Goal: Task Accomplishment & Management: Manage account settings

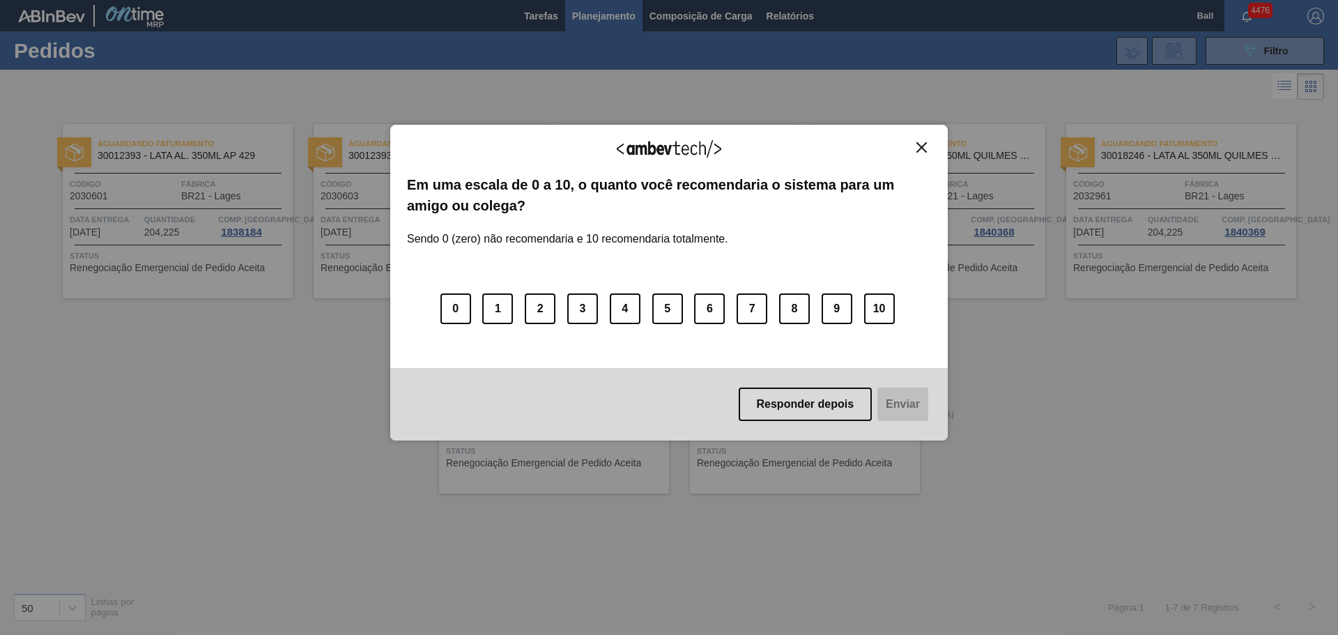
click at [753, 632] on div "Agradecemos seu feedback! Em uma escala de 0 a 10, o quanto você recomendaria o…" at bounding box center [669, 317] width 1338 height 635
click at [919, 146] on img "Close" at bounding box center [922, 147] width 10 height 10
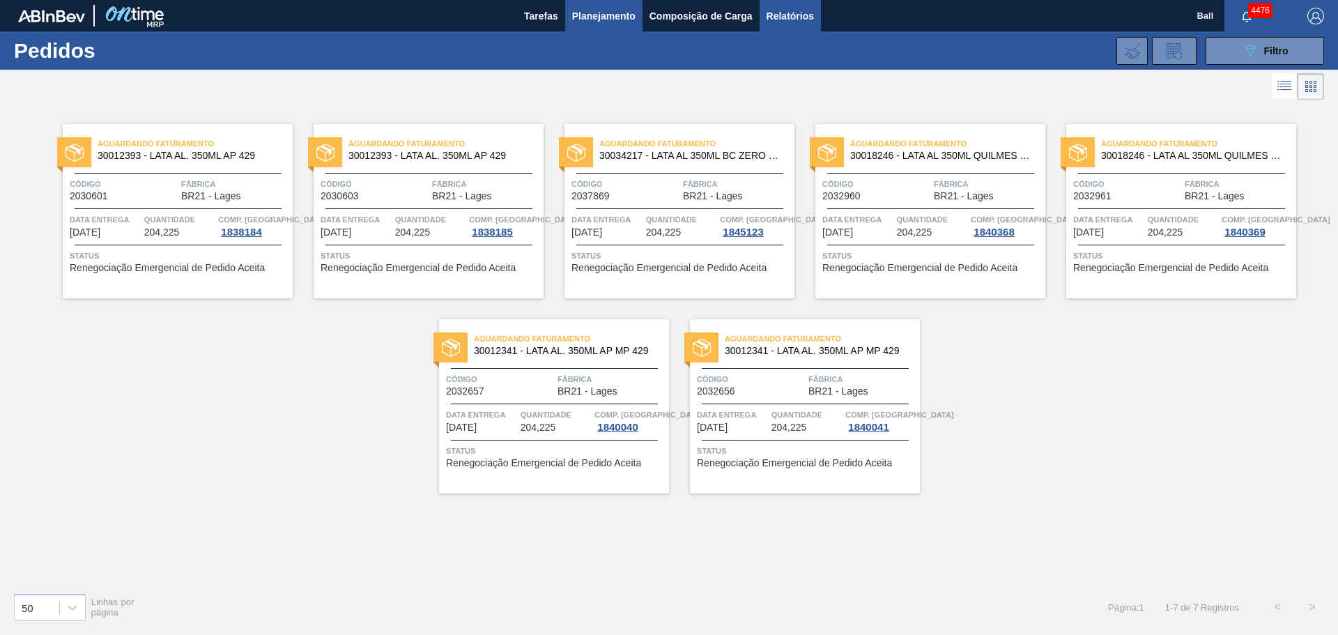
click at [783, 20] on span "Relatórios" at bounding box center [790, 16] width 47 height 17
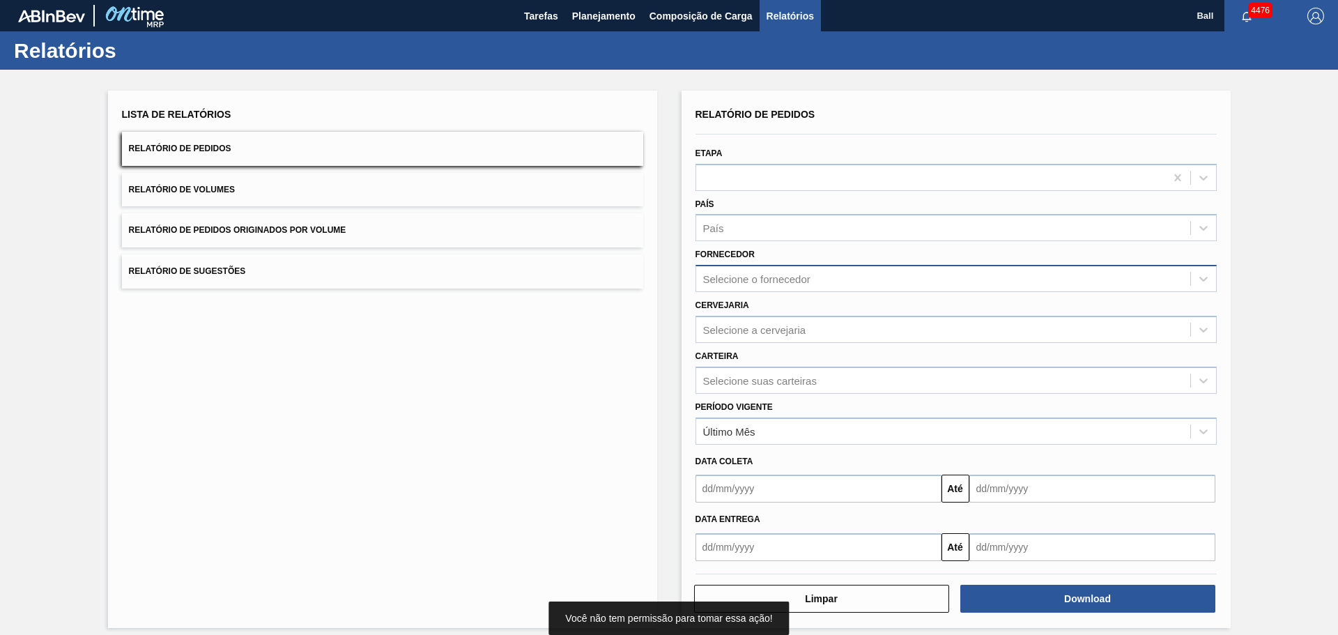
click at [742, 274] on div "Selecione o fornecedor" at bounding box center [756, 279] width 107 height 12
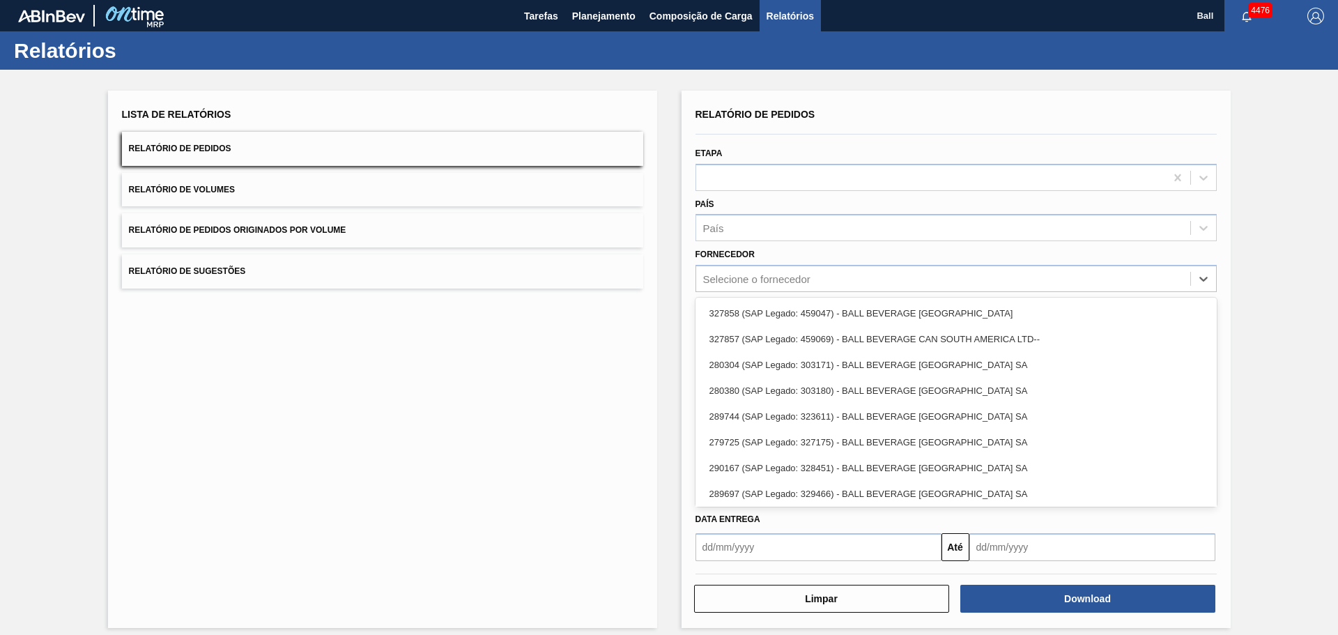
click at [636, 315] on div "Lista de Relatórios Relatório de Pedidos Relatório de Volumes Relatório de Pedi…" at bounding box center [382, 359] width 549 height 537
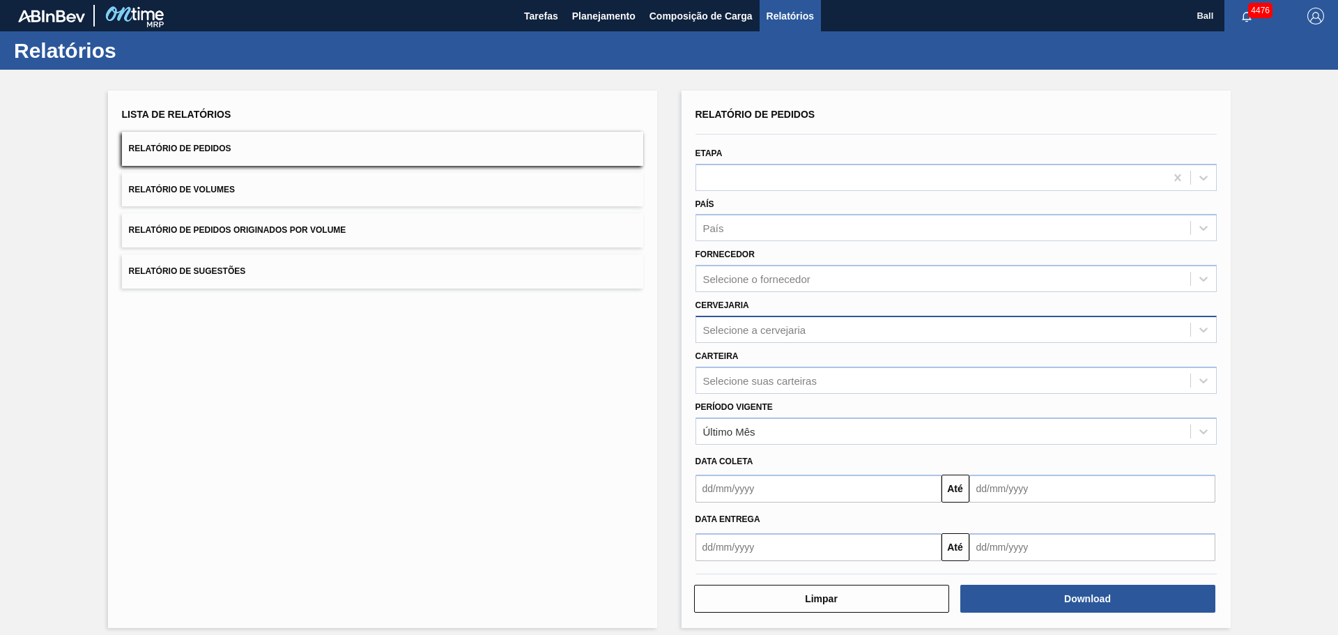
click at [758, 327] on div "Selecione a cervejaria" at bounding box center [754, 329] width 103 height 12
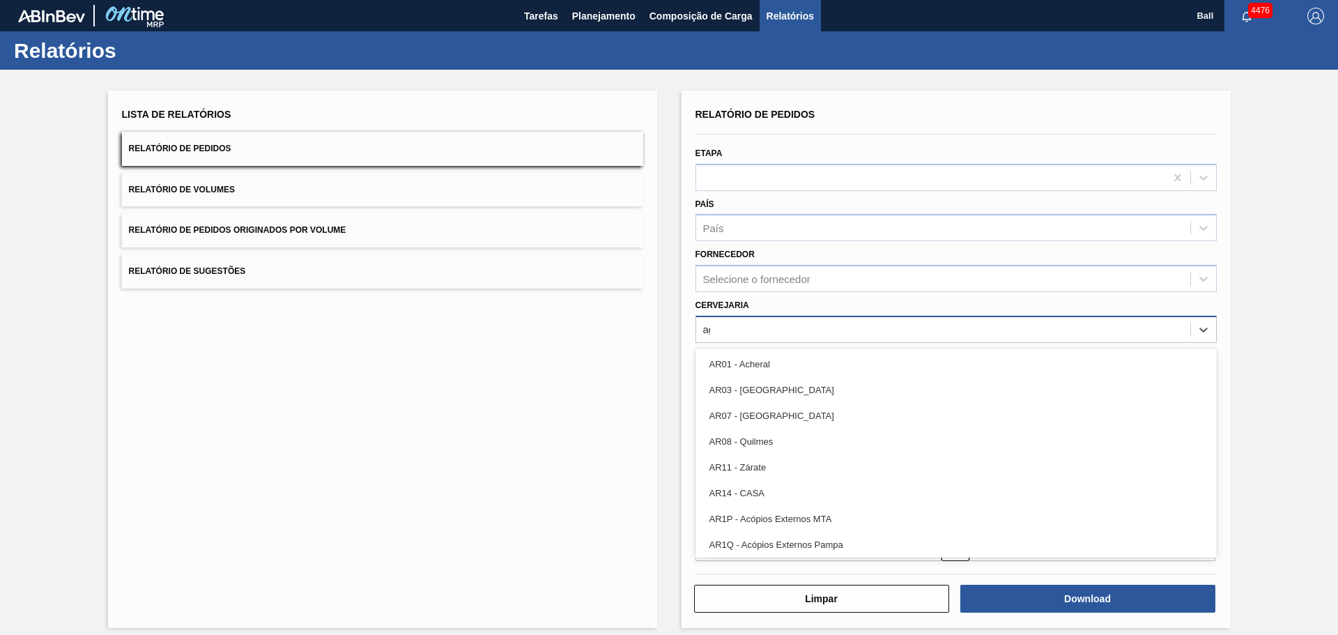
type input "agud"
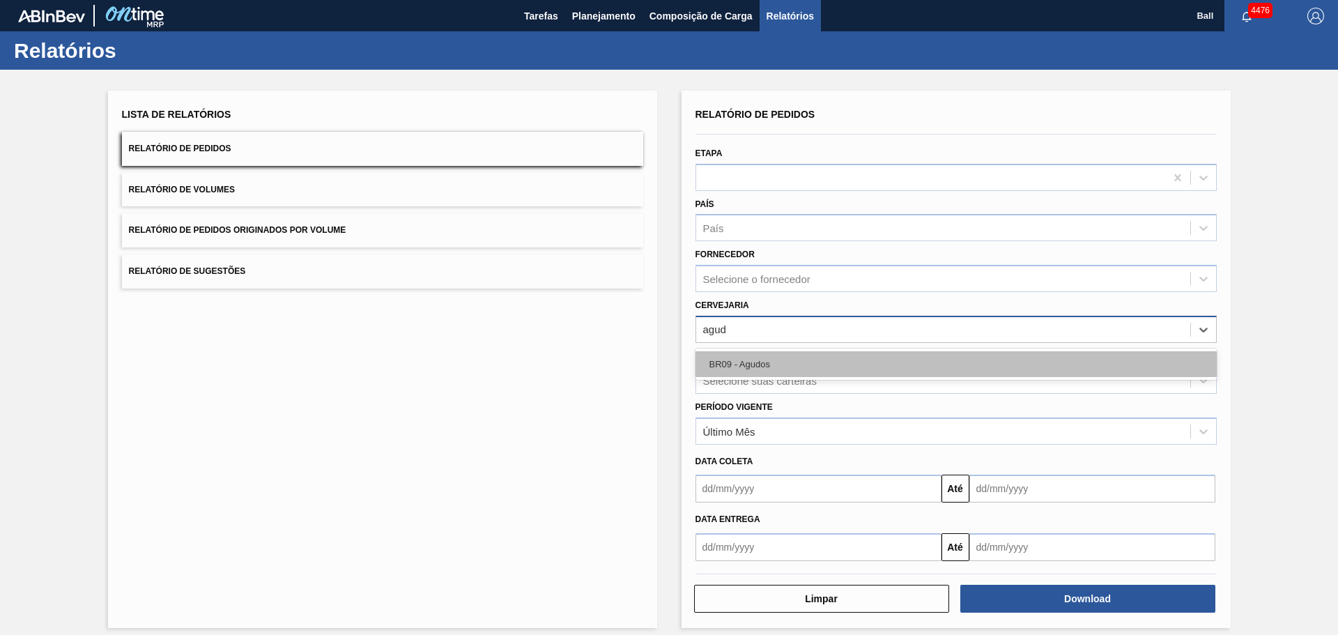
click at [746, 360] on div "BR09 - Agudos" at bounding box center [956, 364] width 521 height 26
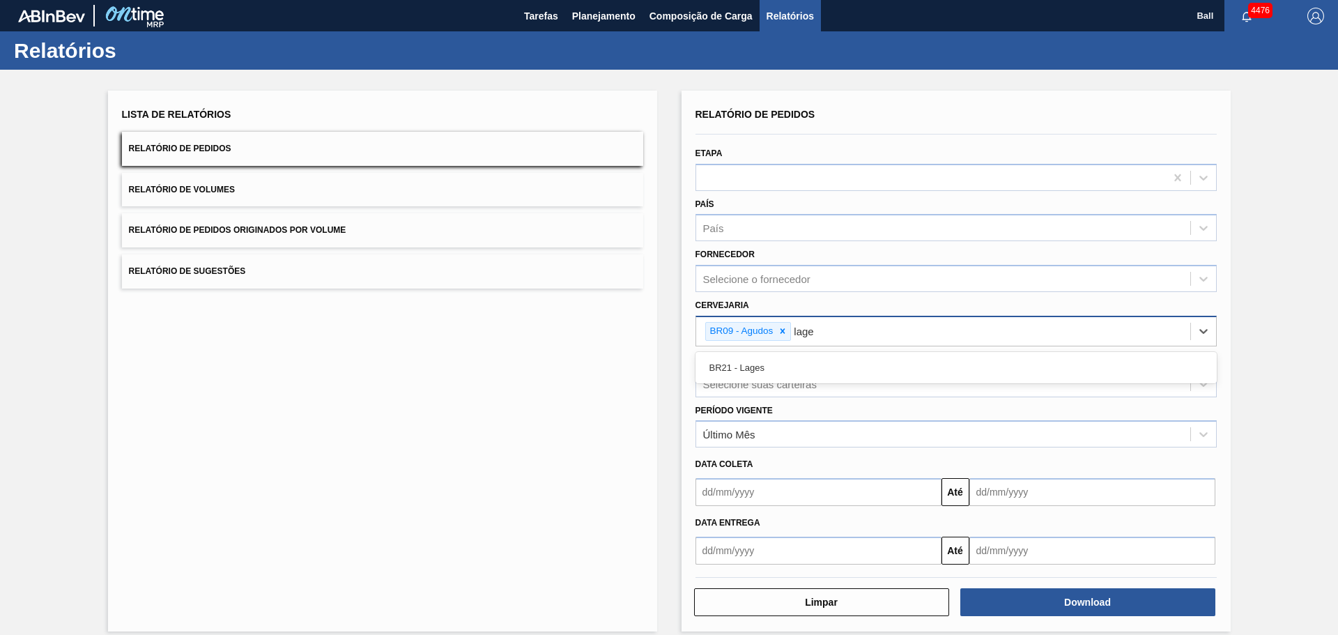
type input "lages"
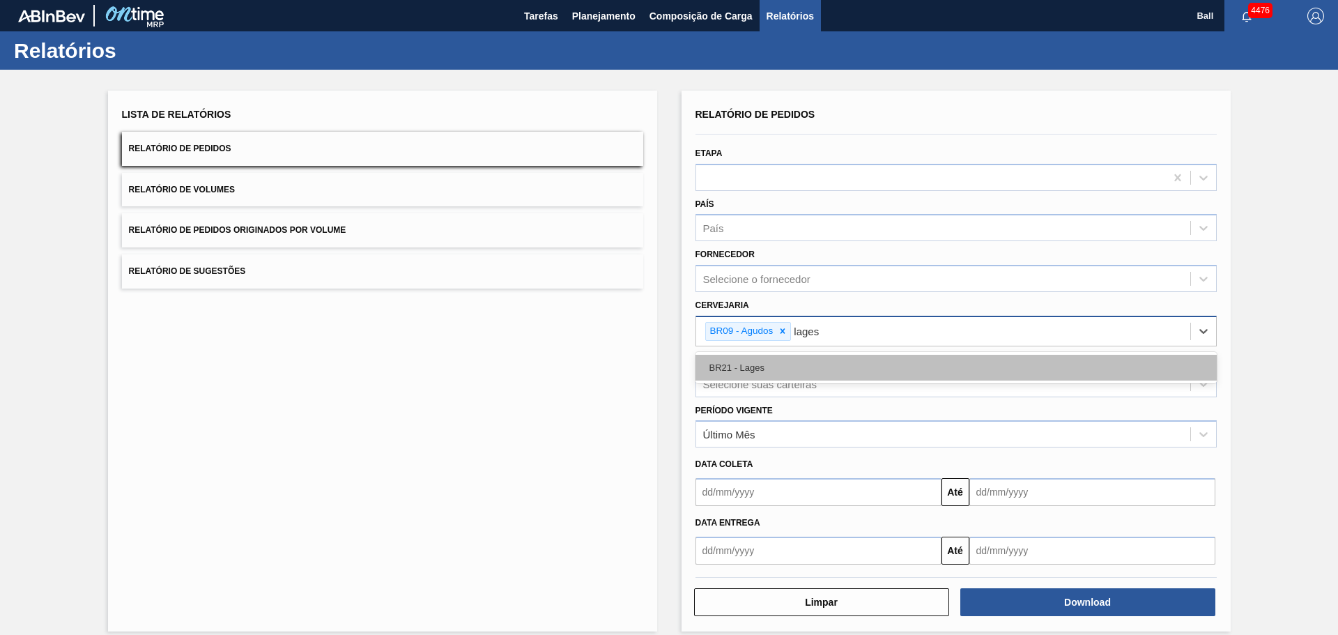
click at [748, 360] on div "BR21 - Lages" at bounding box center [956, 368] width 521 height 26
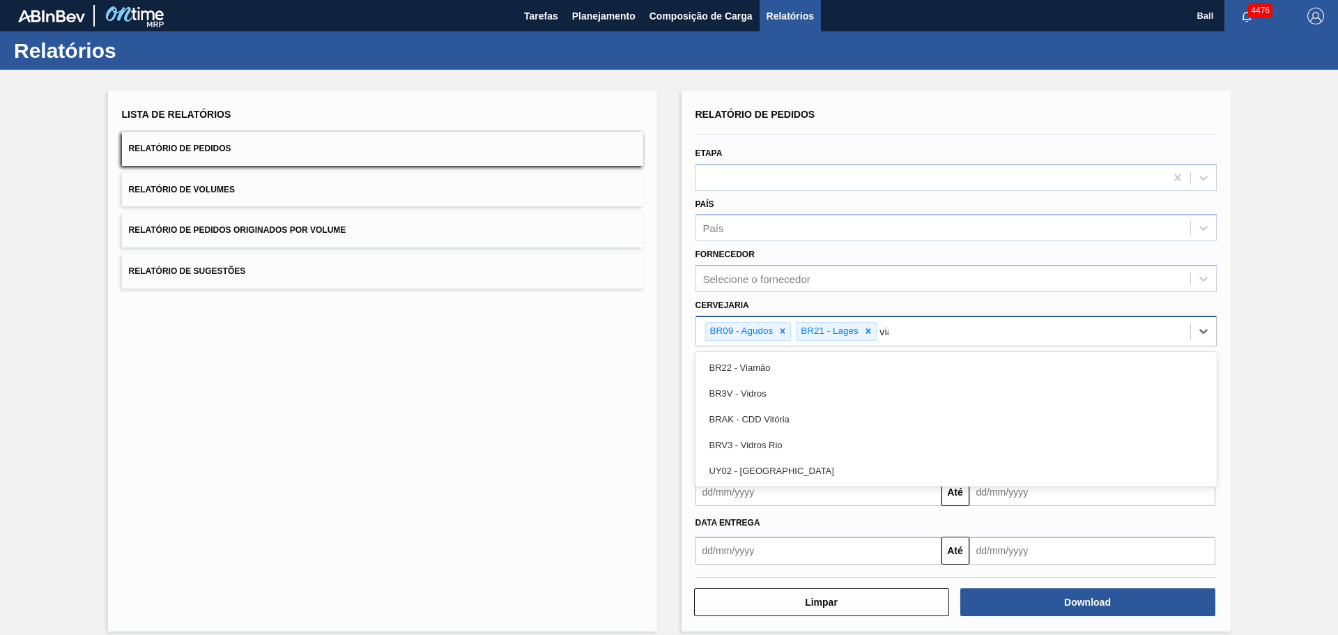
type input "viam"
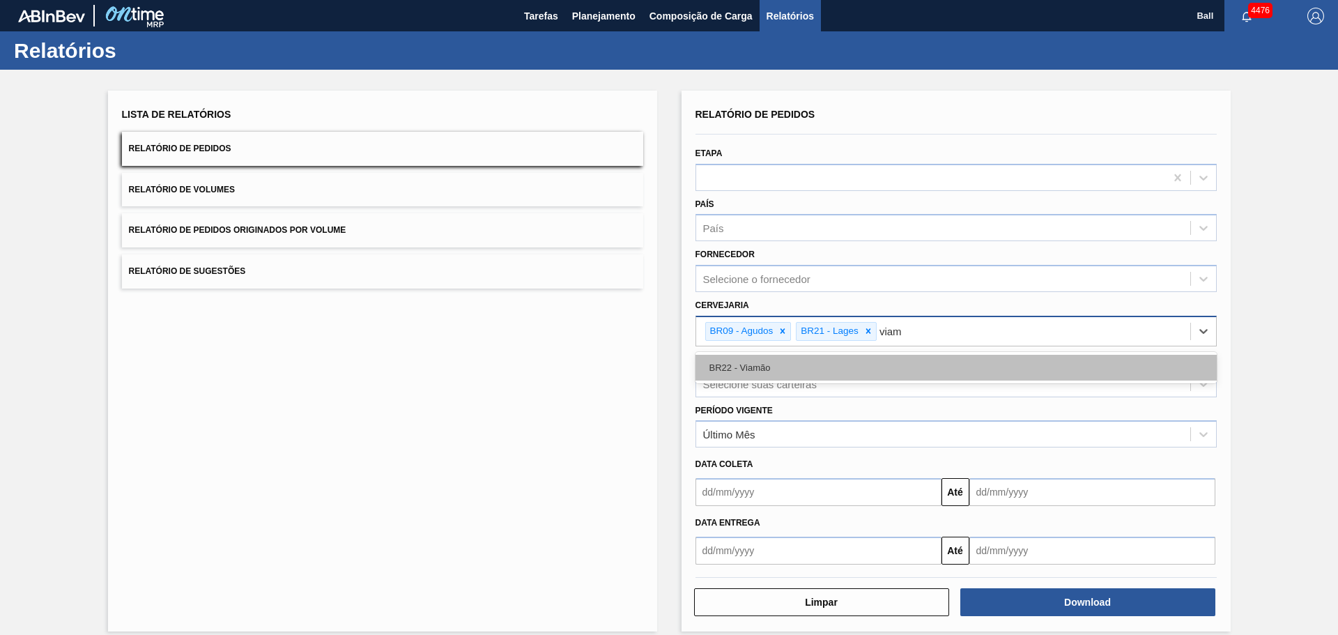
click at [802, 363] on div "BR22 - Viamão" at bounding box center [956, 368] width 521 height 26
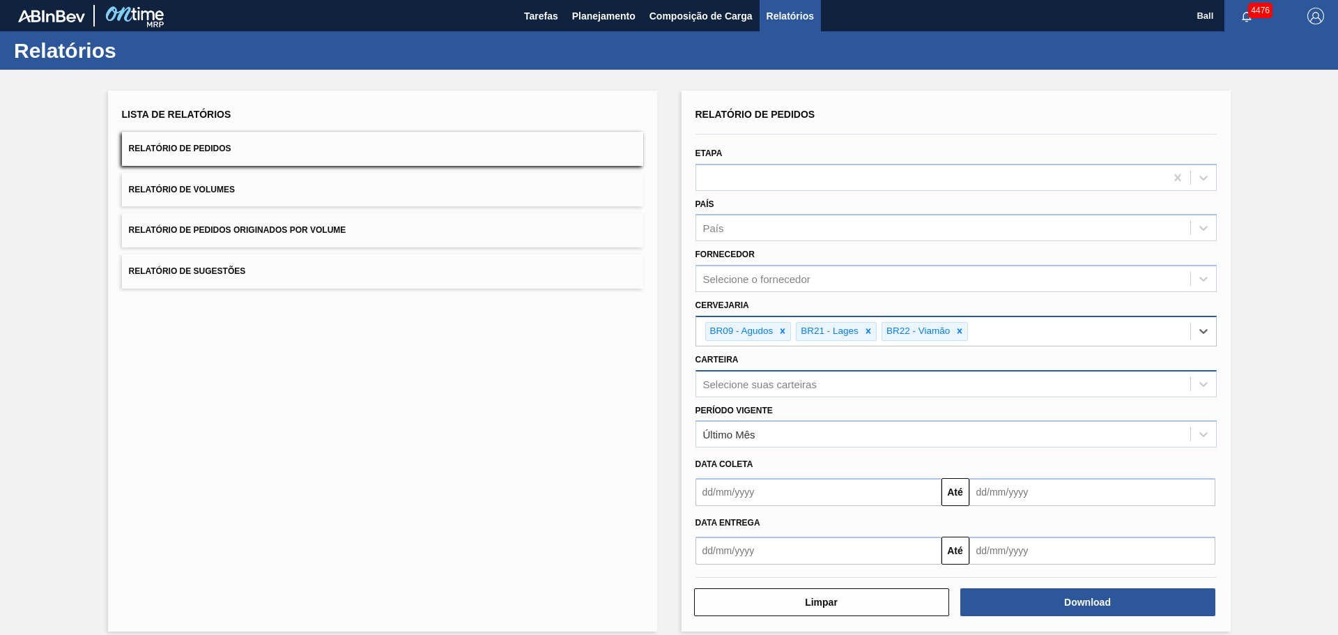
click at [776, 382] on div "Selecione suas carteiras" at bounding box center [760, 384] width 114 height 12
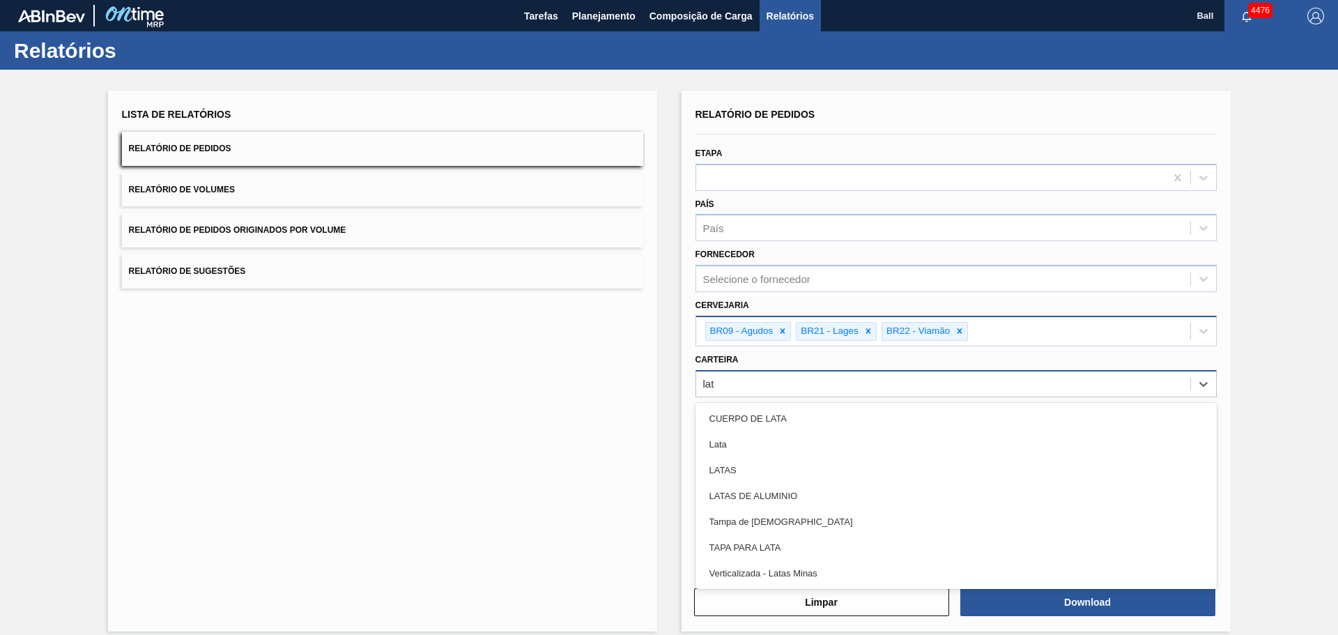
type input "lata"
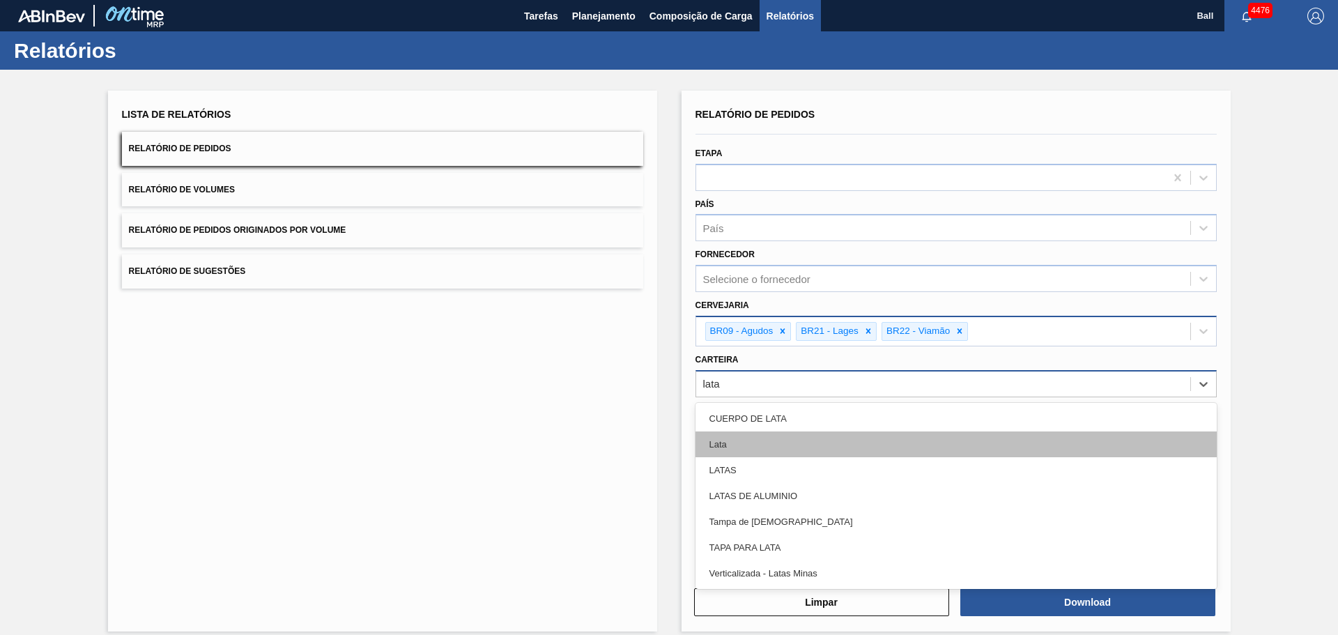
click at [714, 450] on div "Lata" at bounding box center [956, 444] width 521 height 26
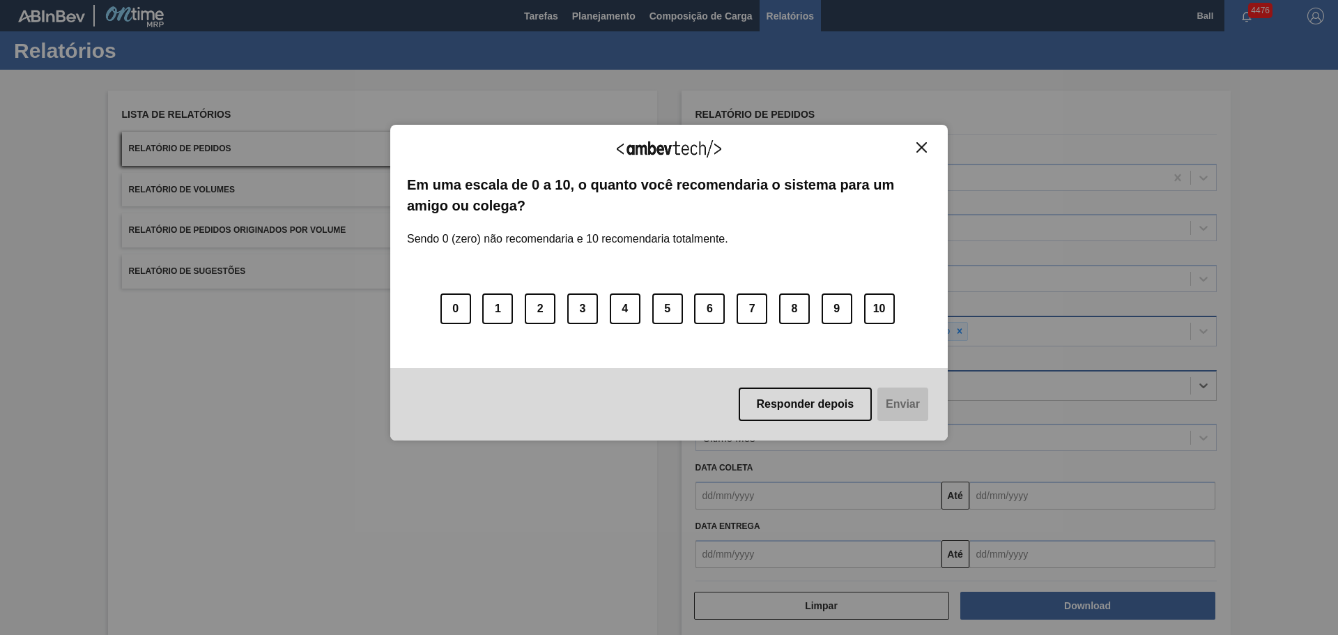
click at [922, 147] on img "Close" at bounding box center [922, 147] width 10 height 10
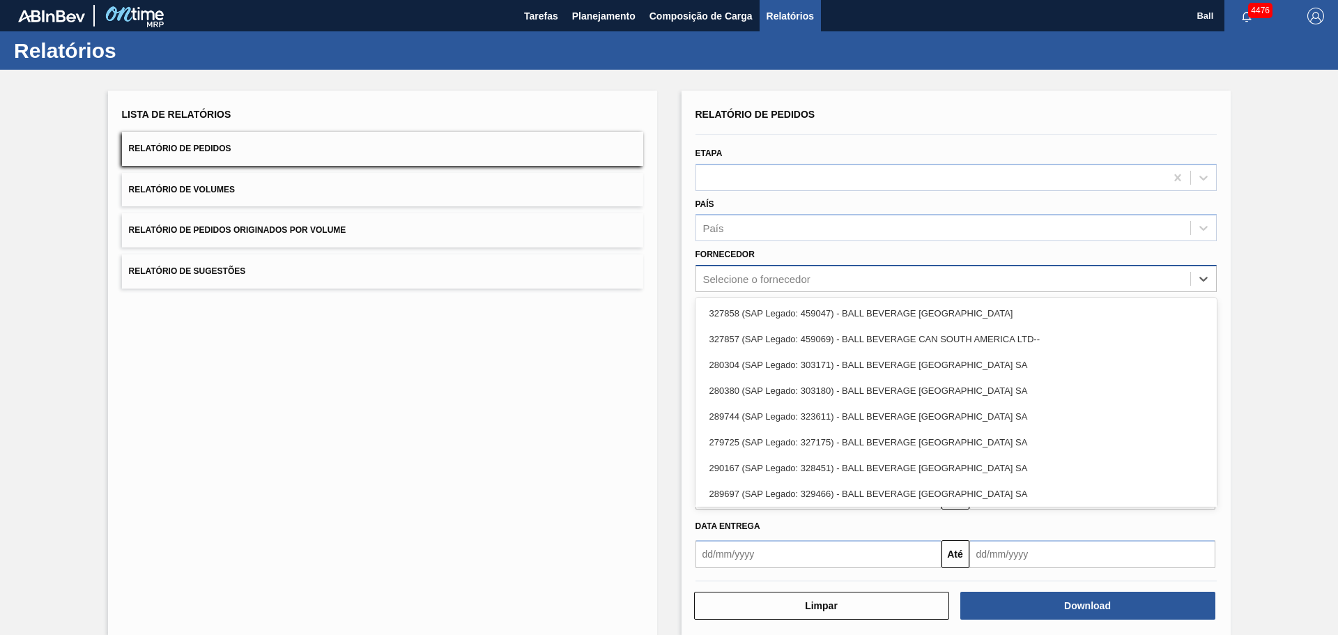
click at [731, 280] on div "Selecione o fornecedor" at bounding box center [756, 279] width 107 height 12
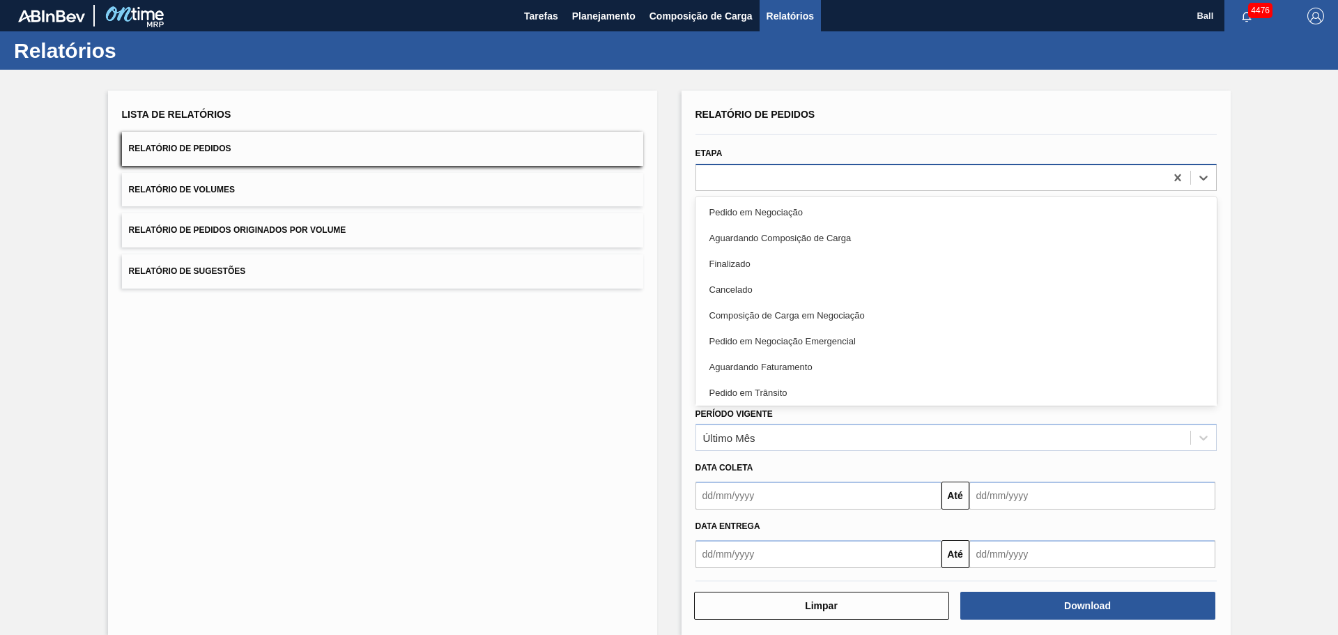
click at [723, 174] on div at bounding box center [930, 177] width 469 height 20
type input "em"
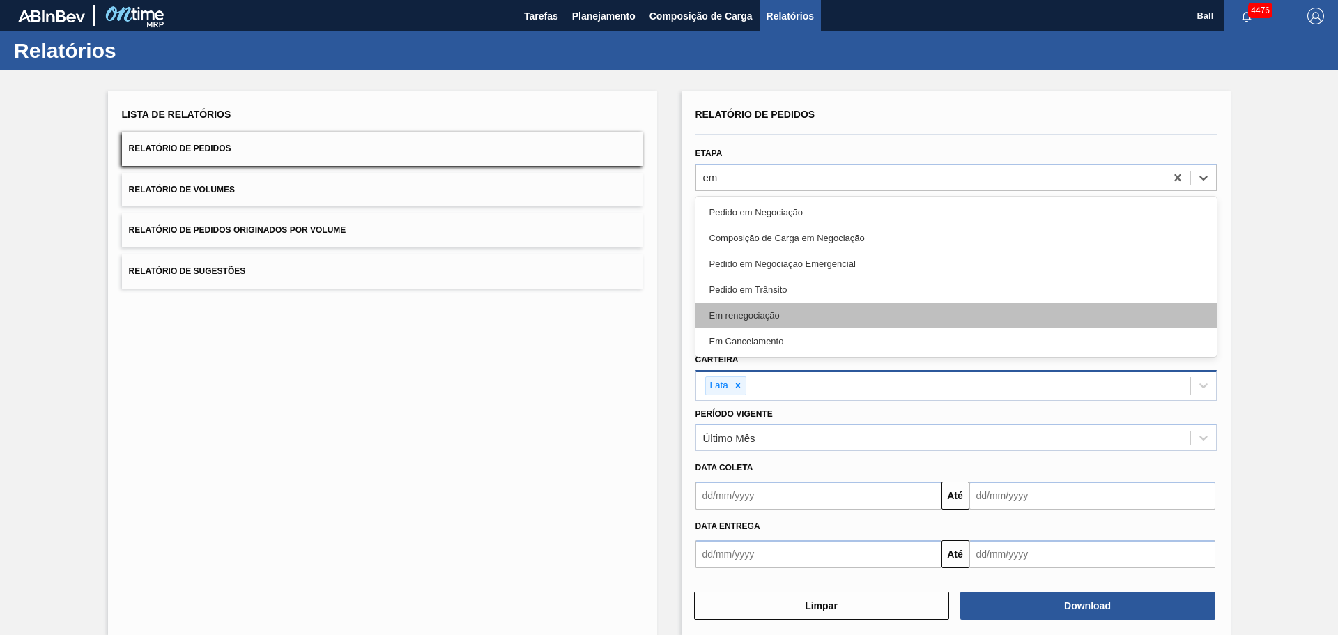
click at [810, 315] on div "Em renegociação" at bounding box center [956, 315] width 521 height 26
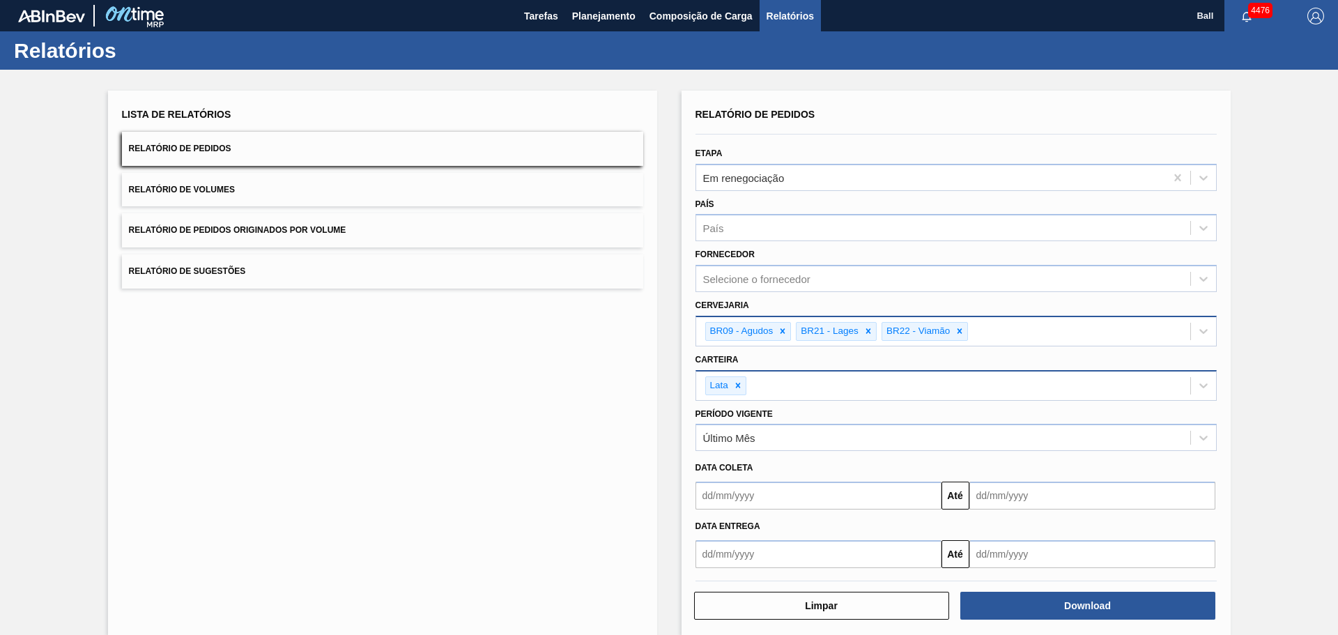
click at [598, 379] on div "Lista de Relatórios Relatório de Pedidos Relatório de Volumes Relatório de Pedi…" at bounding box center [382, 363] width 549 height 544
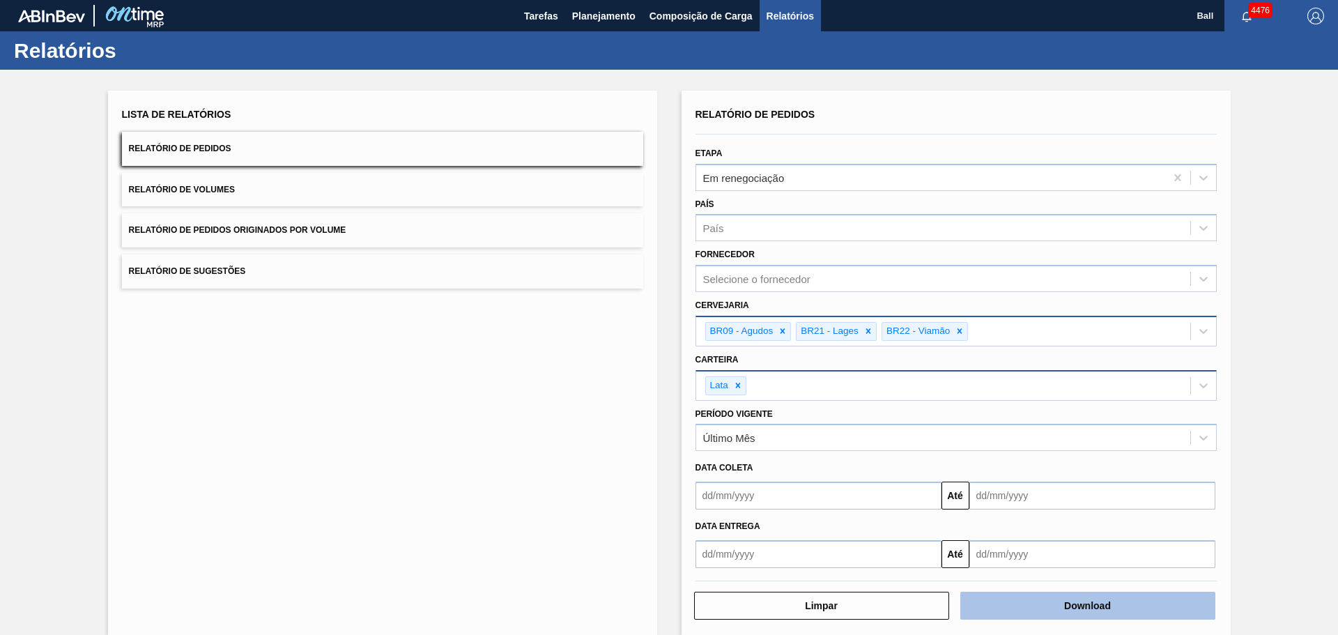
click at [1114, 604] on button "Download" at bounding box center [1087, 606] width 255 height 28
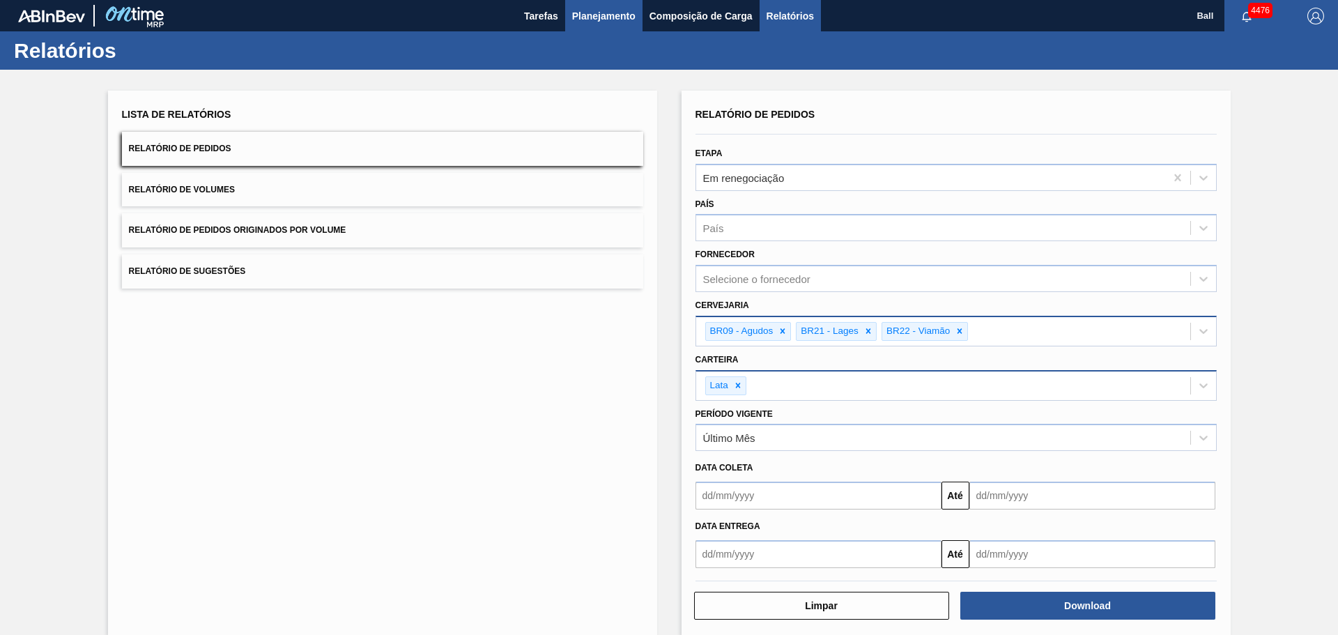
click at [615, 17] on span "Planejamento" at bounding box center [603, 16] width 63 height 17
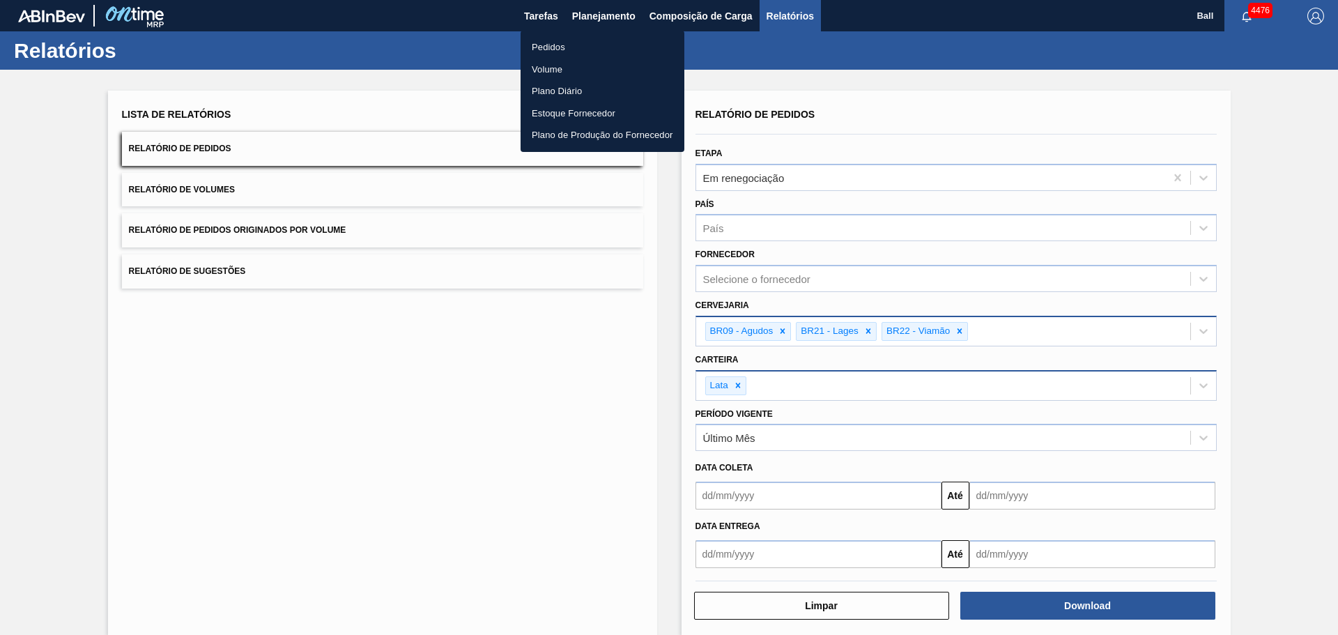
click at [557, 44] on li "Pedidos" at bounding box center [603, 47] width 164 height 22
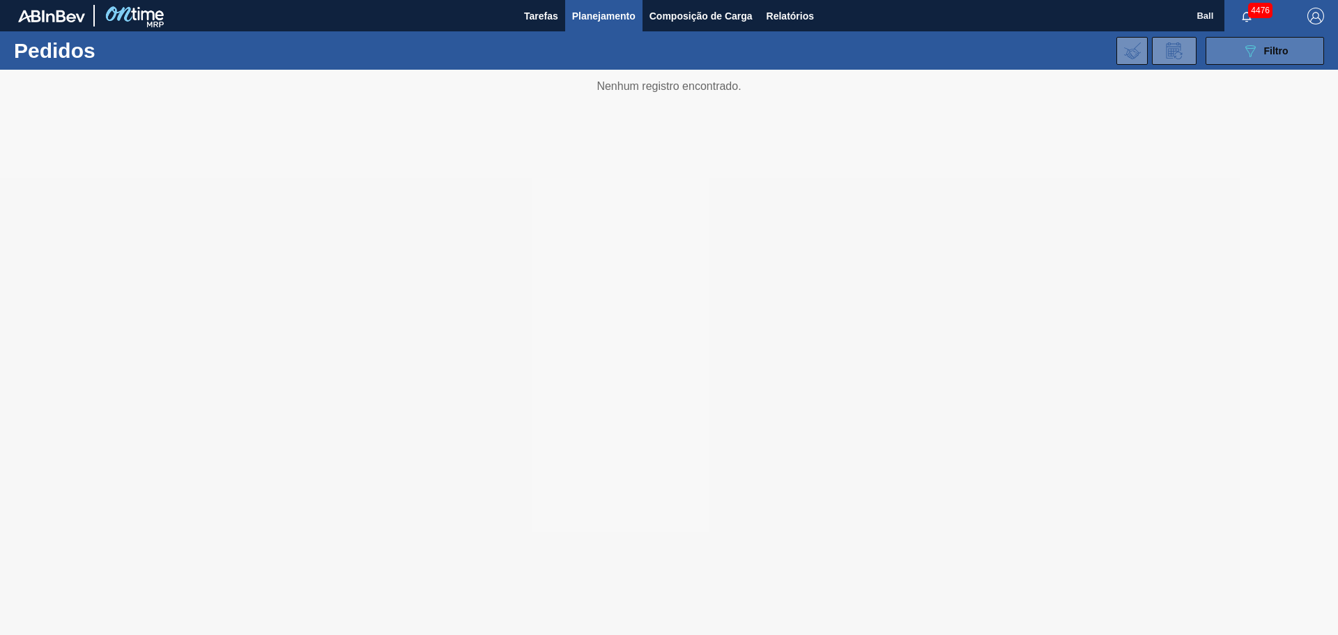
click at [1263, 44] on div "089F7B8B-B2A5-4AFE-B5C0-19BA573D28AC Filtro" at bounding box center [1265, 51] width 47 height 17
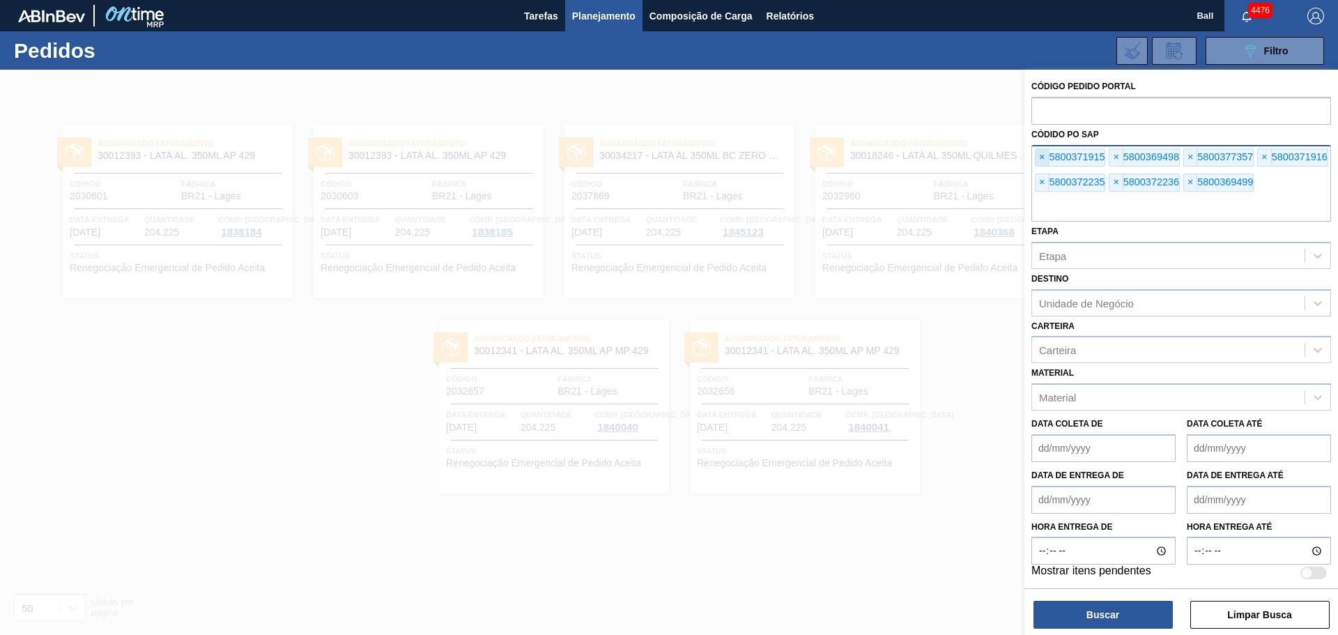
click at [1039, 153] on span "×" at bounding box center [1042, 157] width 13 height 17
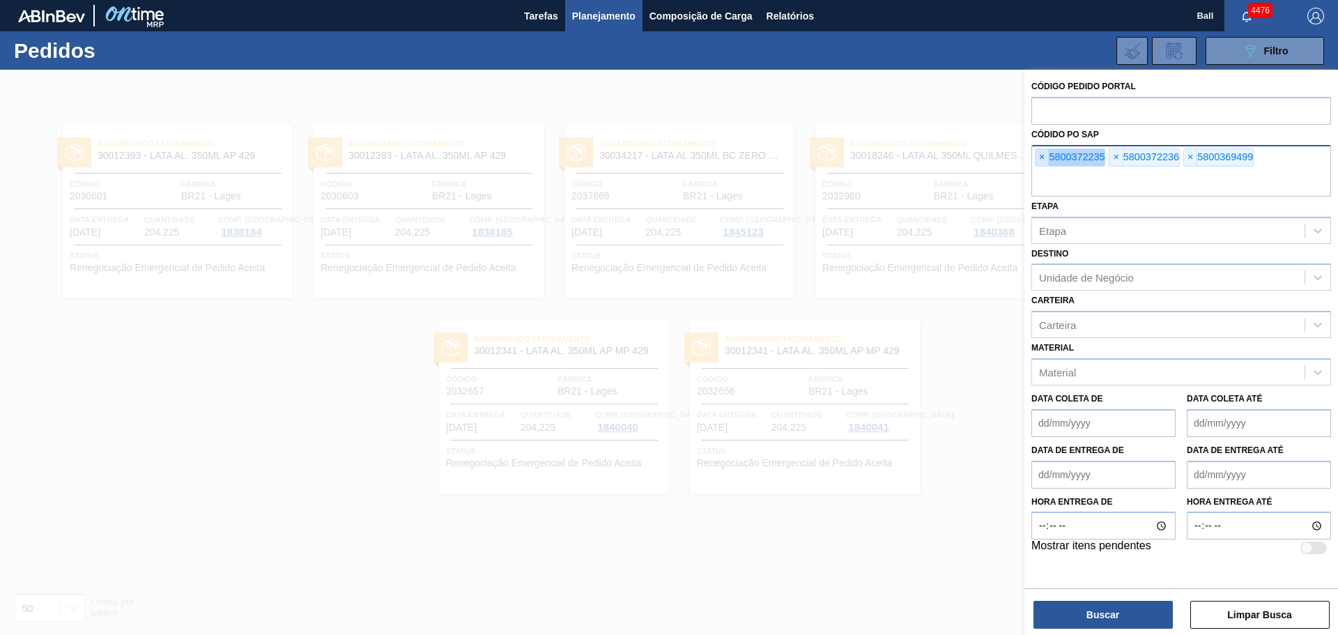
click at [1039, 153] on span "×" at bounding box center [1042, 157] width 13 height 17
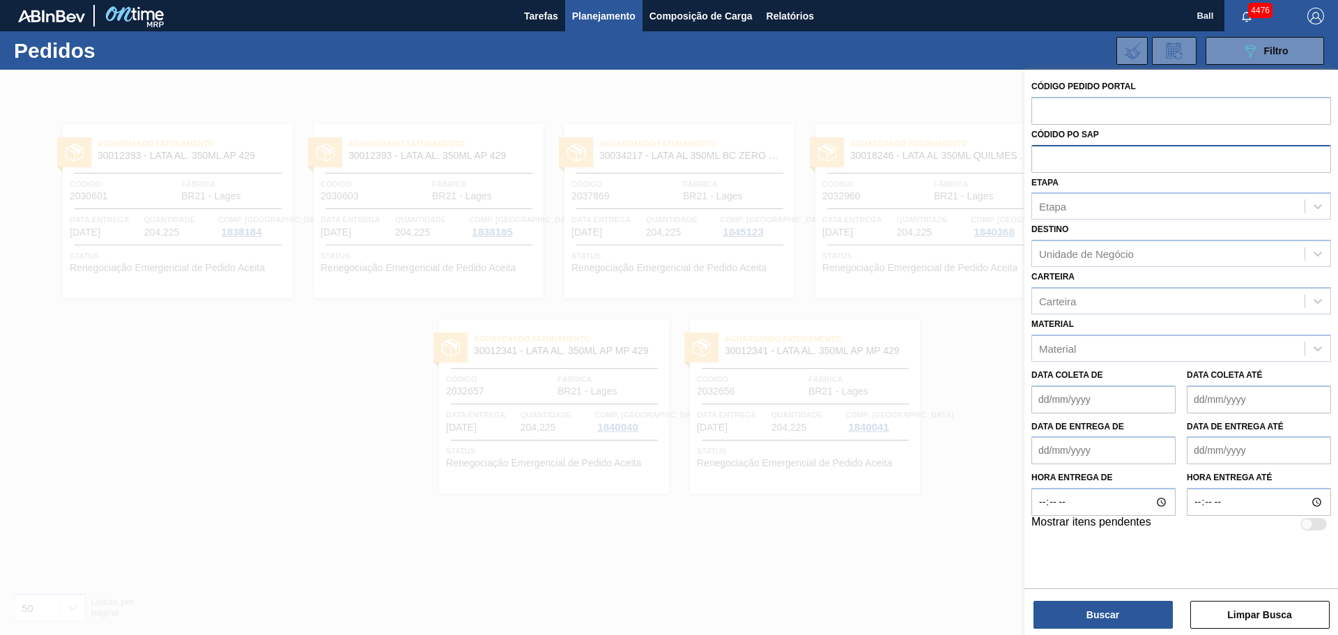
click at [1039, 153] on input "text" at bounding box center [1182, 158] width 300 height 26
paste input "text"
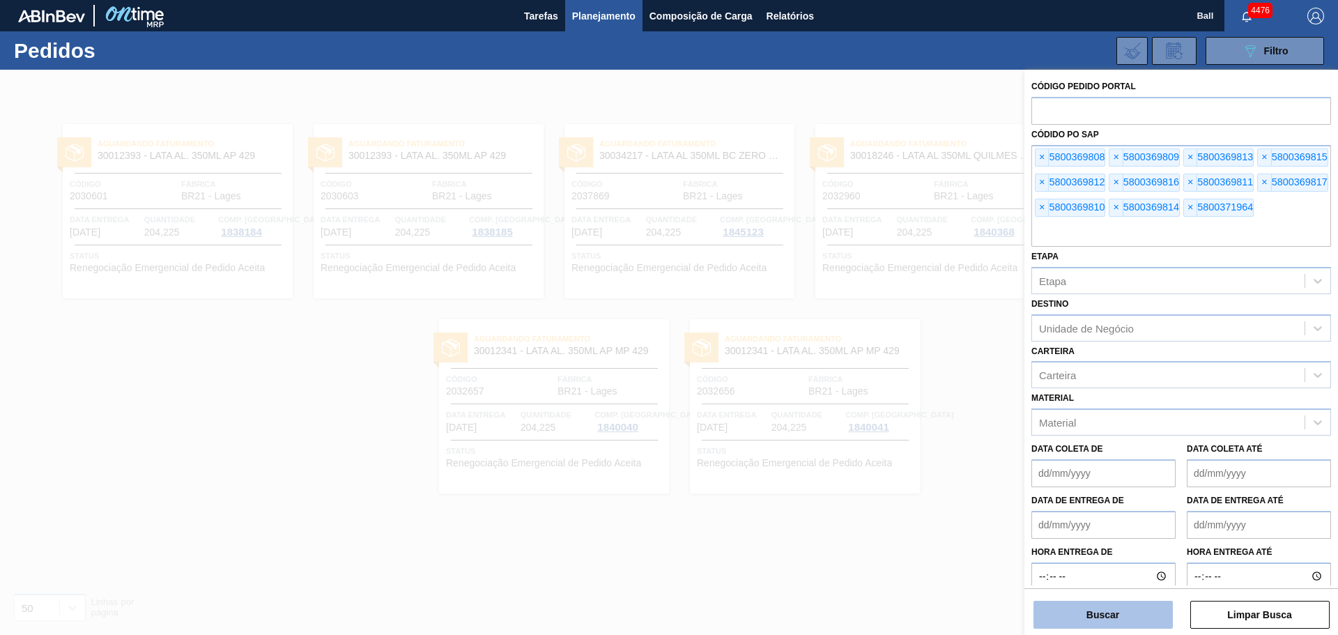
click at [1124, 615] on button "Buscar" at bounding box center [1103, 615] width 139 height 28
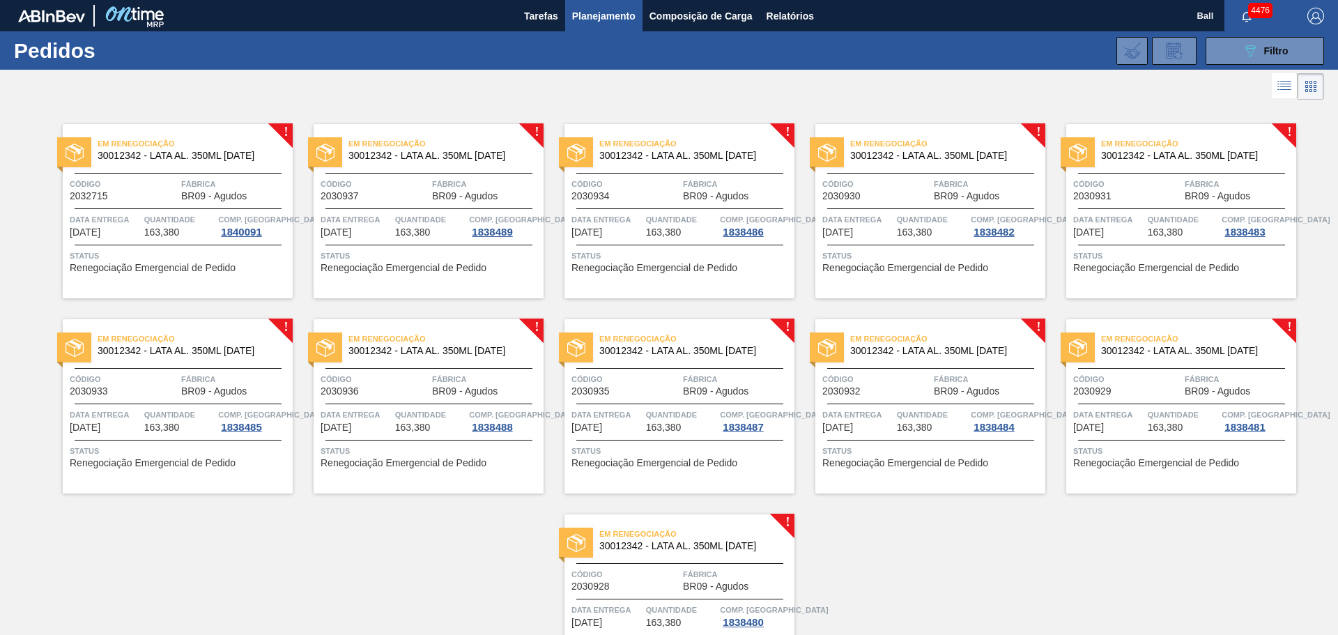
click at [128, 215] on span "Data entrega" at bounding box center [105, 220] width 71 height 14
click at [468, 246] on div "Em renegociação 30012342 - LATA AL. 350ML BC 429 Código 2030937 Fábrica BR09 - …" at bounding box center [429, 211] width 230 height 174
click at [142, 186] on span "Código" at bounding box center [124, 184] width 108 height 14
click at [1214, 56] on button "089F7B8B-B2A5-4AFE-B5C0-19BA573D28AC Filtro" at bounding box center [1265, 51] width 118 height 28
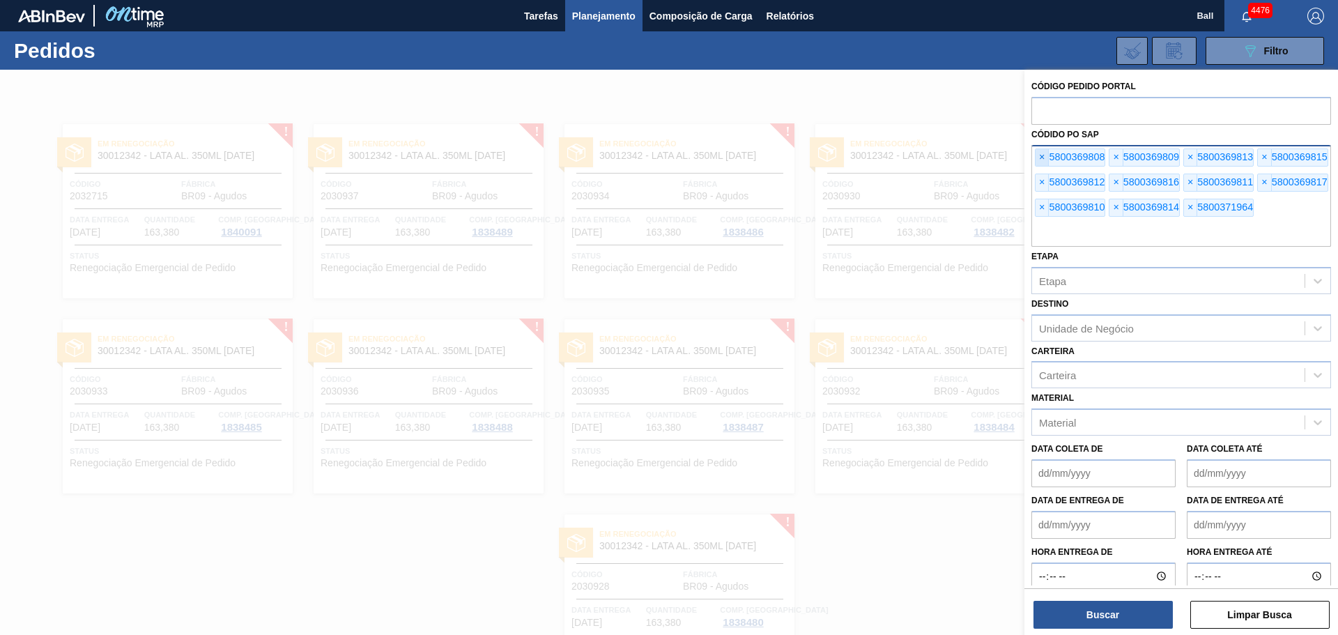
click at [1043, 154] on span "×" at bounding box center [1042, 157] width 13 height 17
click at [1042, 154] on span "×" at bounding box center [1042, 157] width 13 height 17
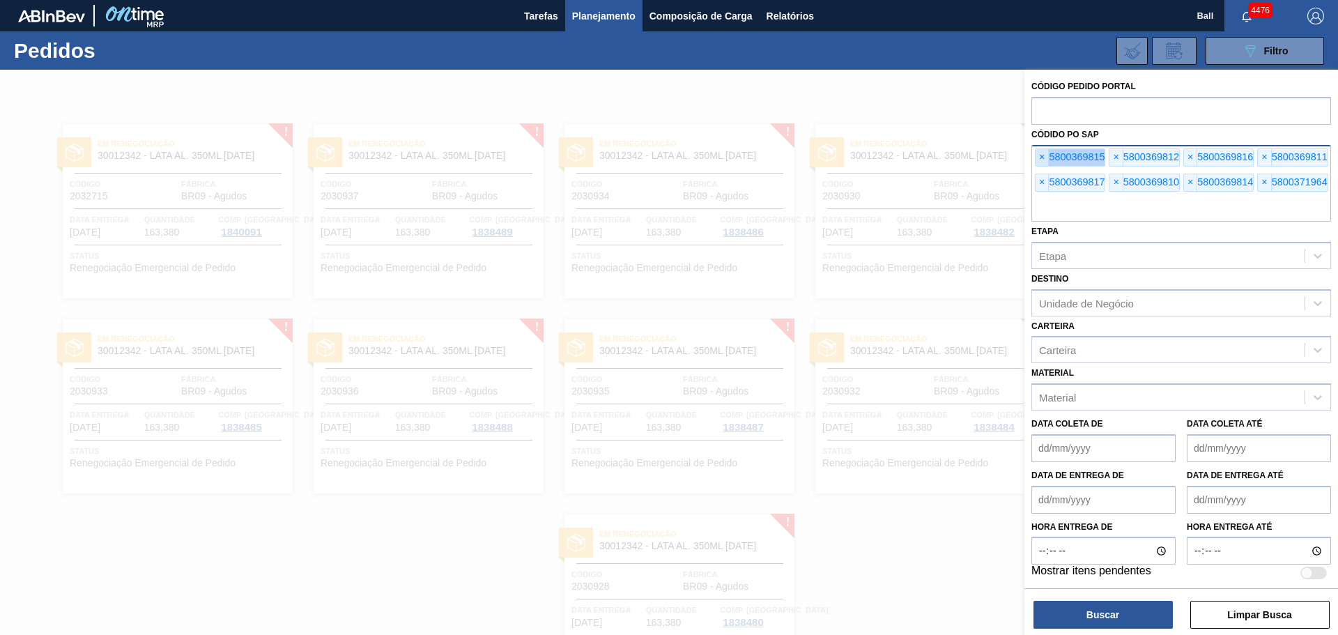
click at [1042, 154] on span "×" at bounding box center [1042, 157] width 13 height 17
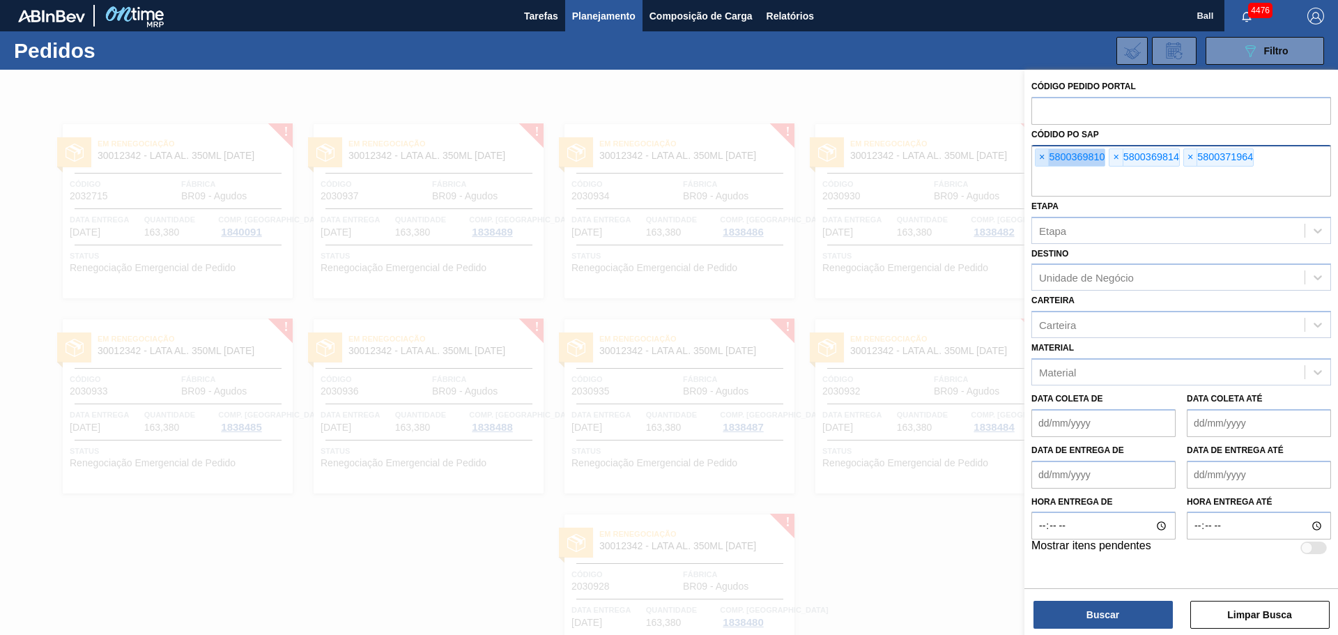
click at [1042, 154] on span "×" at bounding box center [1042, 157] width 13 height 17
click at [1041, 154] on span "×" at bounding box center [1042, 157] width 13 height 17
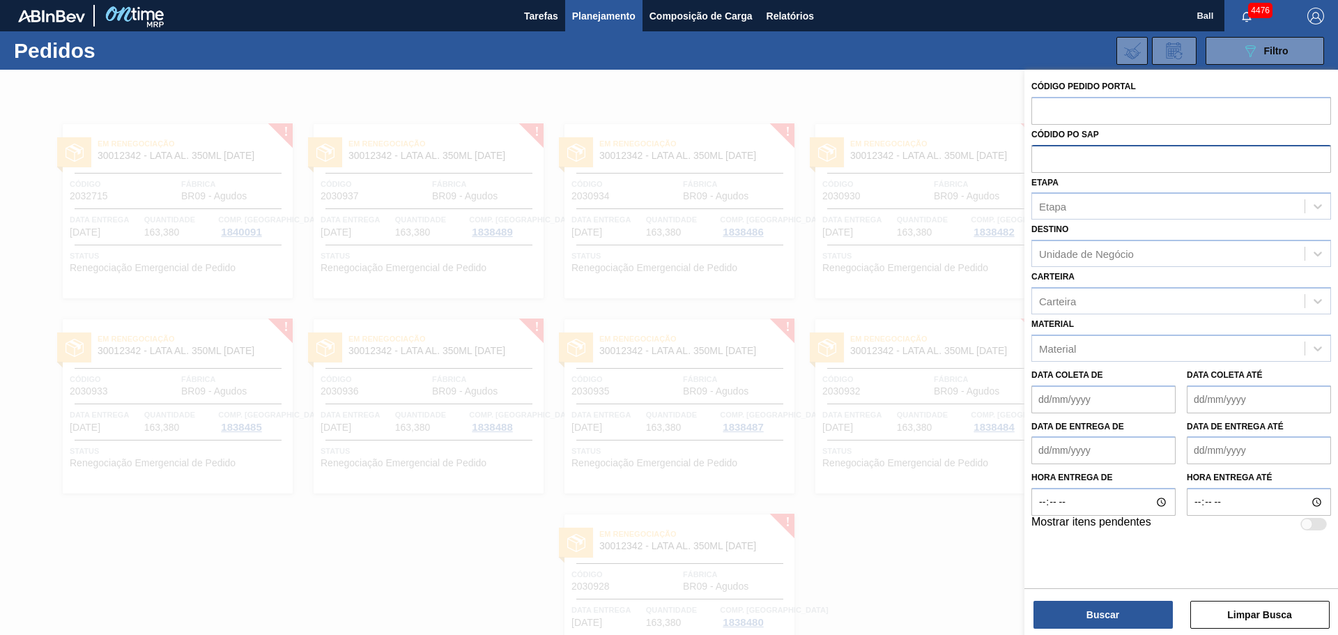
click at [1041, 154] on input "text" at bounding box center [1182, 158] width 300 height 26
paste input "5800369808"
type input "5800369808"
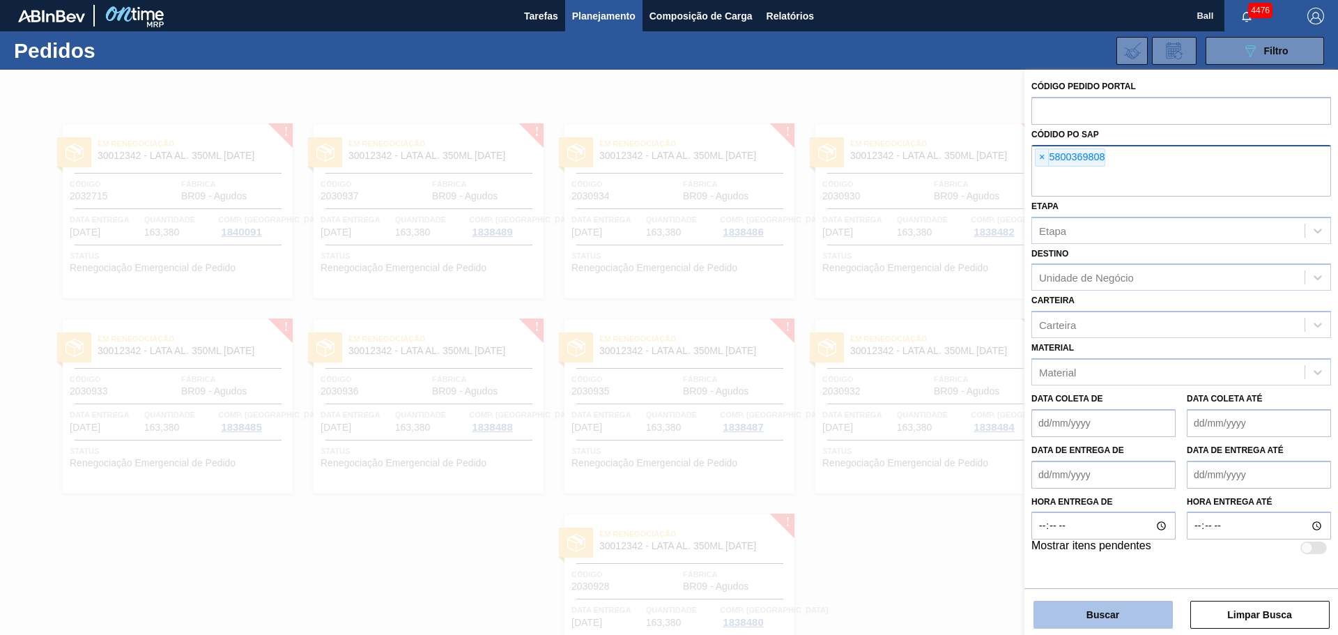
click at [1100, 618] on button "Buscar" at bounding box center [1103, 615] width 139 height 28
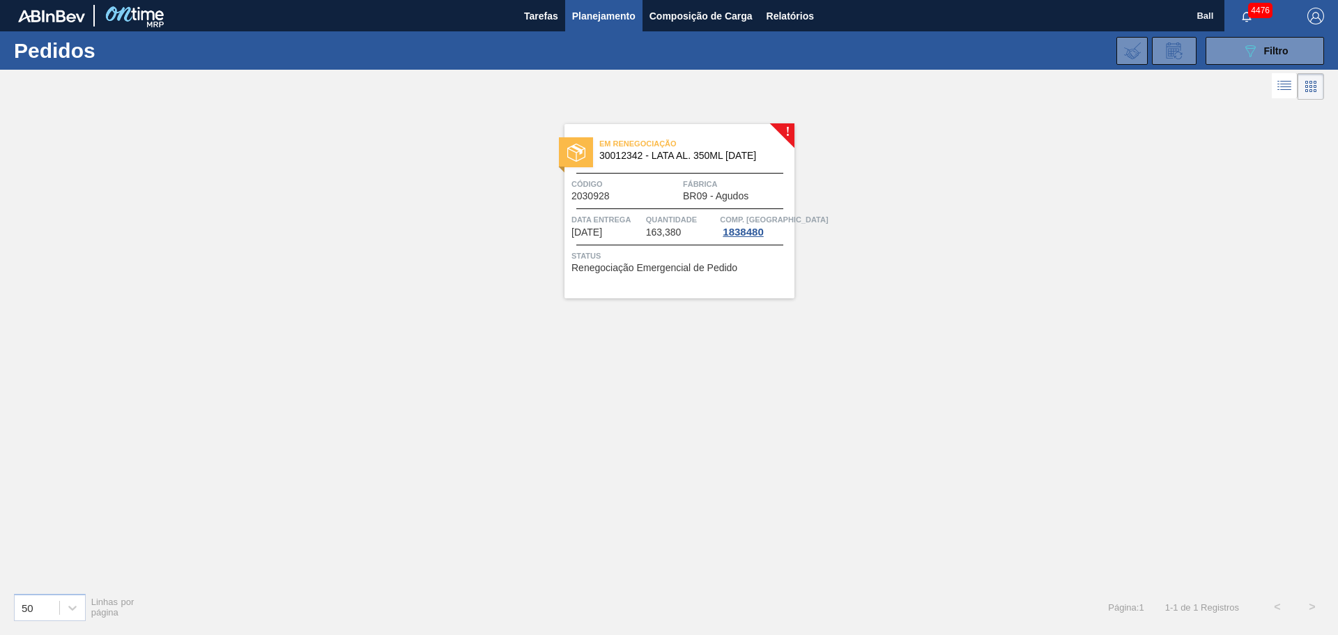
click at [614, 178] on span "Código" at bounding box center [626, 184] width 108 height 14
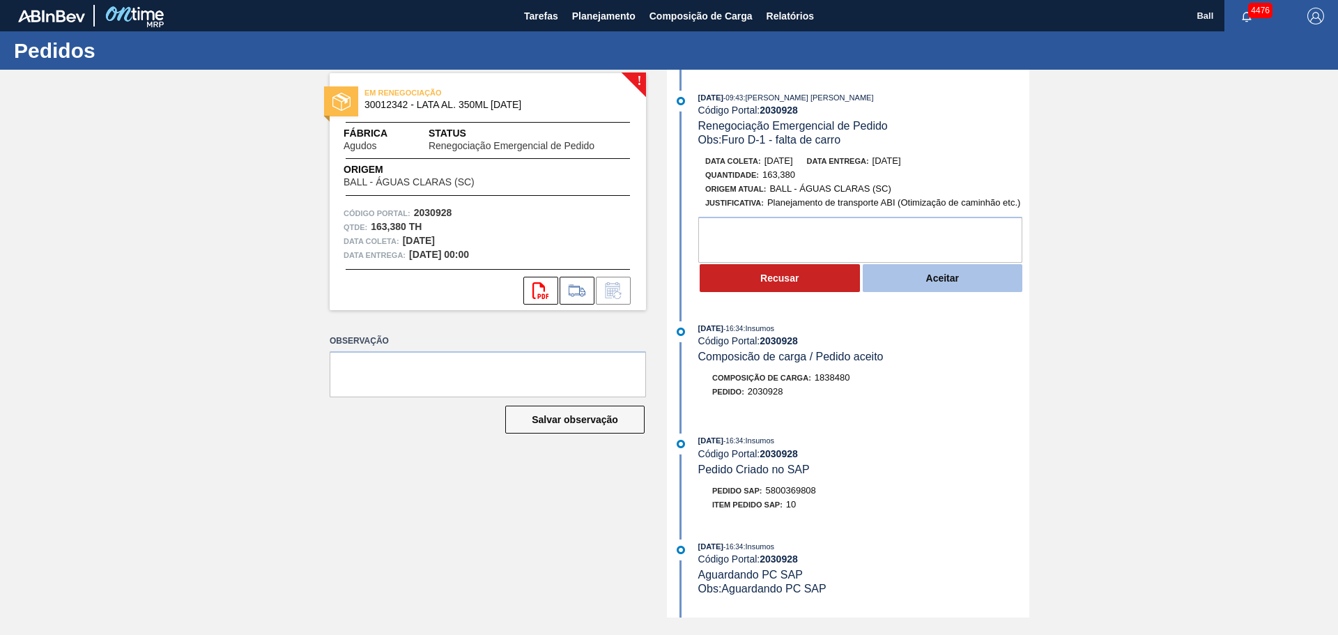
click at [957, 271] on button "Aceitar" at bounding box center [943, 278] width 160 height 28
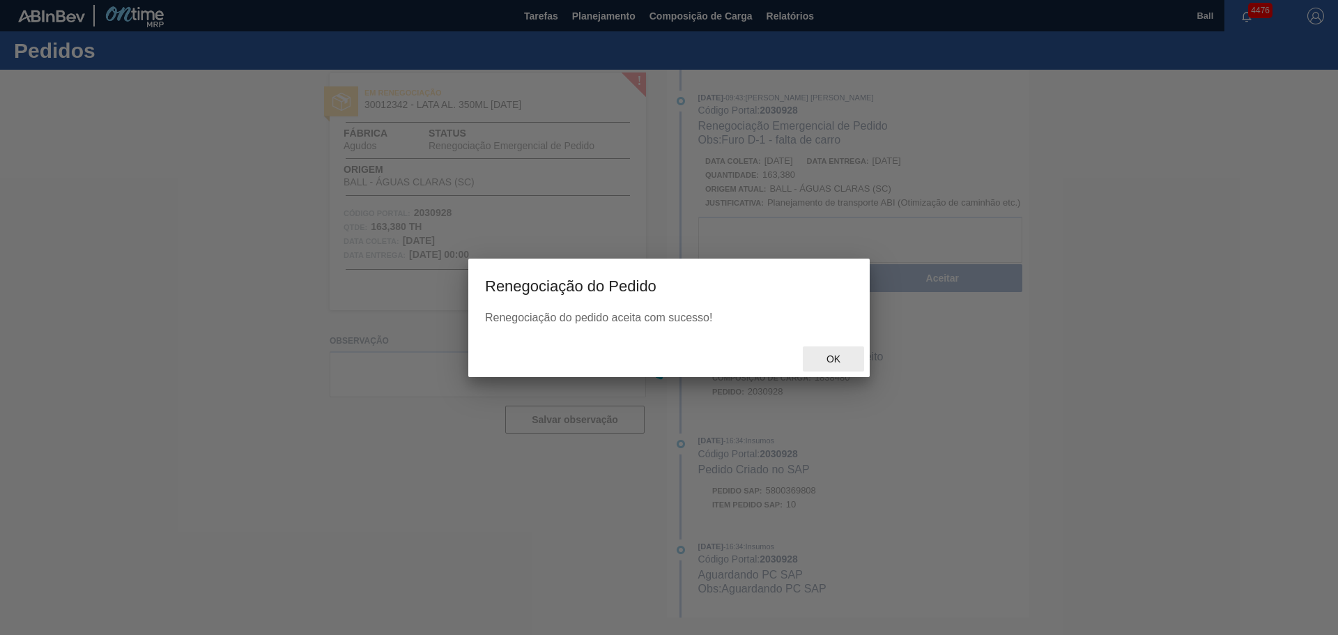
click at [827, 365] on span "Ok" at bounding box center [833, 358] width 36 height 11
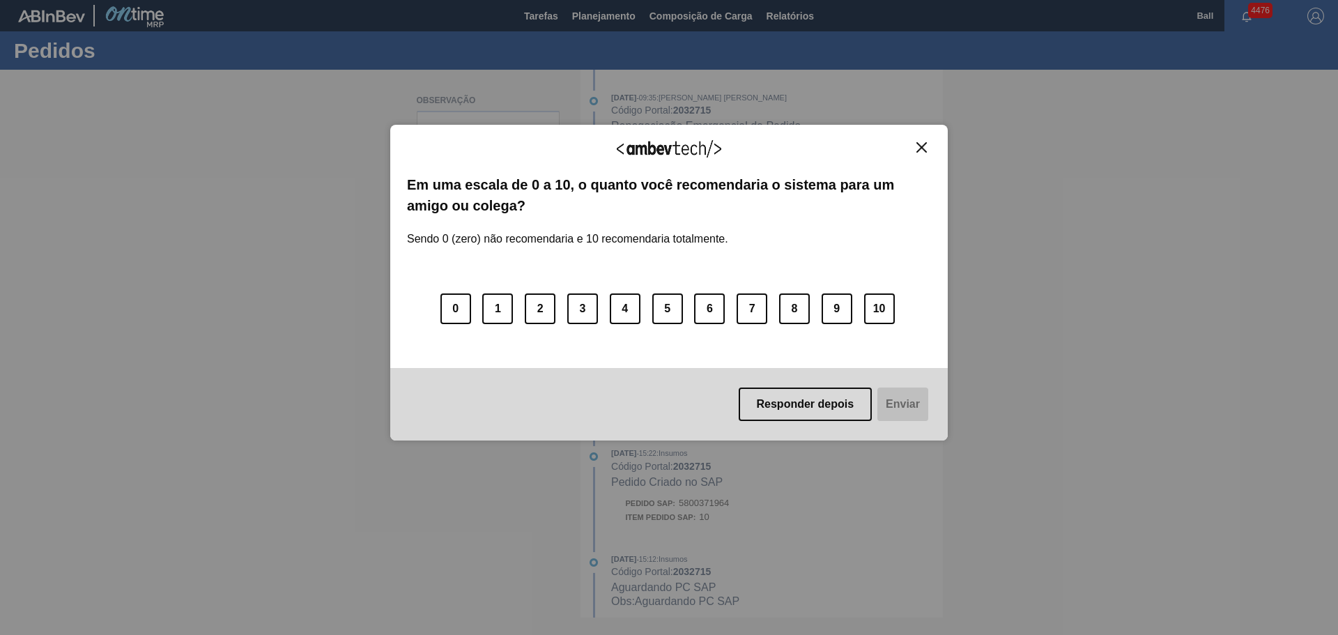
click at [929, 146] on button "Close" at bounding box center [921, 147] width 19 height 12
click at [918, 146] on img "Close" at bounding box center [922, 147] width 10 height 10
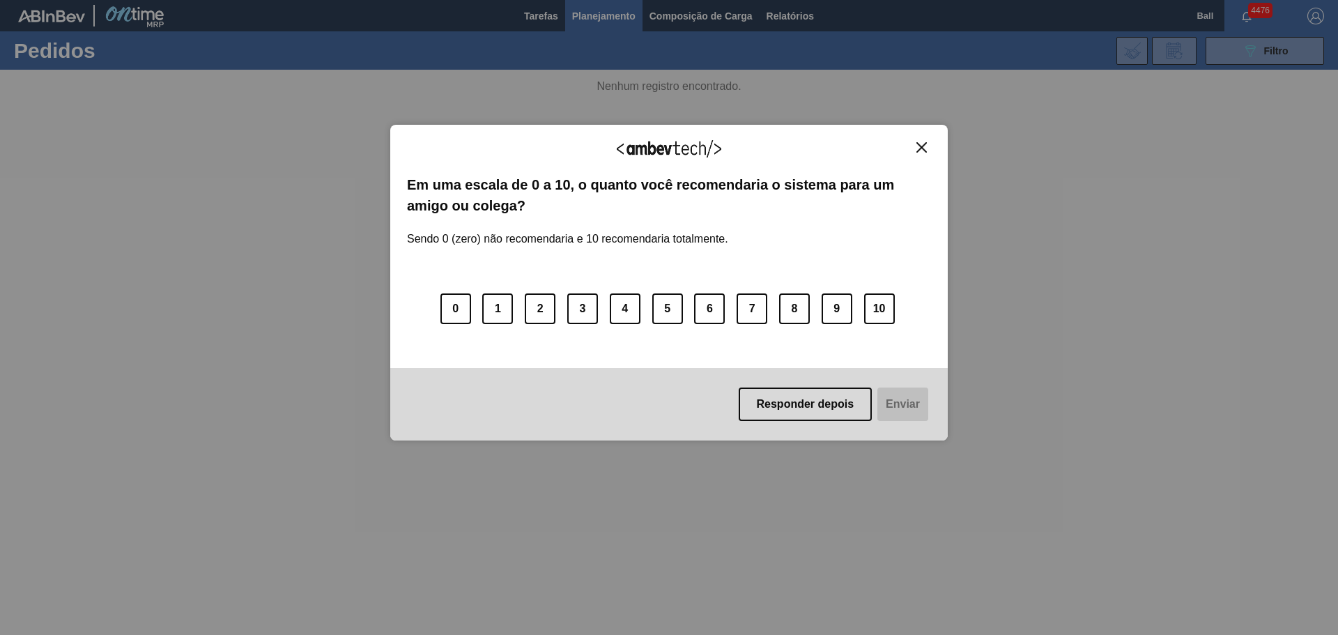
click at [927, 145] on button "Close" at bounding box center [921, 147] width 19 height 12
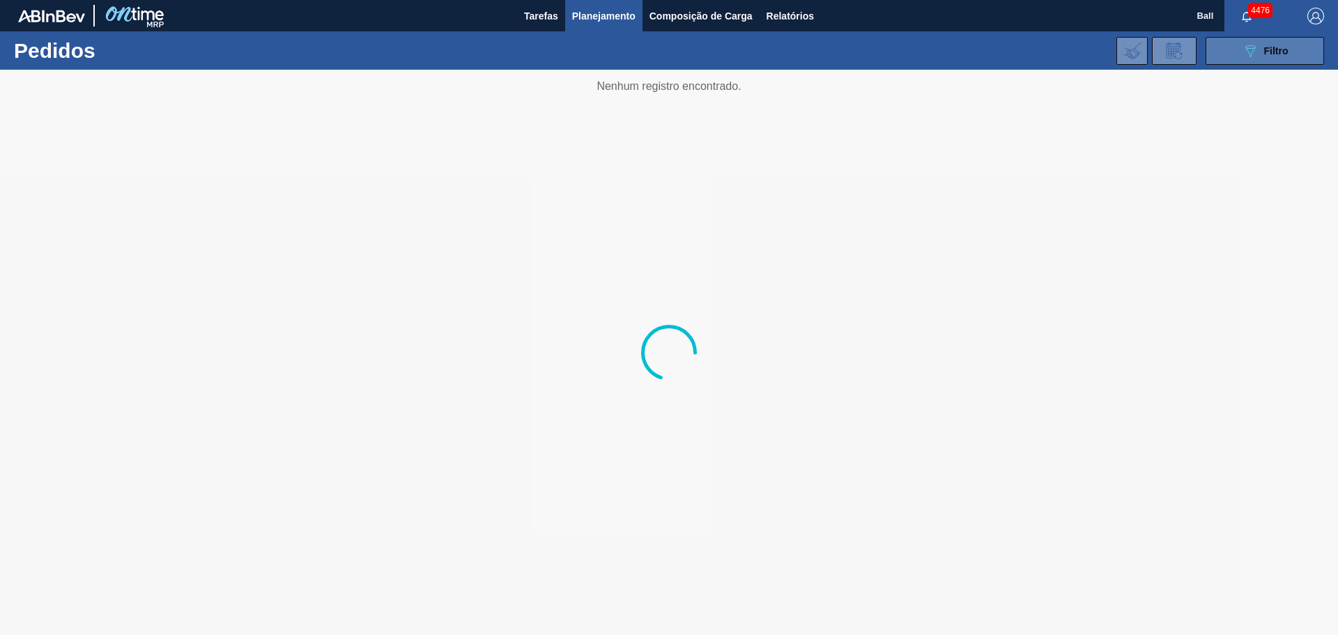
click at [1250, 63] on button "089F7B8B-B2A5-4AFE-B5C0-19BA573D28AC Filtro" at bounding box center [1265, 51] width 118 height 28
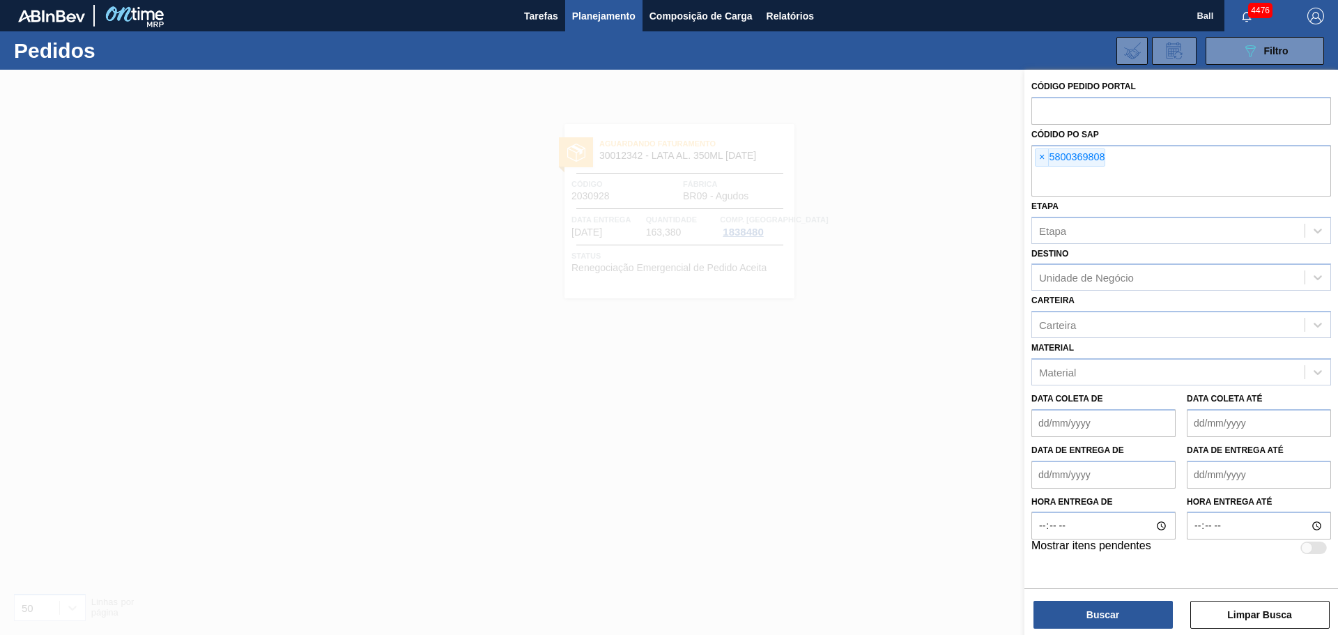
click at [1041, 156] on span "×" at bounding box center [1042, 157] width 13 height 17
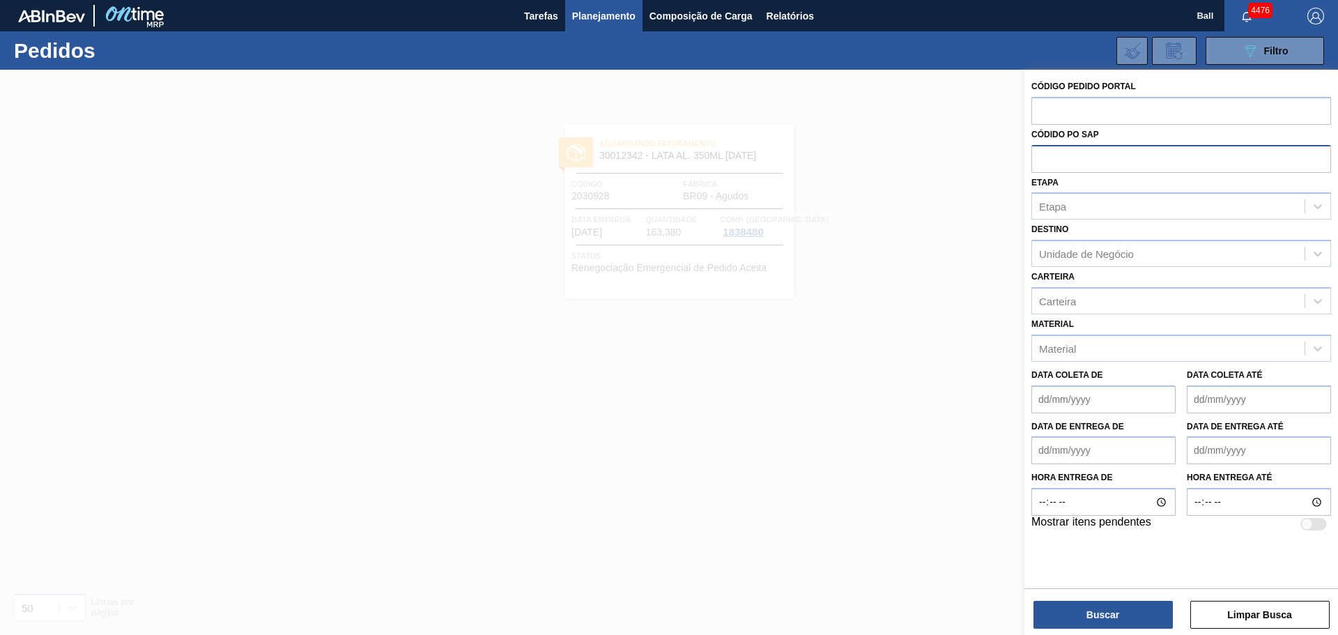
paste input "5800369809"
type input "5800369809"
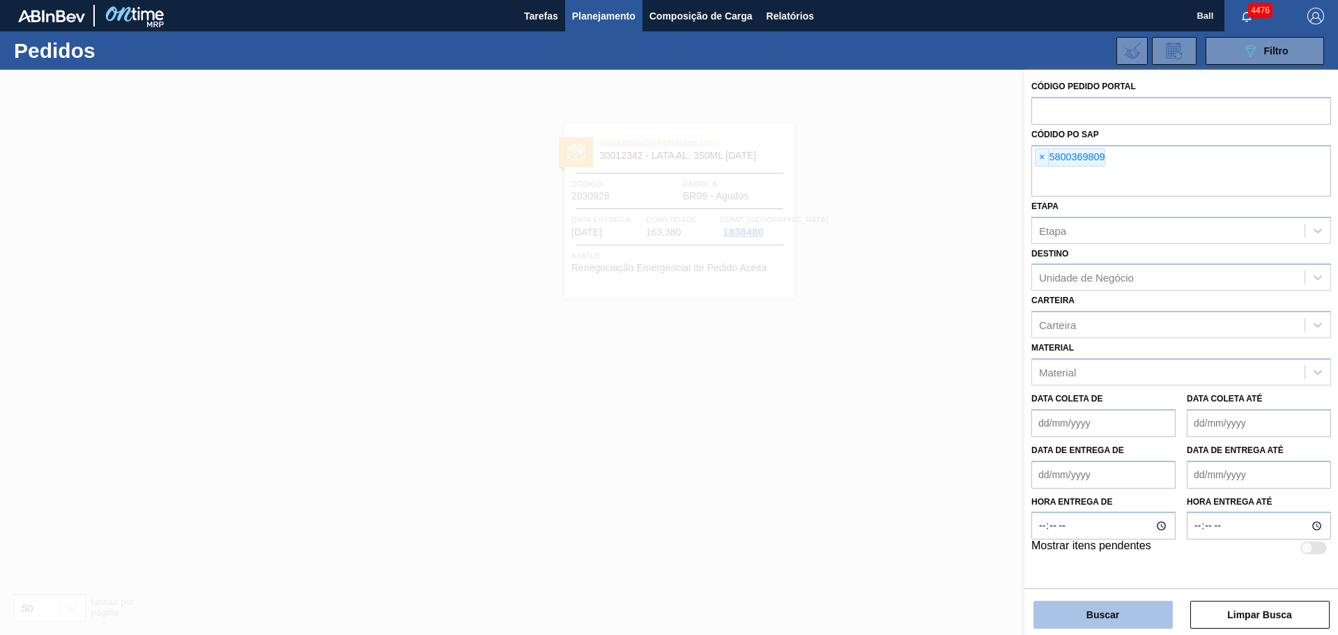
click at [1116, 617] on button "Buscar" at bounding box center [1103, 615] width 139 height 28
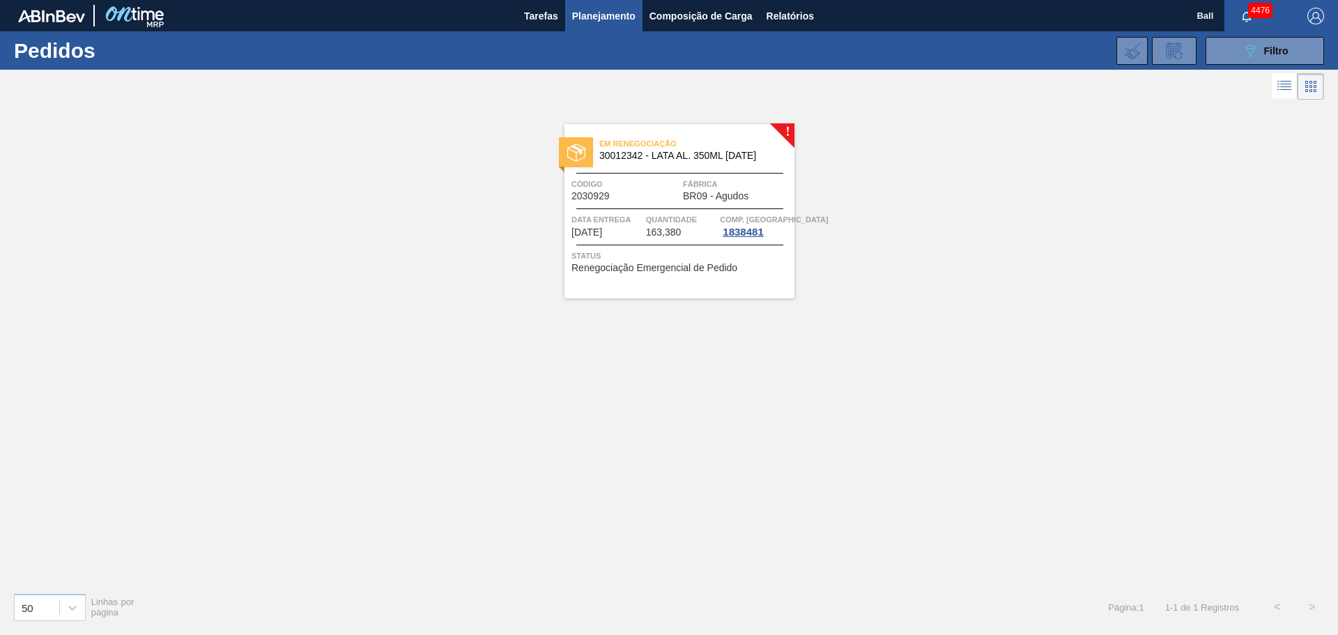
click at [676, 171] on div "Em renegociação 30012342 - LATA AL. 350ML BC 429 Código 2030929 Fábrica BR09 - …" at bounding box center [680, 211] width 230 height 174
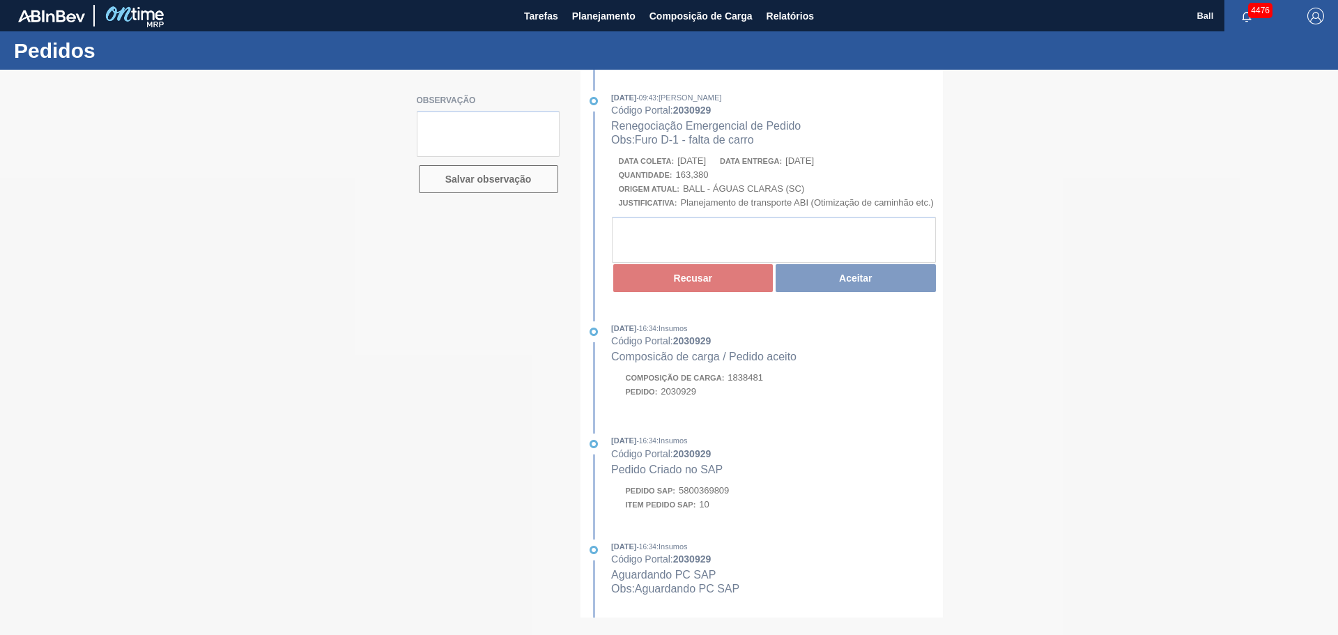
click at [533, 323] on div at bounding box center [669, 352] width 1338 height 565
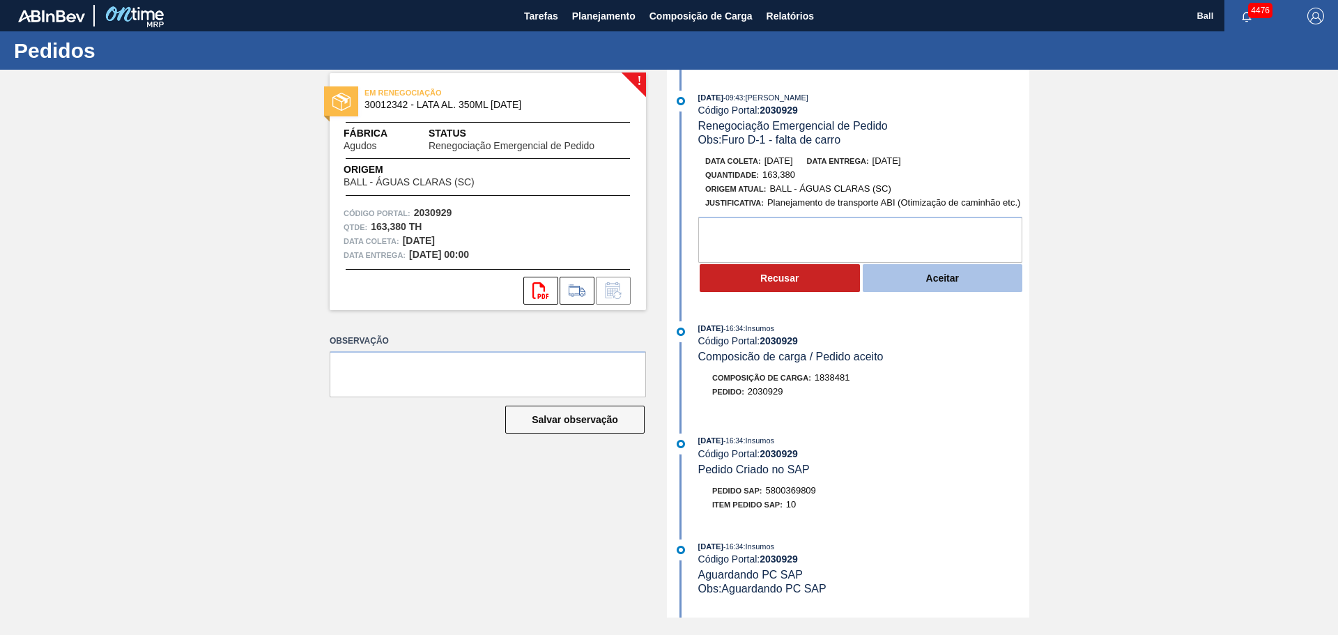
click at [964, 284] on button "Aceitar" at bounding box center [943, 278] width 160 height 28
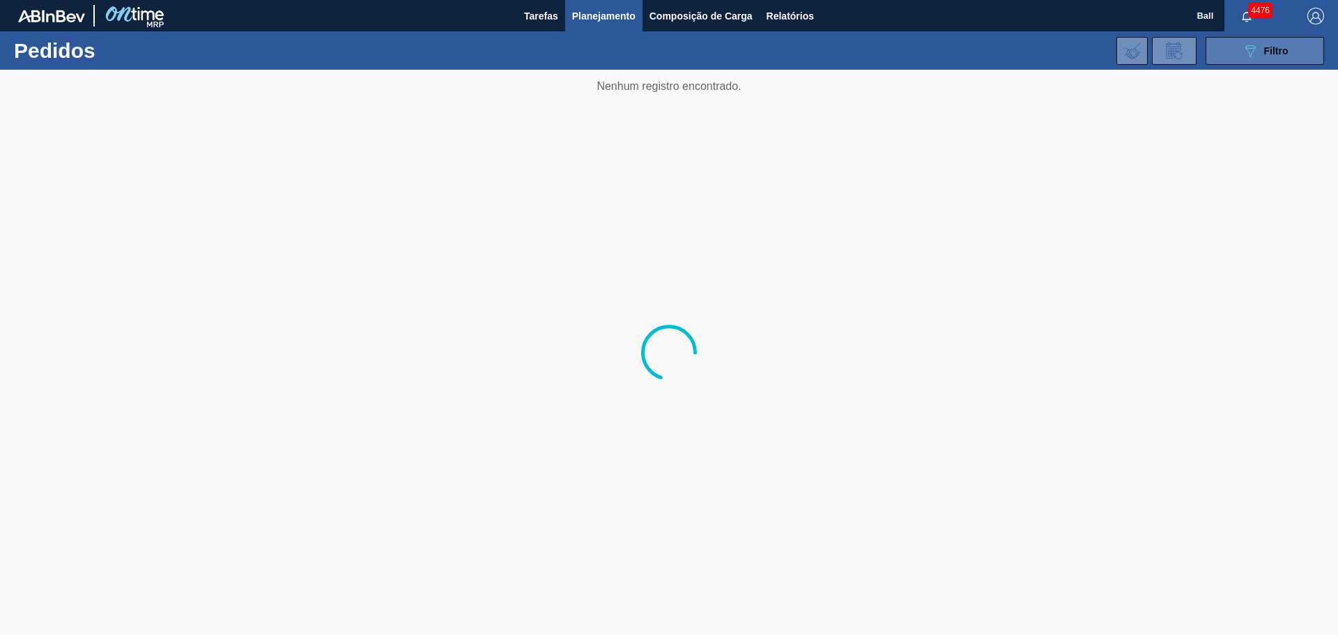
click at [1292, 45] on button "089F7B8B-B2A5-4AFE-B5C0-19BA573D28AC Filtro" at bounding box center [1265, 51] width 118 height 28
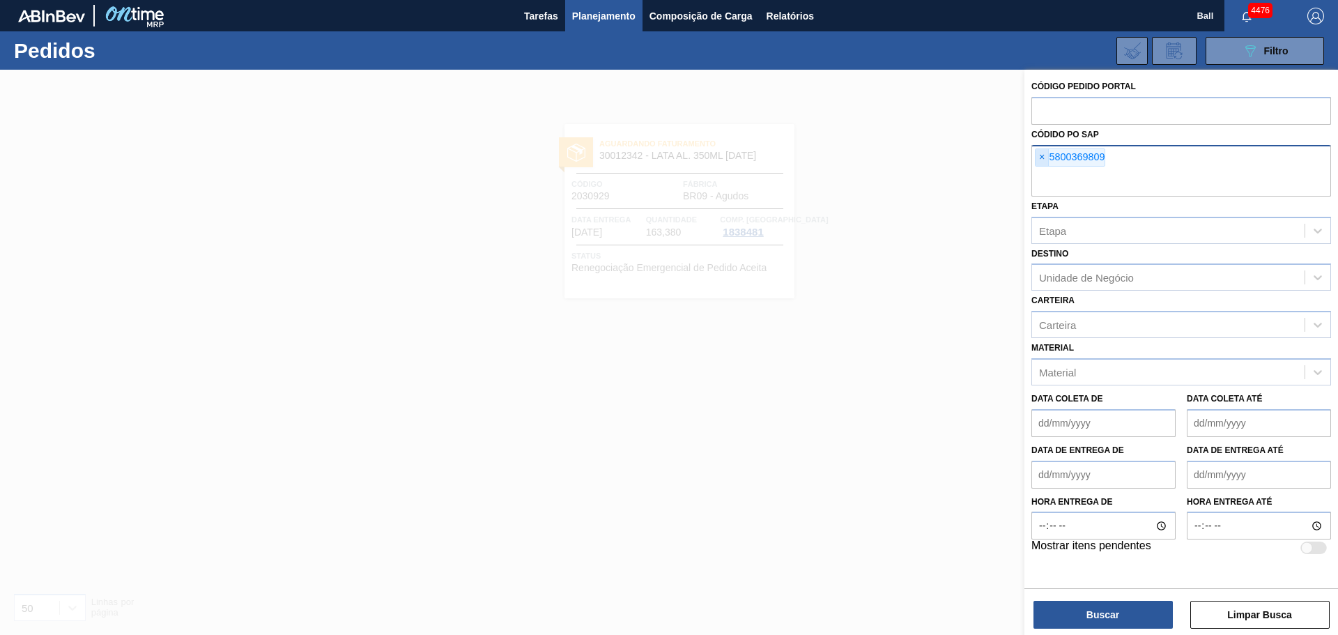
click at [1037, 156] on span "×" at bounding box center [1042, 157] width 13 height 17
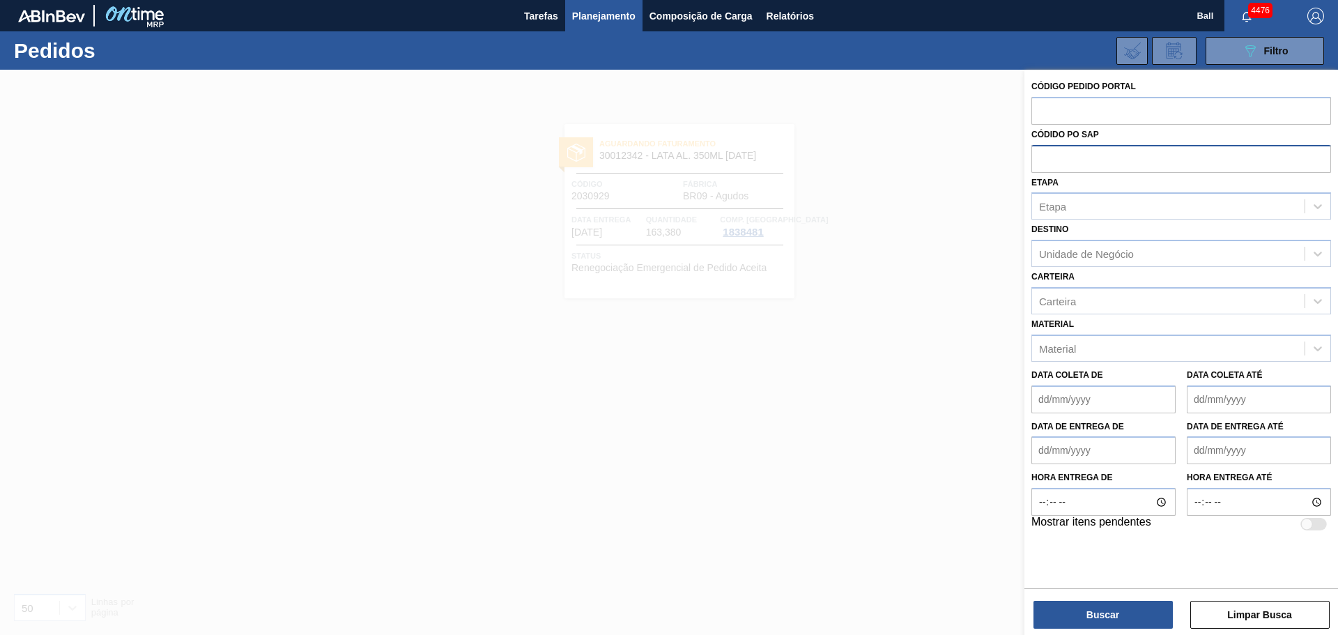
click at [1051, 159] on input "text" at bounding box center [1182, 158] width 300 height 26
paste input "5800369813"
type input "5800369813"
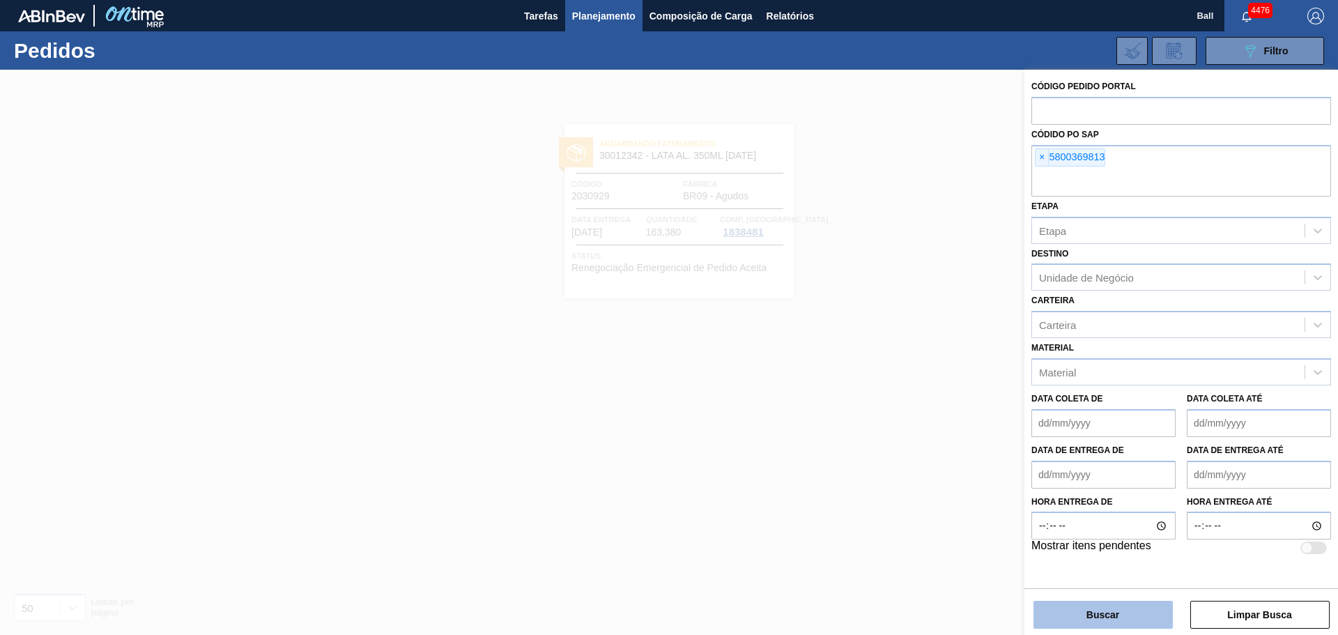
click at [1087, 611] on button "Buscar" at bounding box center [1103, 615] width 139 height 28
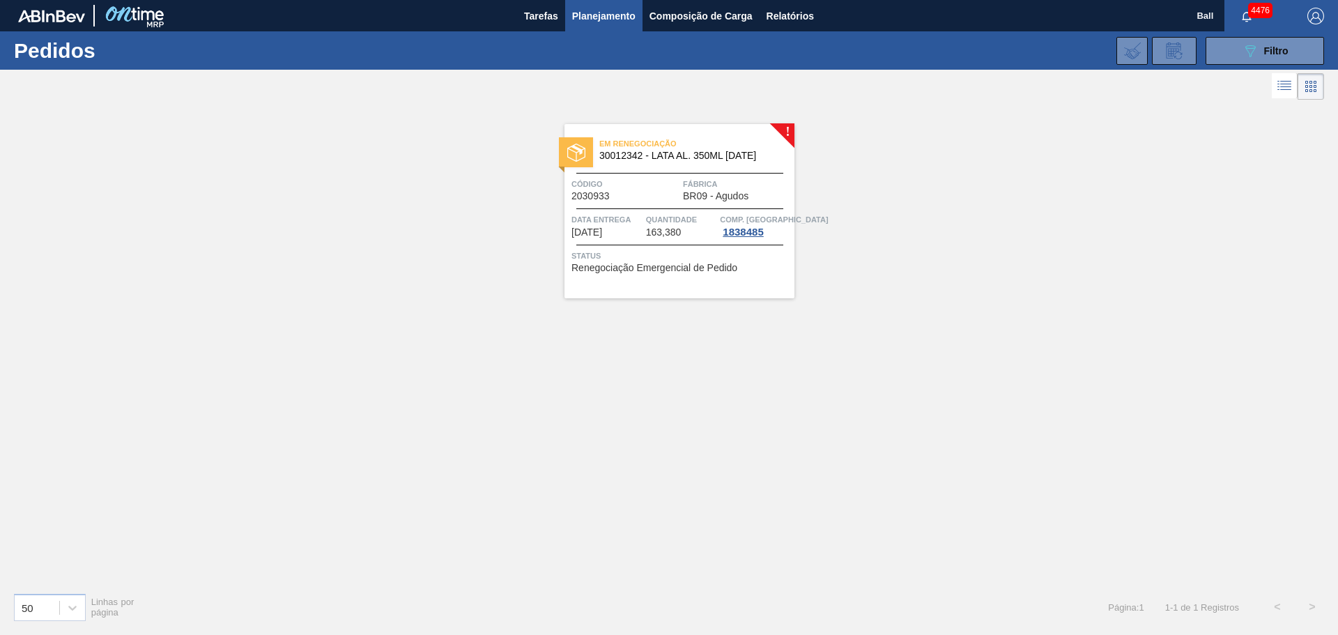
click at [707, 177] on span "Fábrica" at bounding box center [737, 184] width 108 height 14
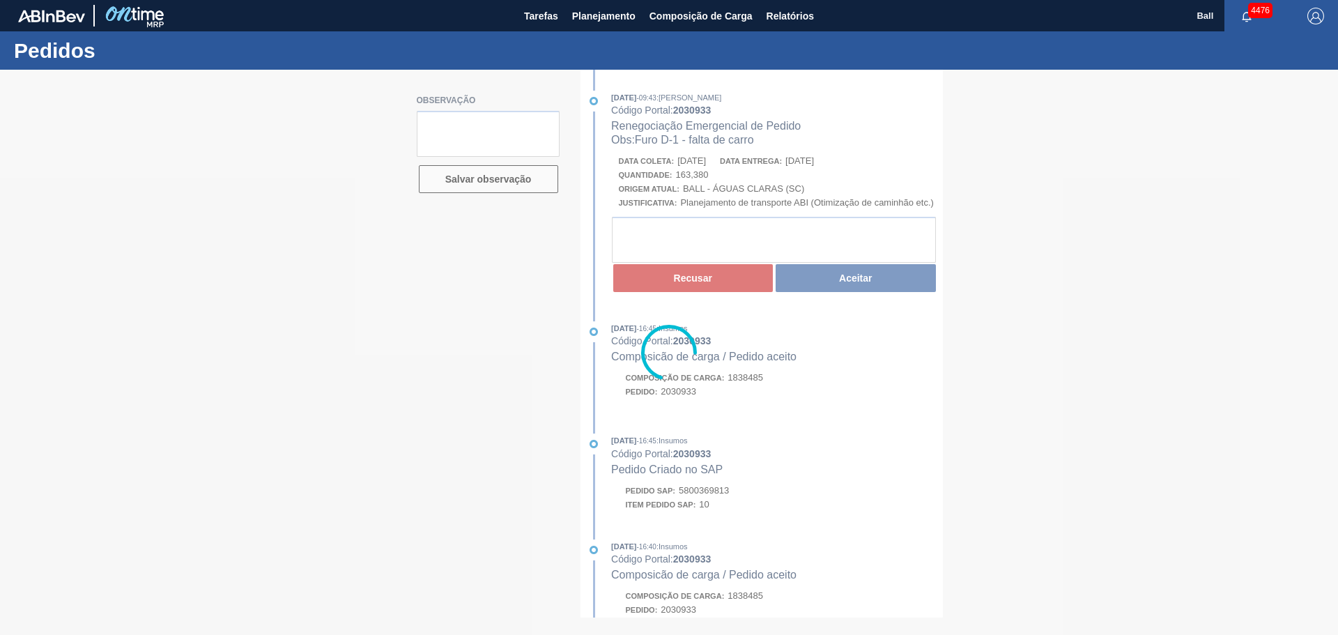
click at [850, 213] on div at bounding box center [669, 352] width 1338 height 565
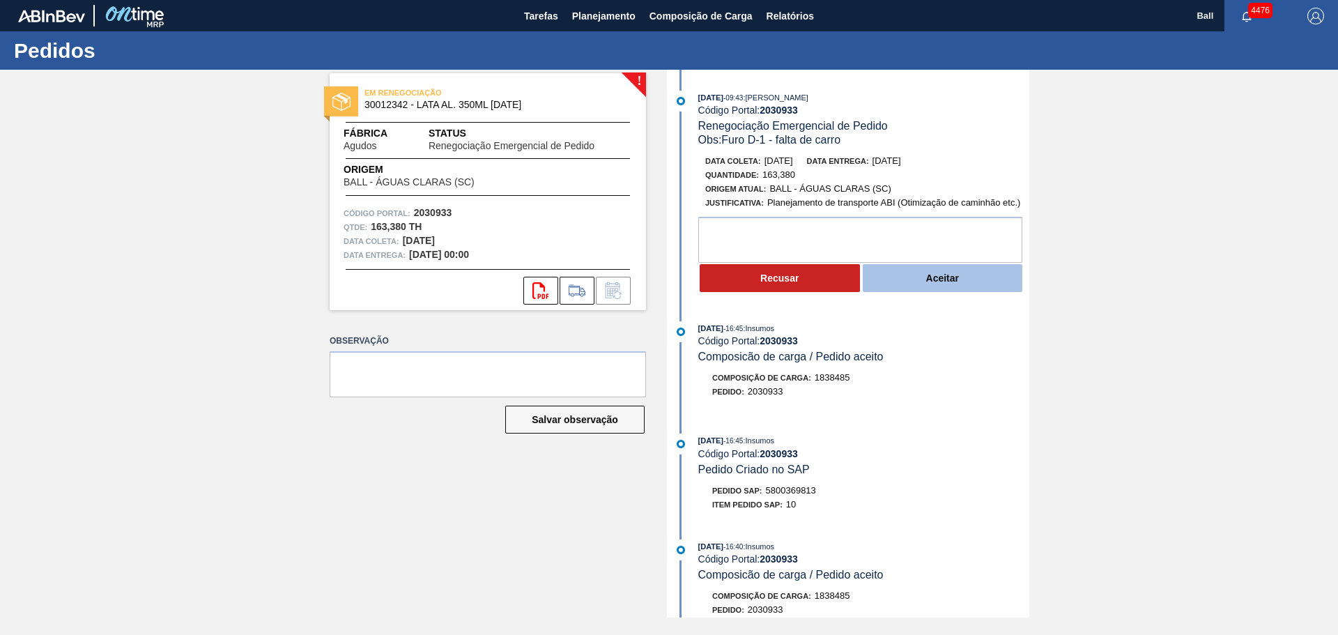
click at [912, 283] on button "Aceitar" at bounding box center [943, 278] width 160 height 28
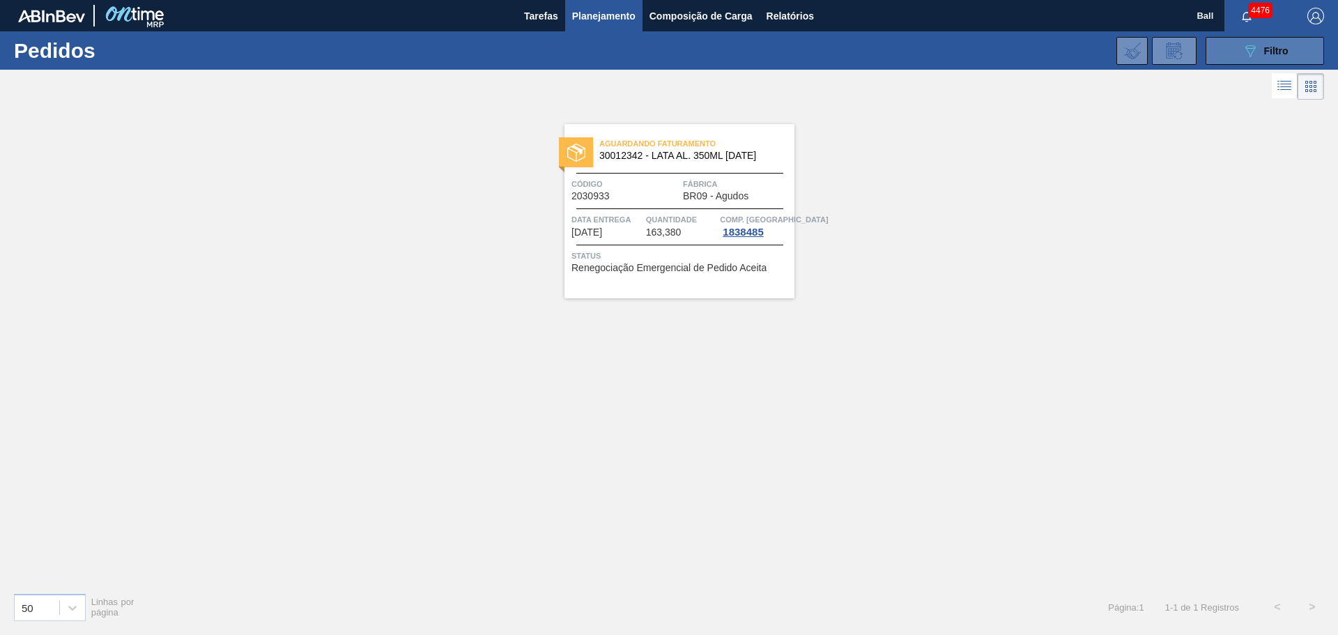
click at [1247, 43] on icon "089F7B8B-B2A5-4AFE-B5C0-19BA573D28AC" at bounding box center [1250, 51] width 17 height 17
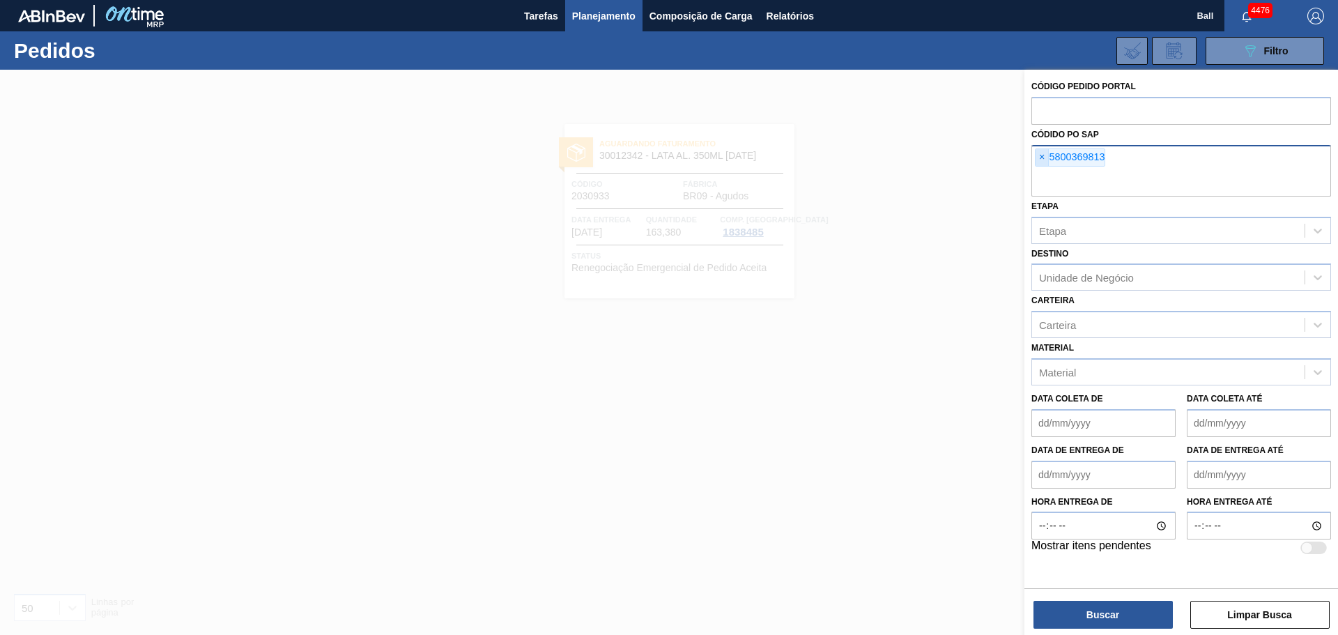
click at [1041, 163] on span "×" at bounding box center [1042, 157] width 13 height 17
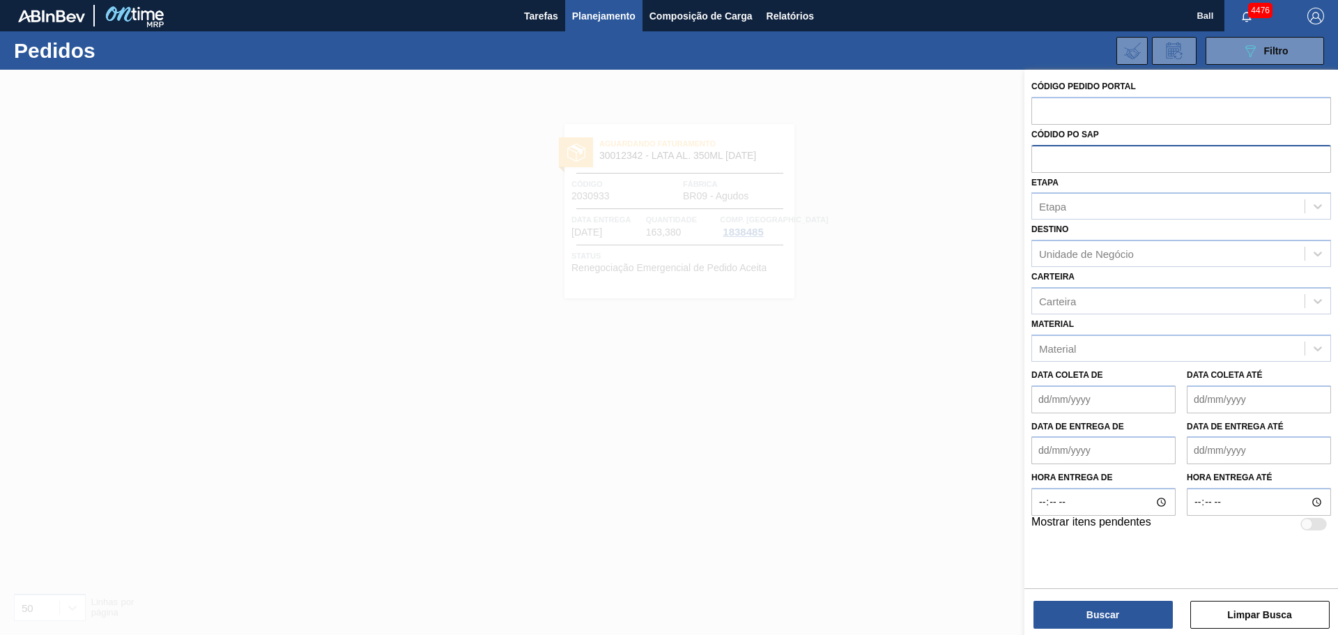
click at [1053, 163] on input "text" at bounding box center [1182, 158] width 300 height 26
paste input "text"
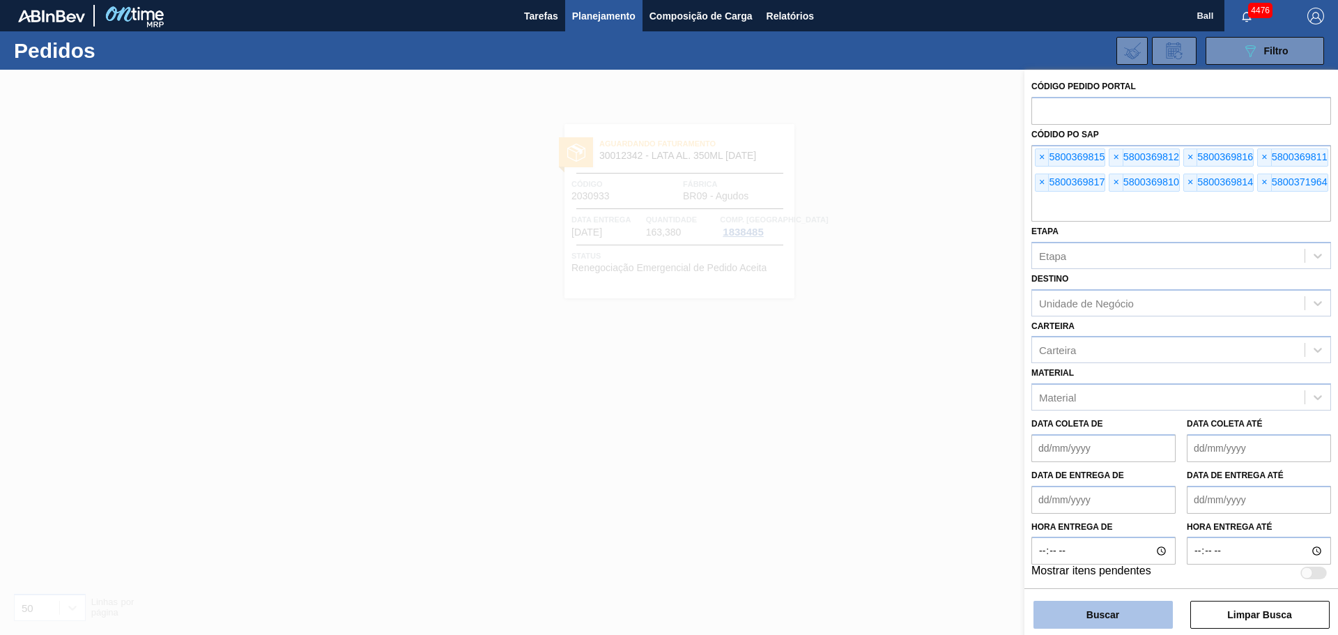
click at [1121, 613] on button "Buscar" at bounding box center [1103, 615] width 139 height 28
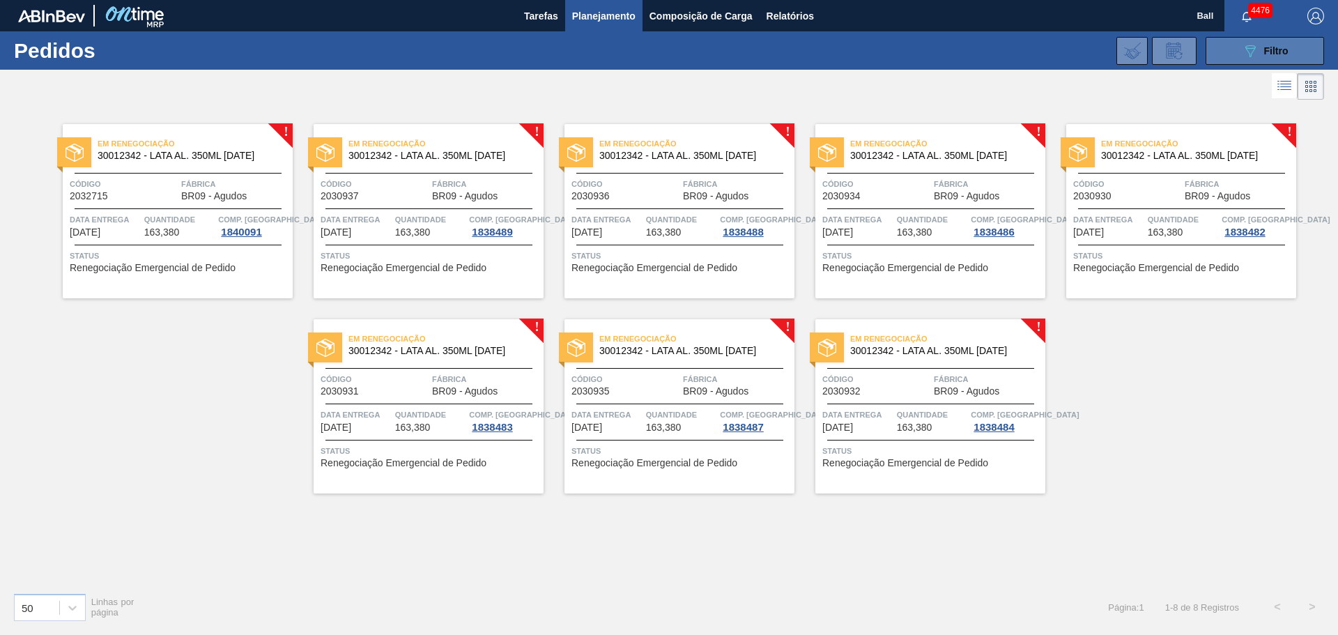
click at [1276, 46] on span "Filtro" at bounding box center [1276, 50] width 24 height 11
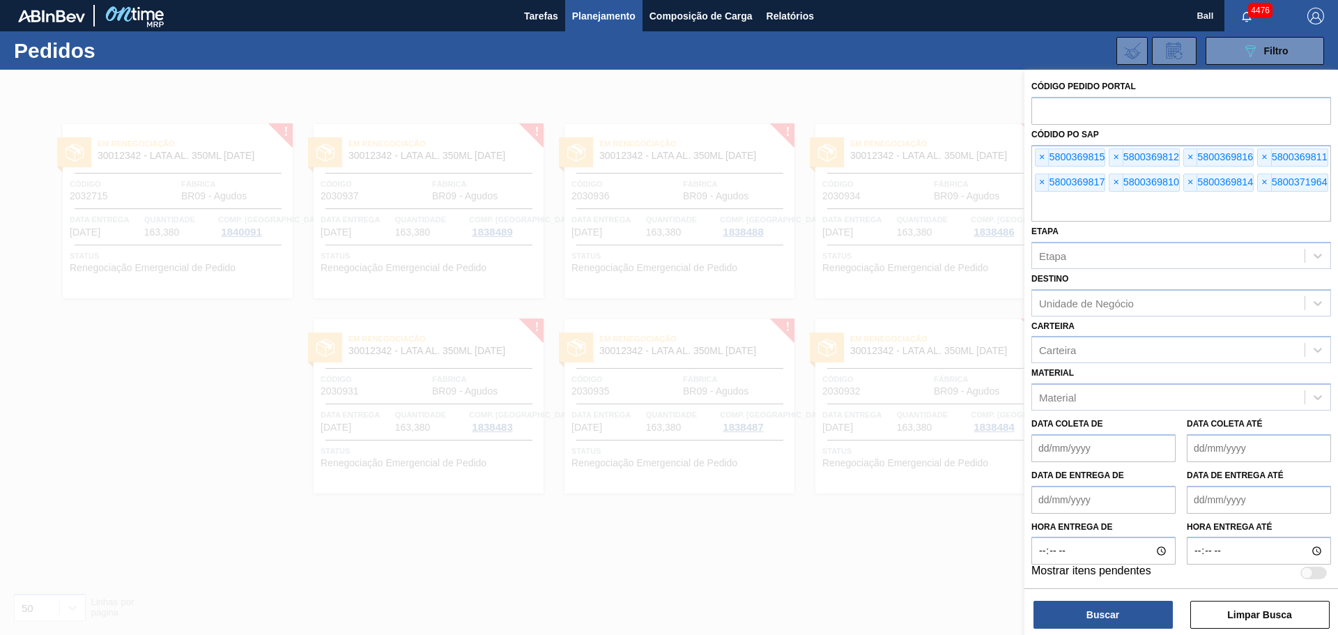
click at [943, 161] on div at bounding box center [669, 387] width 1338 height 635
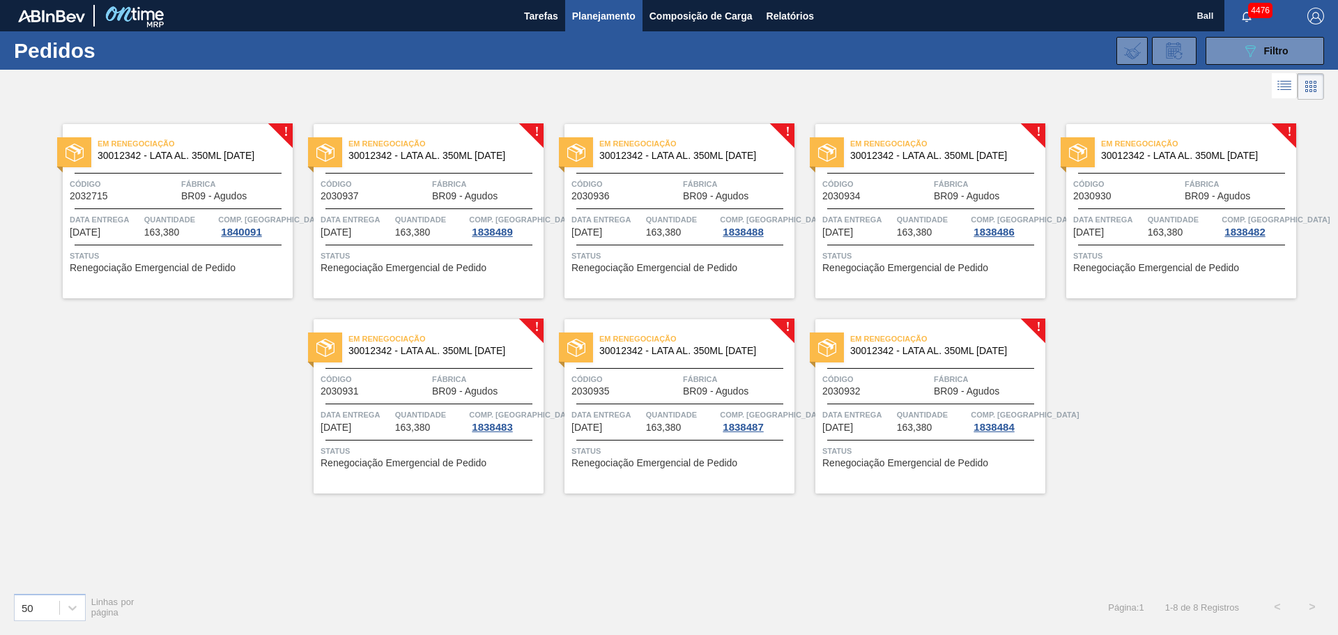
click at [229, 181] on span "Fábrica" at bounding box center [235, 184] width 108 height 14
click at [415, 254] on span "Status" at bounding box center [431, 256] width 220 height 14
click at [682, 220] on span "Quantidade" at bounding box center [681, 220] width 71 height 14
click at [909, 220] on span "Quantidade" at bounding box center [932, 220] width 71 height 14
click at [1172, 199] on div "Código 2030930" at bounding box center [1127, 189] width 108 height 24
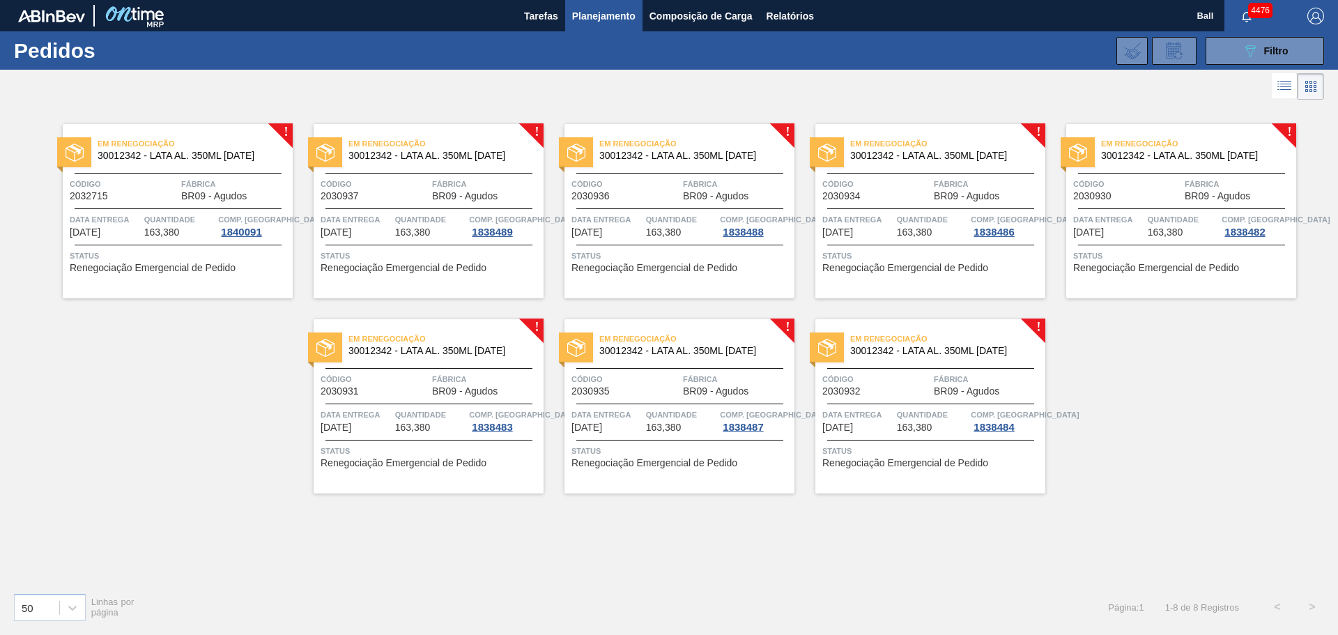
click at [405, 401] on div "Em renegociação 30012342 - LATA AL. 350ML BC 429 Código 2030931 Fábrica BR09 - …" at bounding box center [429, 406] width 230 height 174
drag, startPoint x: 697, startPoint y: 380, endPoint x: 743, endPoint y: 381, distance: 46.0
click at [697, 380] on span "Fábrica" at bounding box center [737, 379] width 108 height 14
click at [881, 387] on div "Código 2030932" at bounding box center [876, 384] width 108 height 24
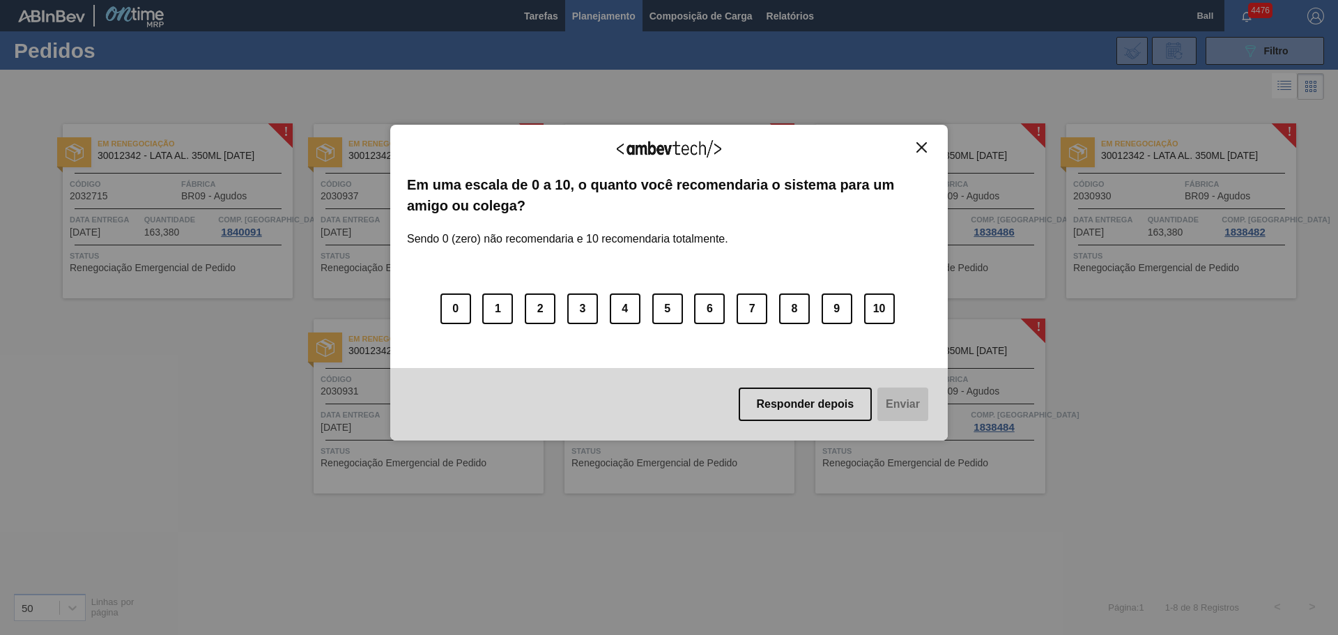
click at [929, 146] on button "Close" at bounding box center [921, 147] width 19 height 12
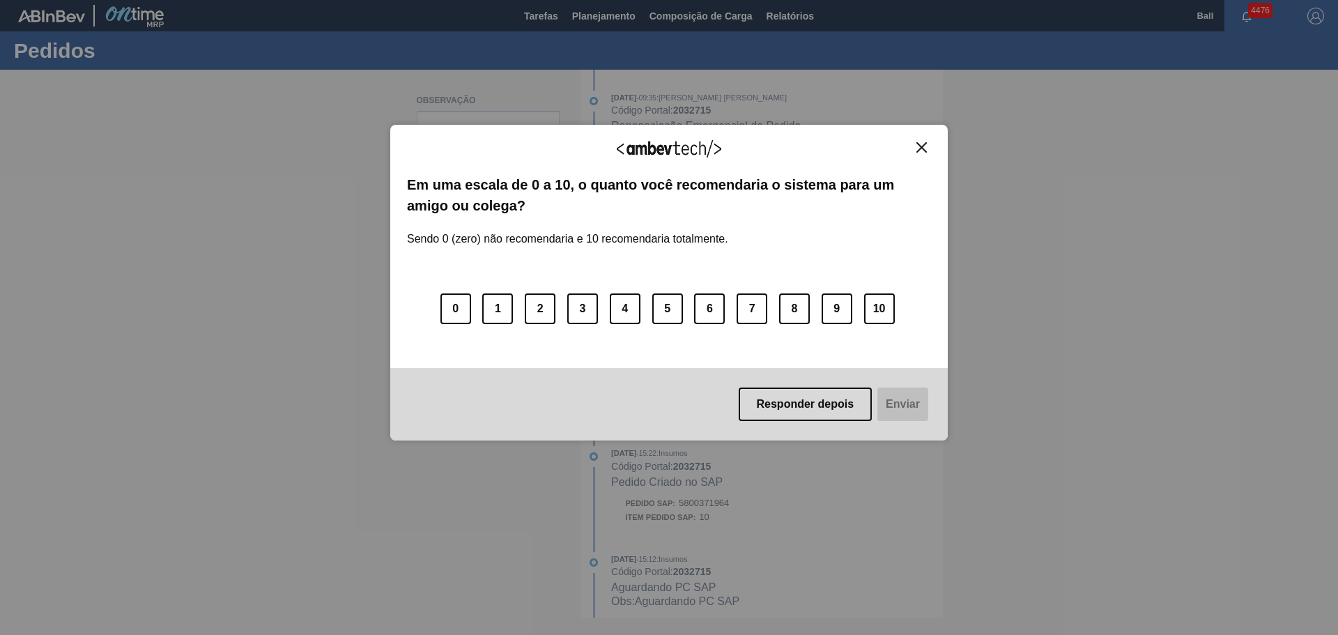
click at [919, 150] on img "Close" at bounding box center [922, 147] width 10 height 10
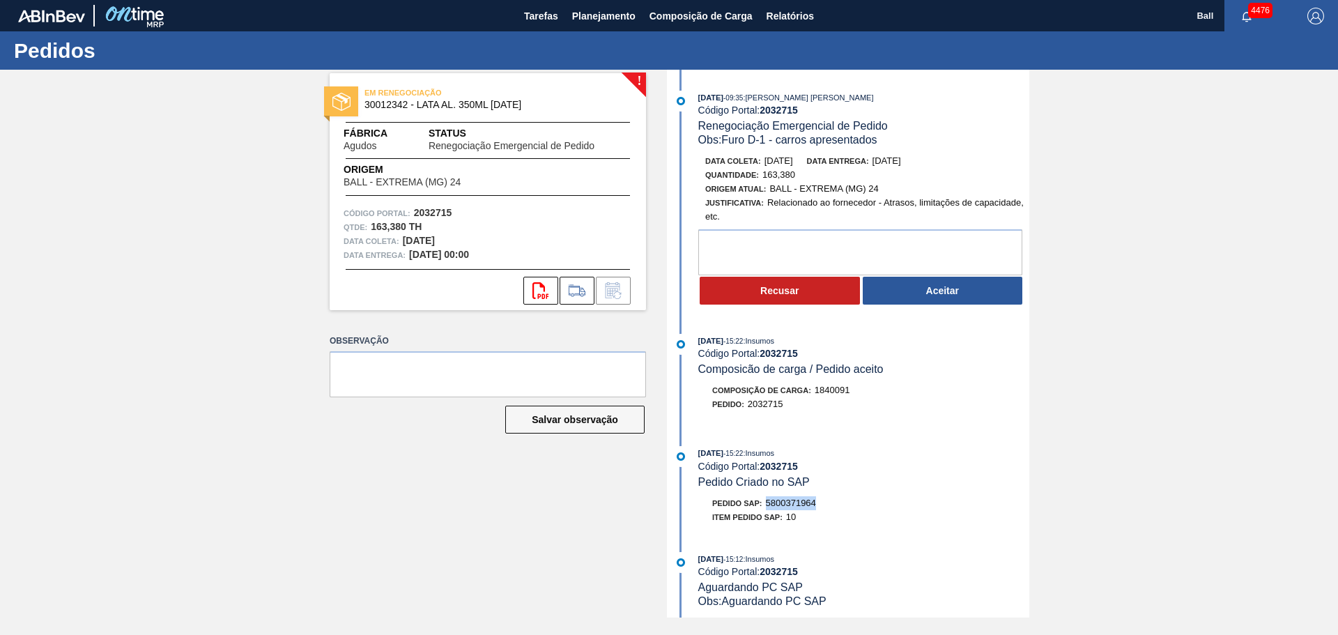
drag, startPoint x: 769, startPoint y: 503, endPoint x: 818, endPoint y: 503, distance: 48.1
click at [816, 503] on span "5800371964" at bounding box center [791, 503] width 50 height 10
copy span "5800371964"
click at [907, 289] on button "Aceitar" at bounding box center [943, 291] width 160 height 28
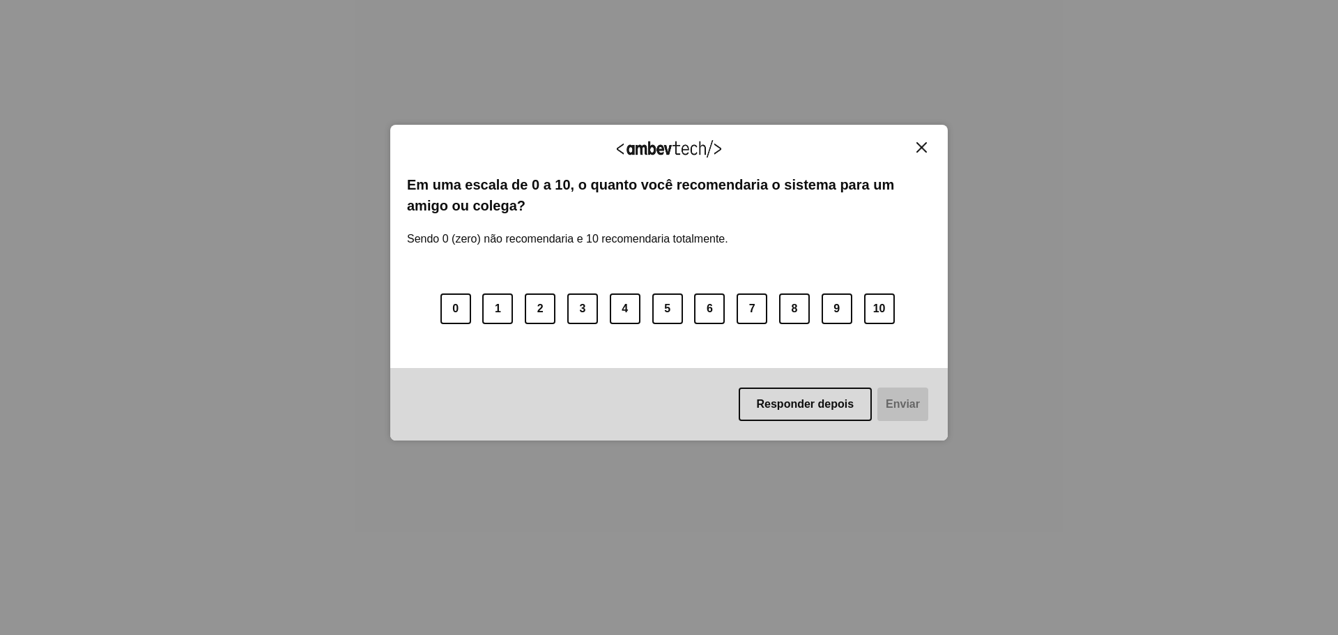
click at [923, 147] on img "Close" at bounding box center [922, 147] width 10 height 10
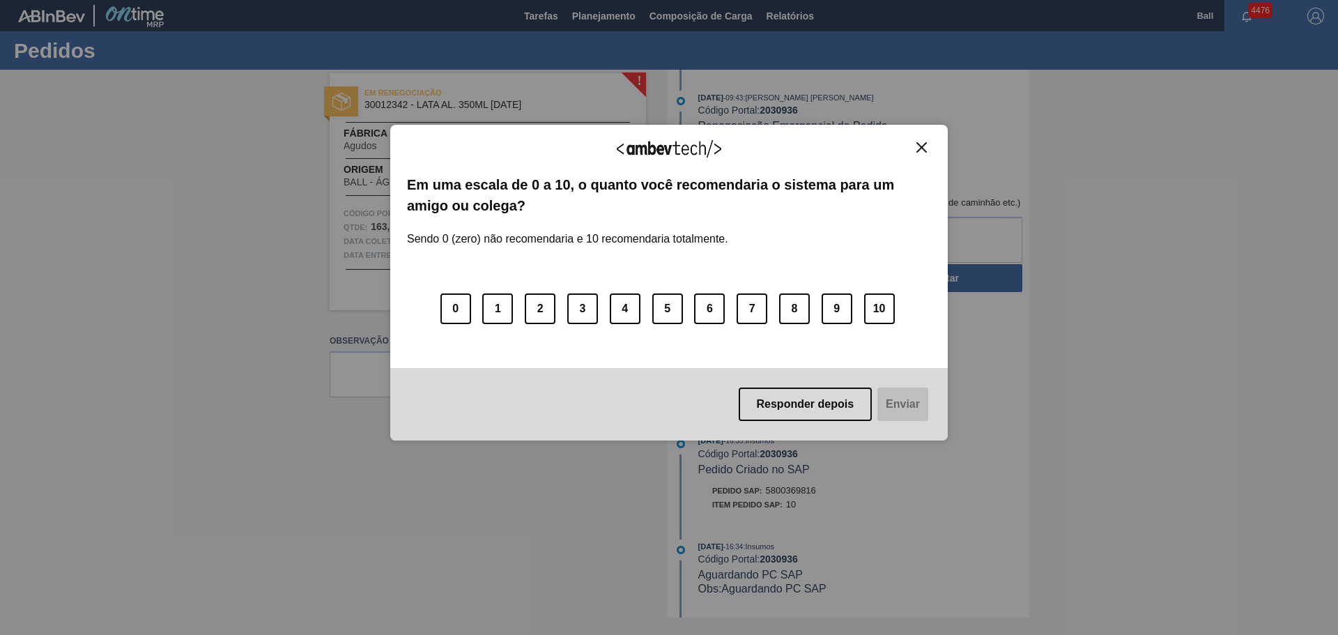
click at [928, 144] on button "Close" at bounding box center [921, 147] width 19 height 12
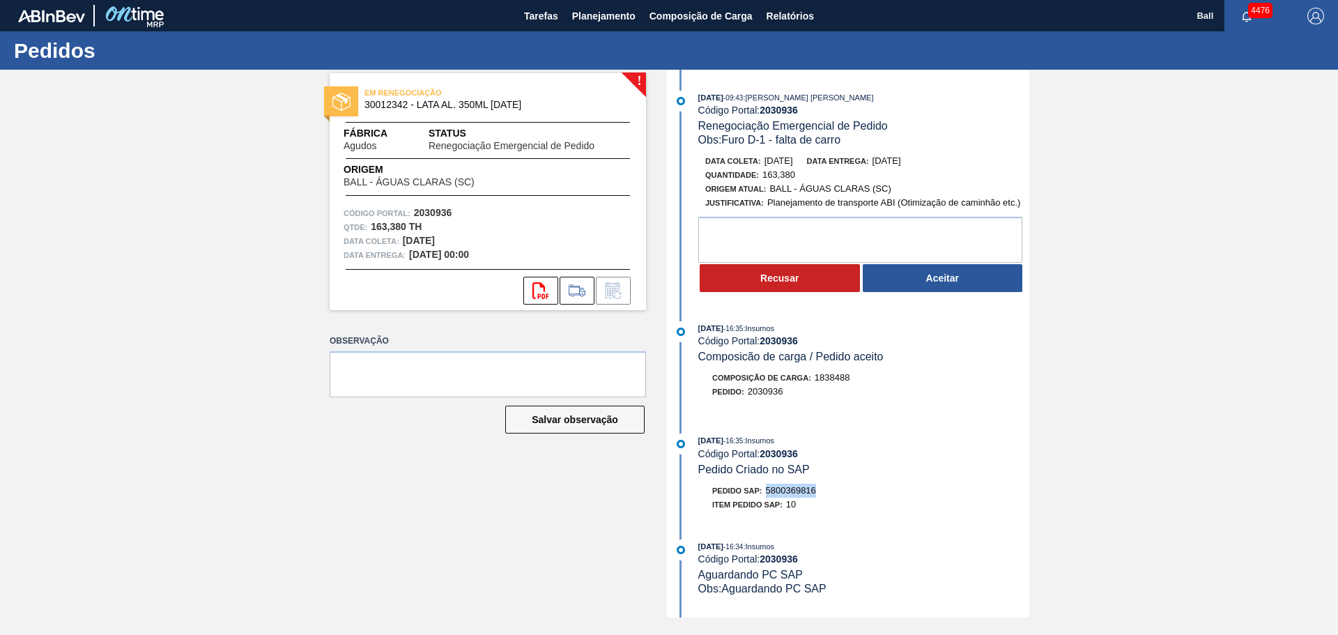
drag, startPoint x: 769, startPoint y: 489, endPoint x: 818, endPoint y: 489, distance: 49.5
click at [818, 489] on div "Pedido SAP: 5800369816" at bounding box center [863, 491] width 331 height 14
copy span "5800369816"
click at [969, 277] on button "Aceitar" at bounding box center [943, 278] width 160 height 28
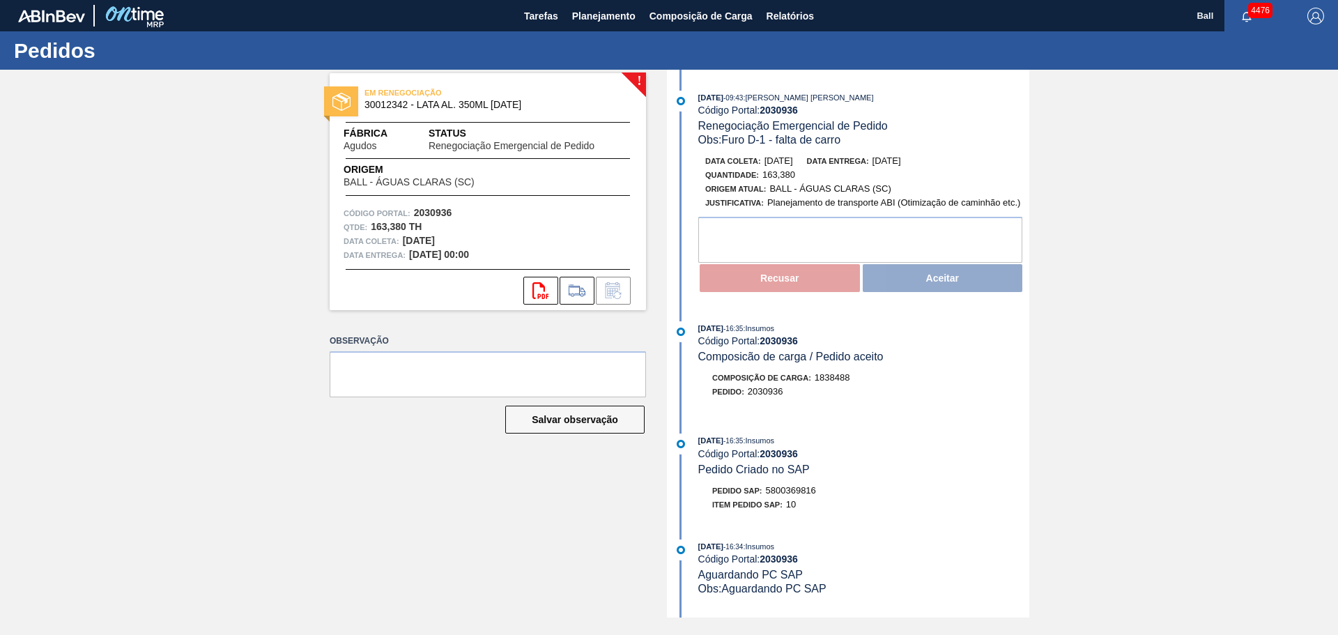
click at [899, 399] on div "Pedido : 2030936" at bounding box center [863, 392] width 331 height 14
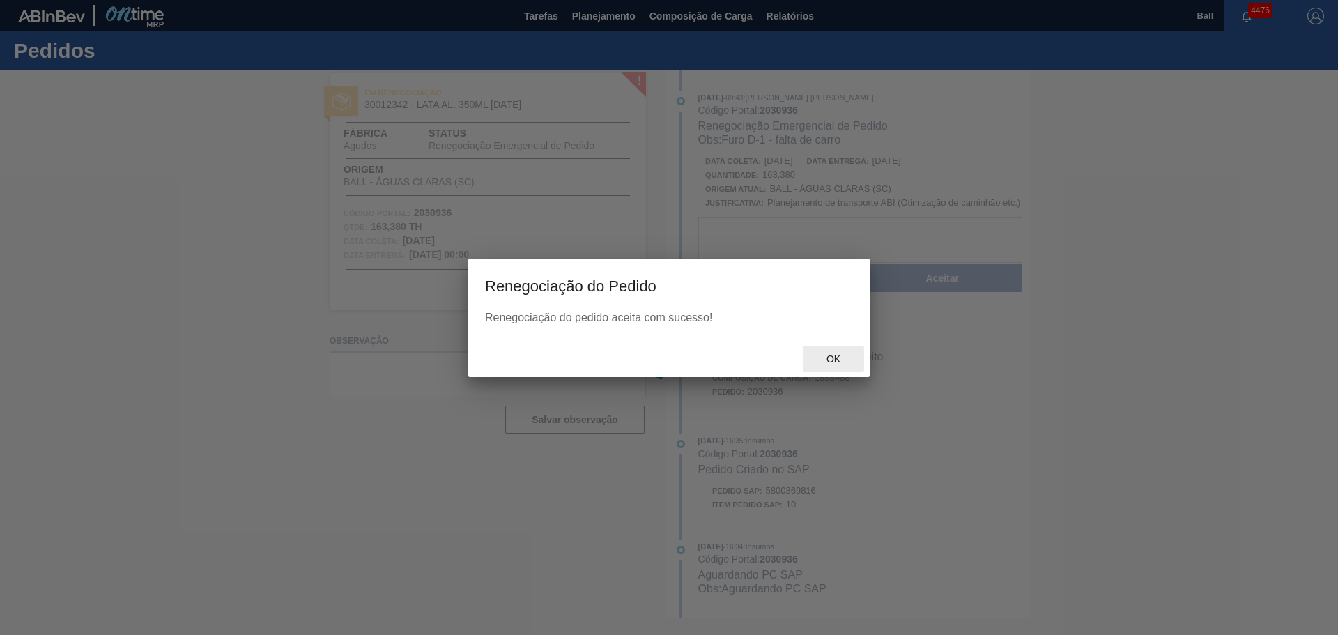
click at [833, 360] on span "Ok" at bounding box center [833, 358] width 36 height 11
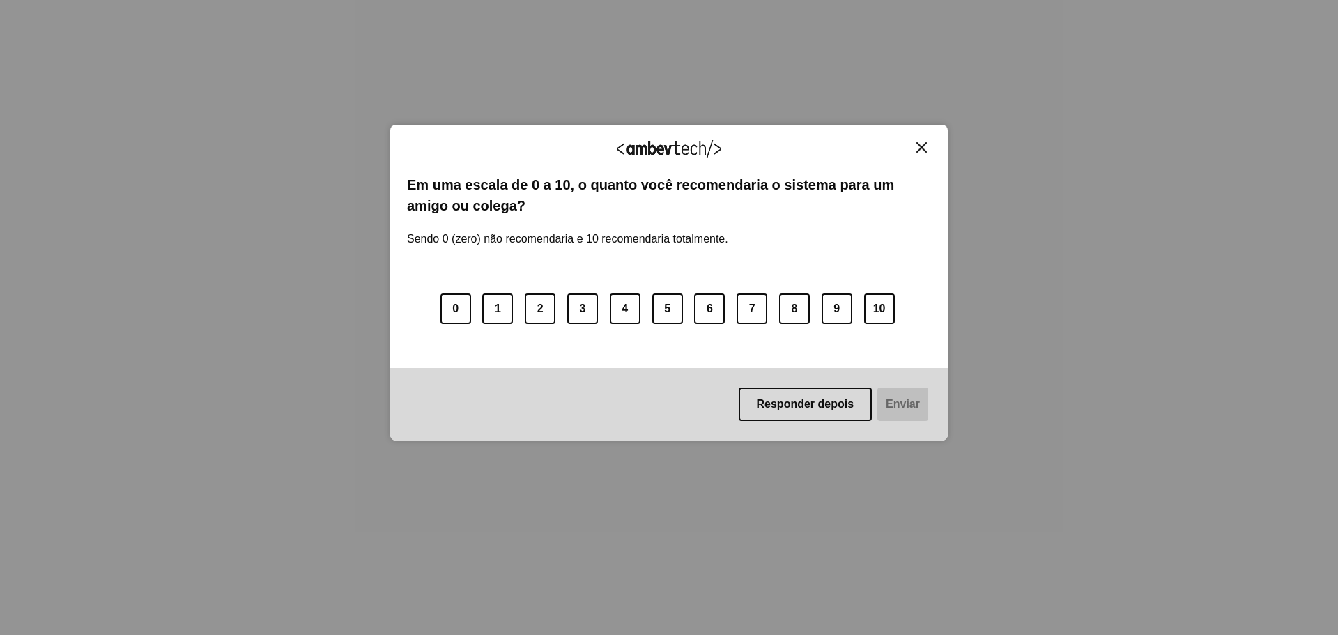
click at [922, 144] on img "Close" at bounding box center [922, 147] width 10 height 10
click at [926, 144] on img "Close" at bounding box center [922, 147] width 10 height 10
click at [921, 149] on img "Close" at bounding box center [922, 147] width 10 height 10
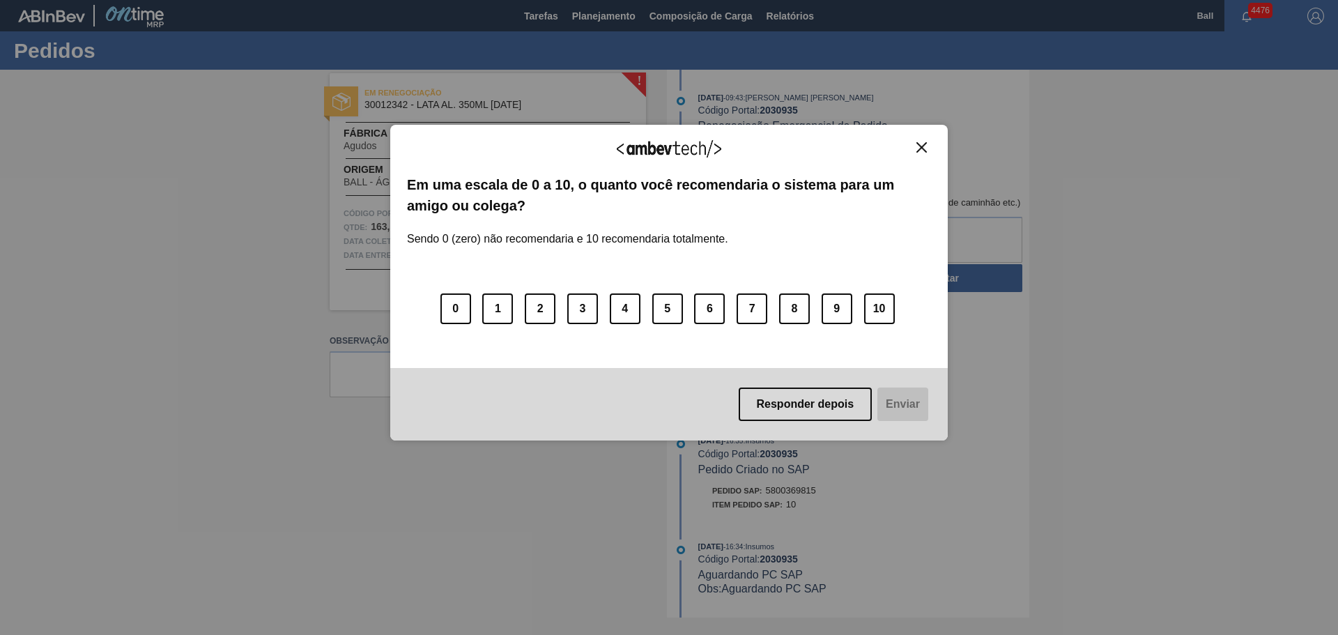
click at [917, 141] on button "Close" at bounding box center [921, 147] width 19 height 12
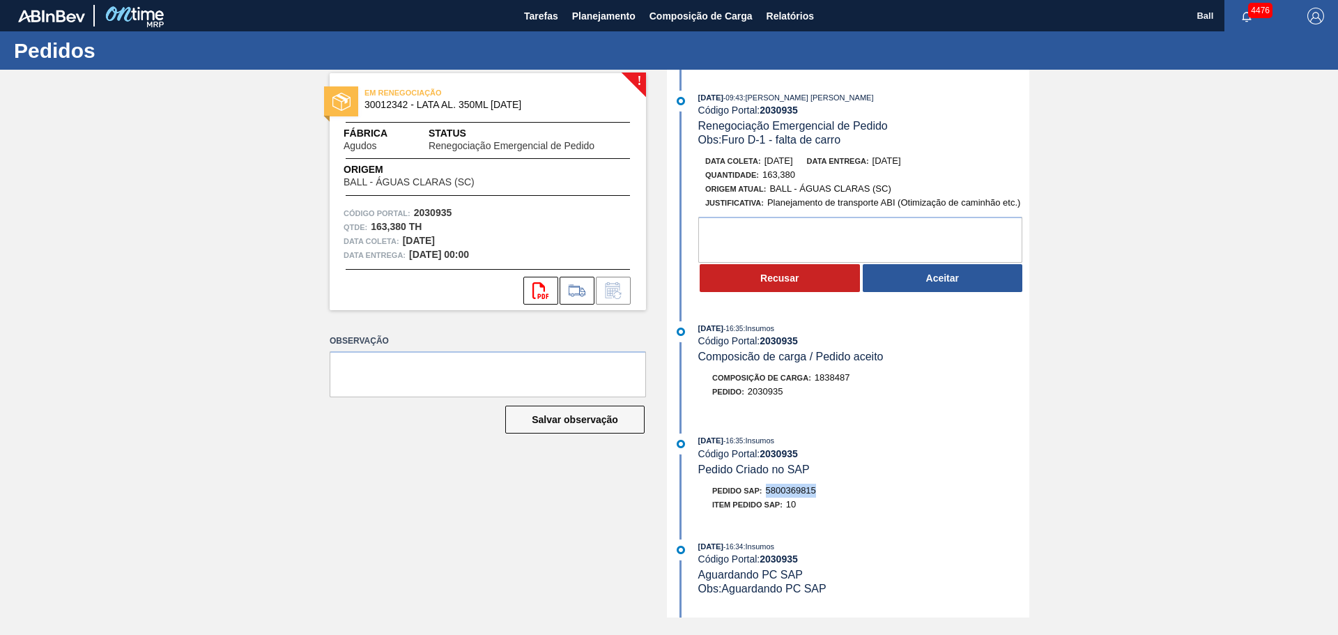
drag, startPoint x: 767, startPoint y: 492, endPoint x: 744, endPoint y: 413, distance: 82.2
click at [816, 491] on div "Pedido SAP: 5800369815" at bounding box center [764, 491] width 104 height 14
copy span "5800369815"
click at [935, 264] on button "Aceitar" at bounding box center [943, 278] width 160 height 28
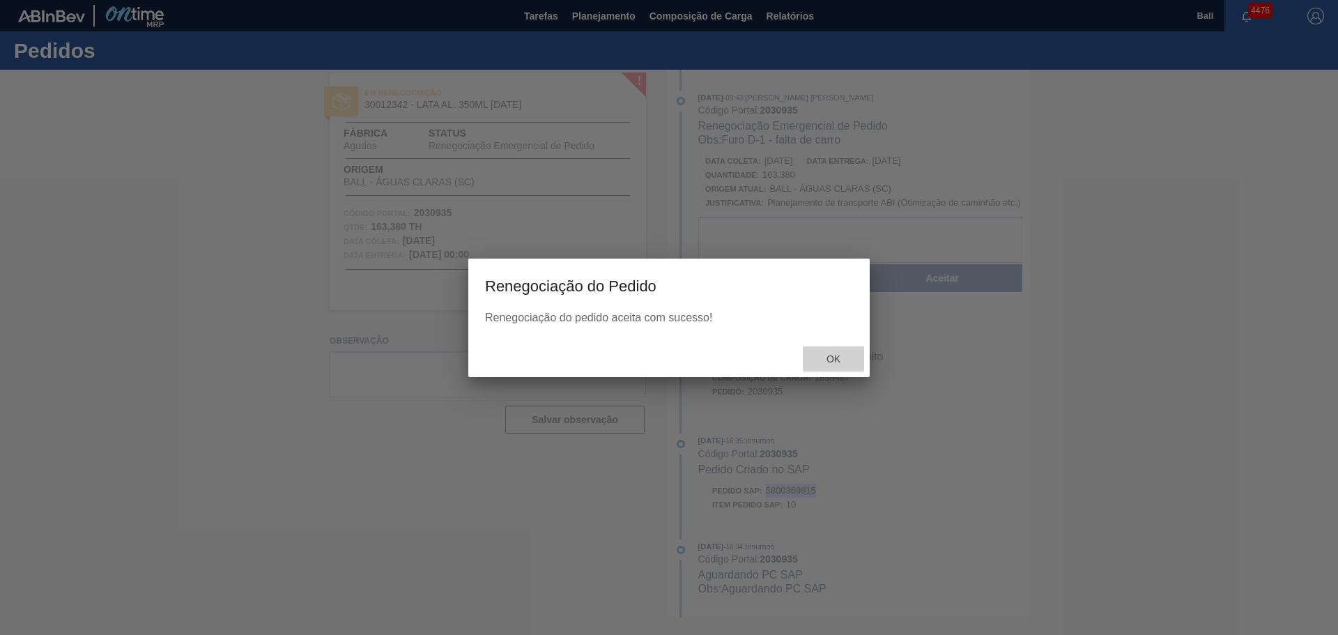
click at [837, 364] on span "Ok" at bounding box center [833, 358] width 36 height 11
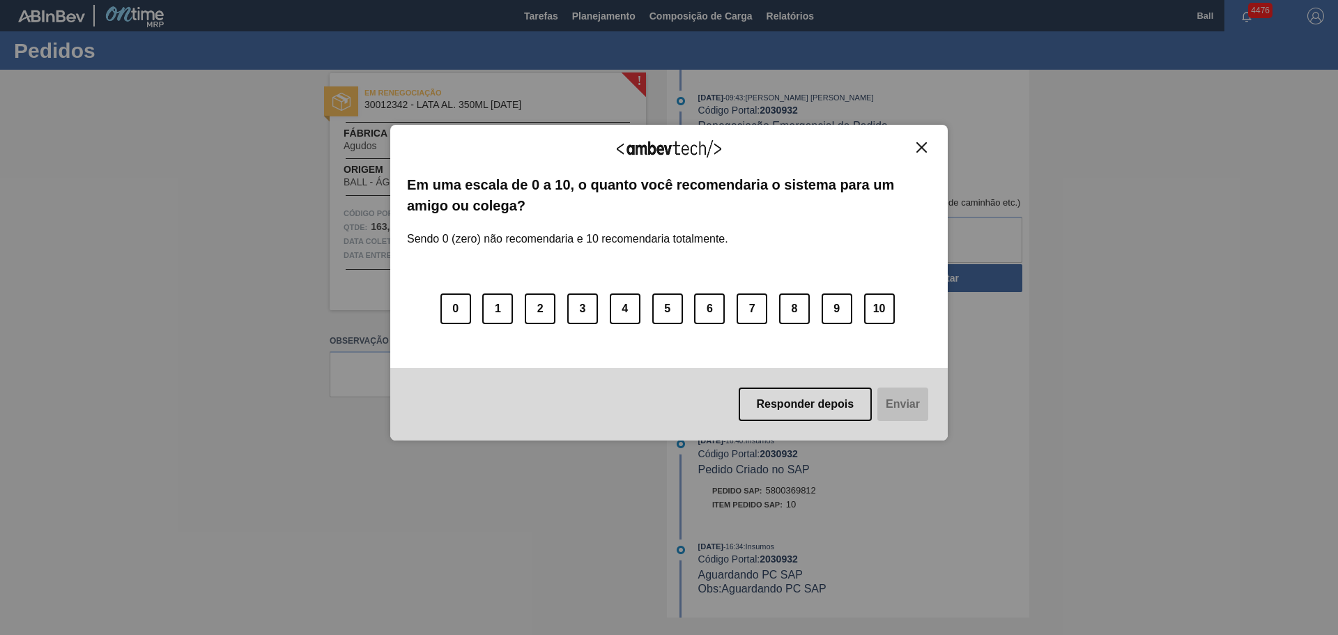
click at [920, 153] on div "Agradecemos seu feedback!" at bounding box center [669, 157] width 524 height 33
click at [919, 136] on div "Agradecemos seu feedback! Em uma escala de 0 a 10, o quanto você recomendaria o…" at bounding box center [669, 283] width 558 height 316
click at [925, 146] on img "Close" at bounding box center [922, 147] width 10 height 10
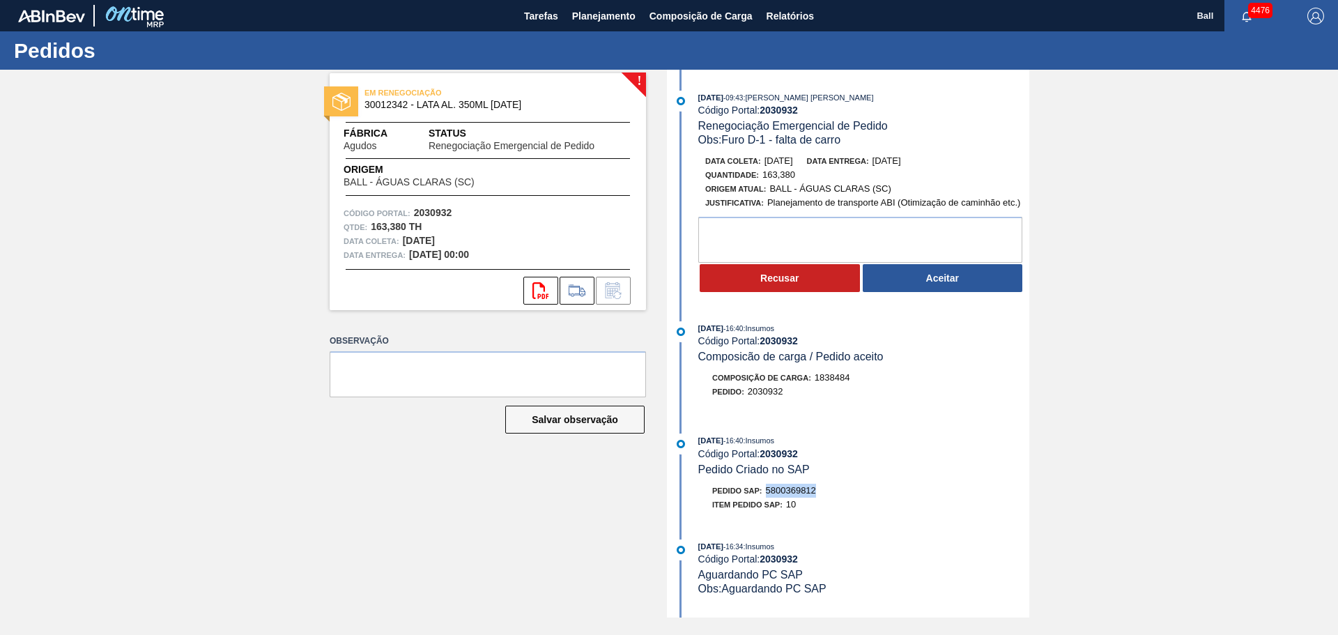
drag, startPoint x: 767, startPoint y: 490, endPoint x: 821, endPoint y: 490, distance: 53.7
click at [821, 490] on div "Pedido SAP: 5800369812" at bounding box center [863, 491] width 331 height 14
copy span "5800369812"
click at [939, 263] on div "Recusar Aceitar" at bounding box center [863, 278] width 331 height 31
click at [941, 286] on button "Aceitar" at bounding box center [943, 278] width 160 height 28
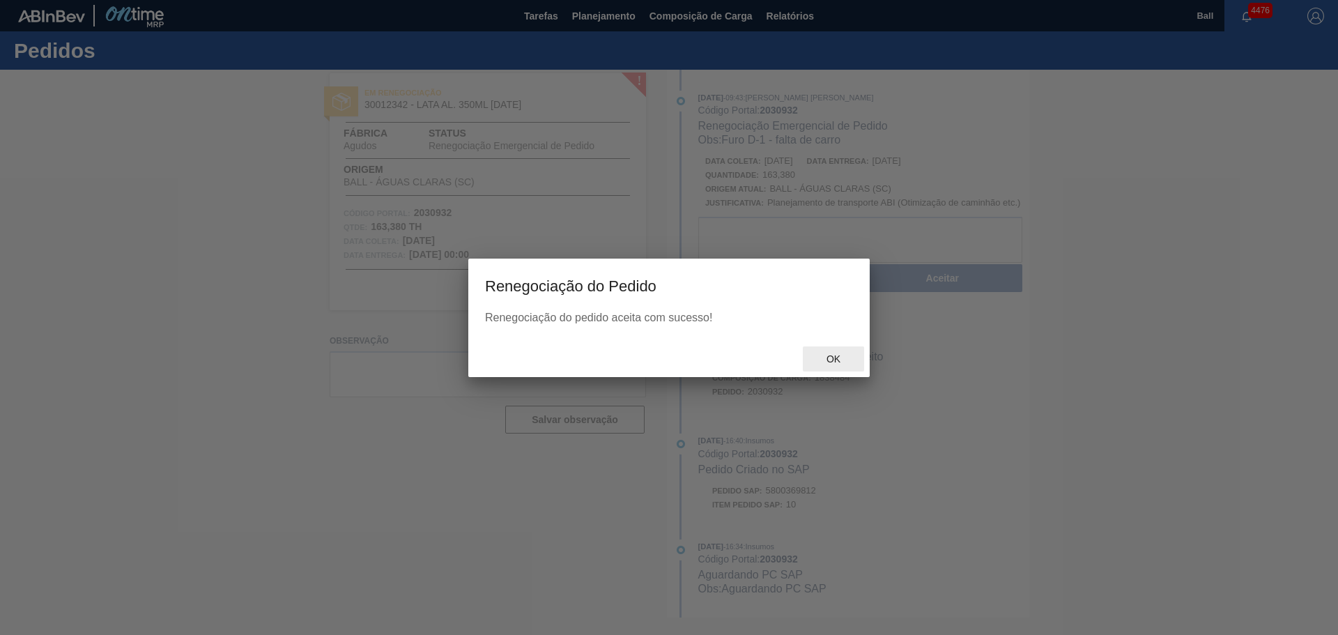
click at [845, 360] on span "Ok" at bounding box center [833, 358] width 36 height 11
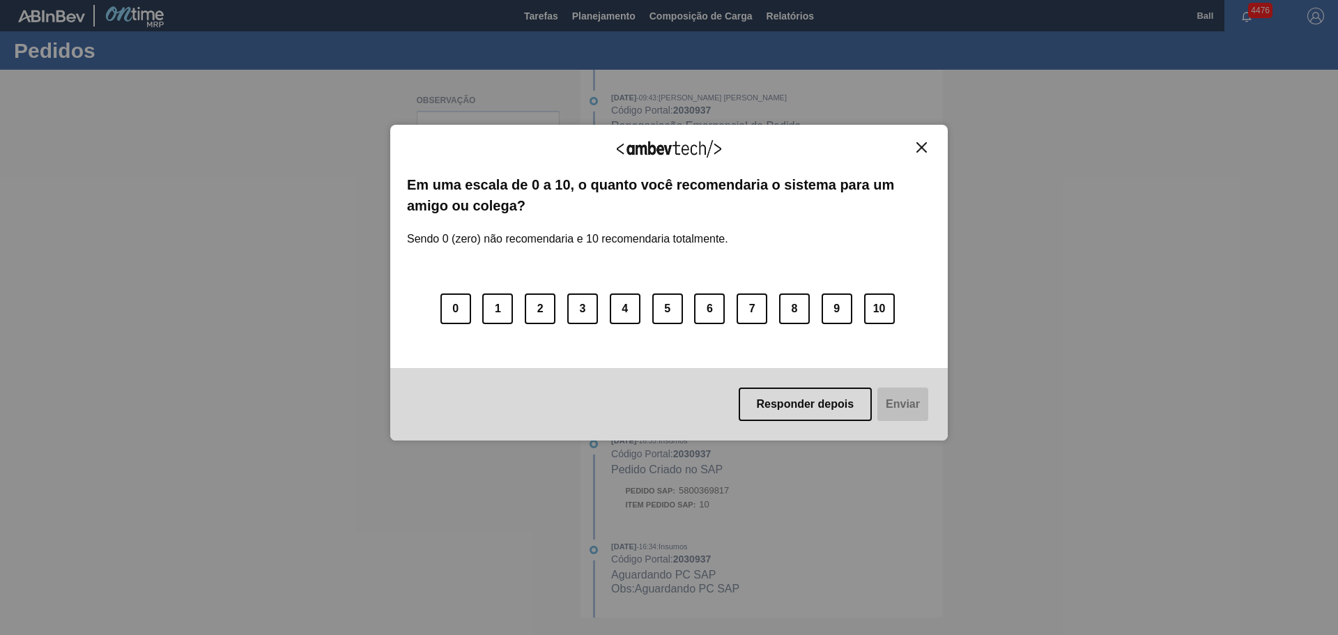
click at [924, 147] on img "Close" at bounding box center [922, 147] width 10 height 10
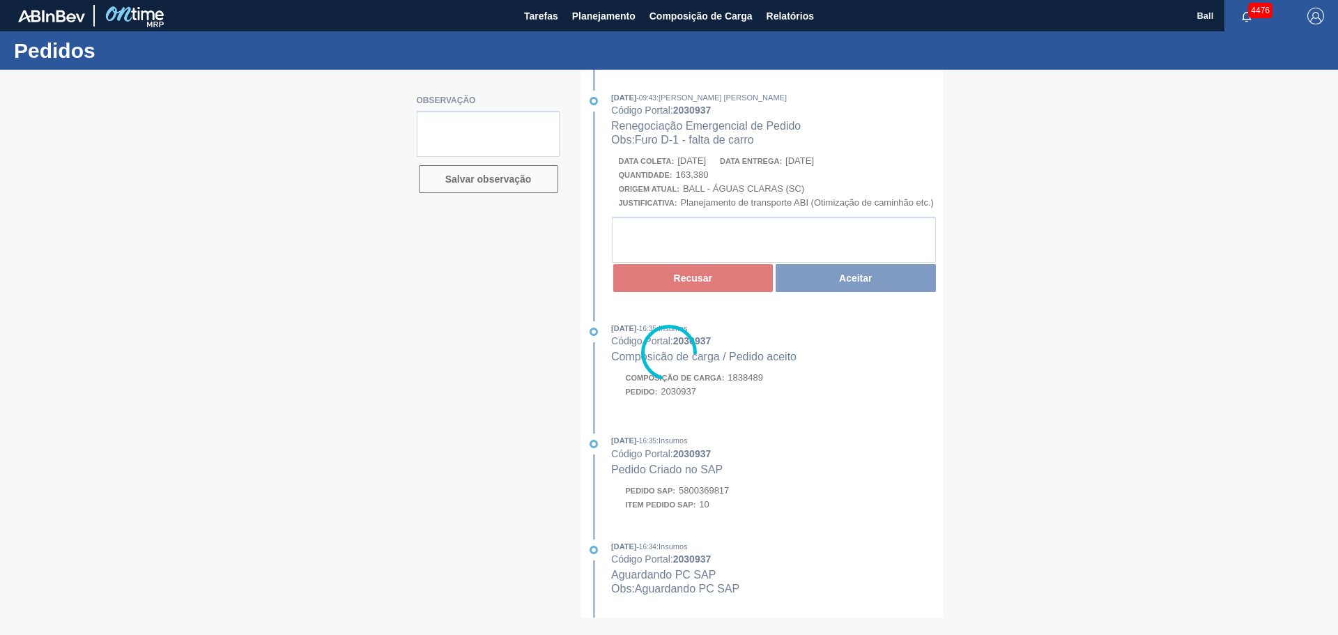
click at [786, 382] on div at bounding box center [669, 352] width 1338 height 565
drag, startPoint x: 779, startPoint y: 385, endPoint x: 781, endPoint y: 353, distance: 32.8
click at [779, 386] on div at bounding box center [669, 352] width 1338 height 565
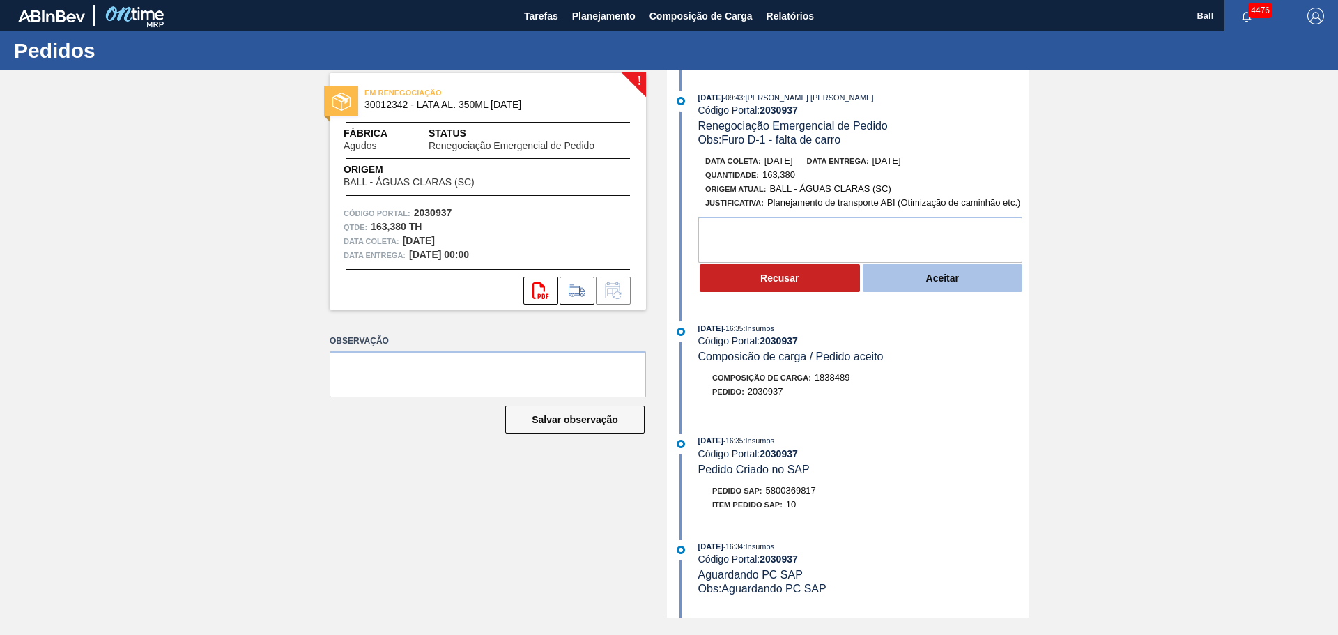
click at [938, 268] on button "Aceitar" at bounding box center [943, 278] width 160 height 28
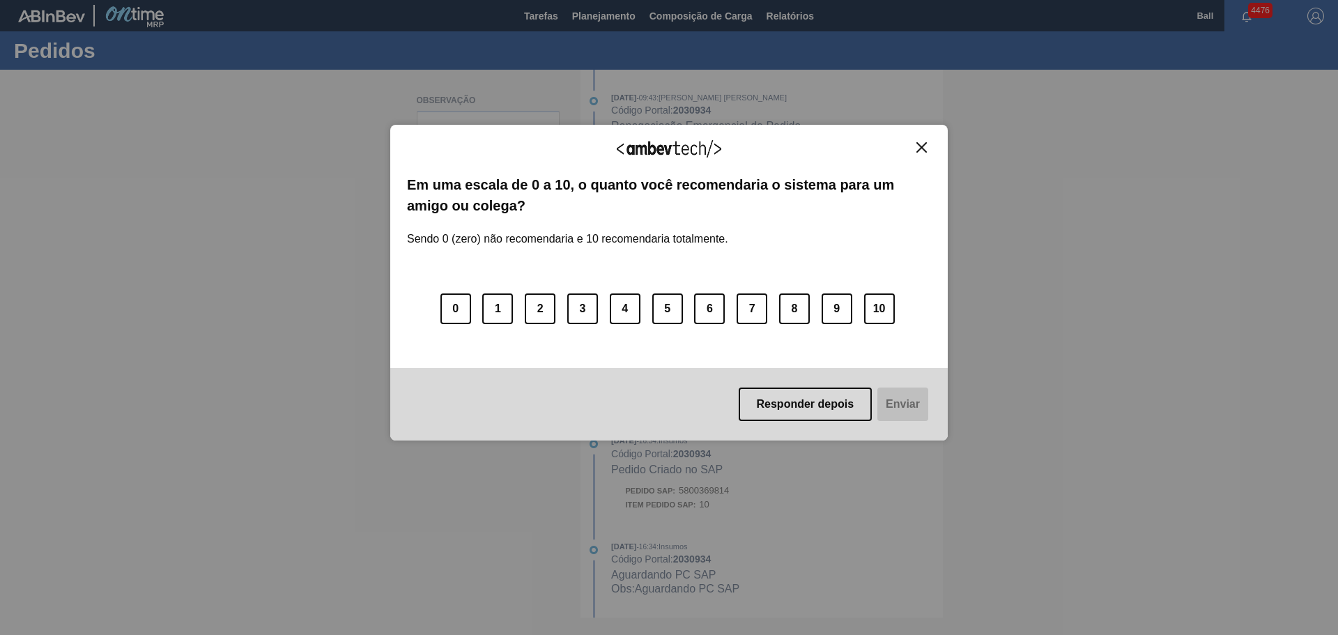
click at [918, 146] on img "Close" at bounding box center [922, 147] width 10 height 10
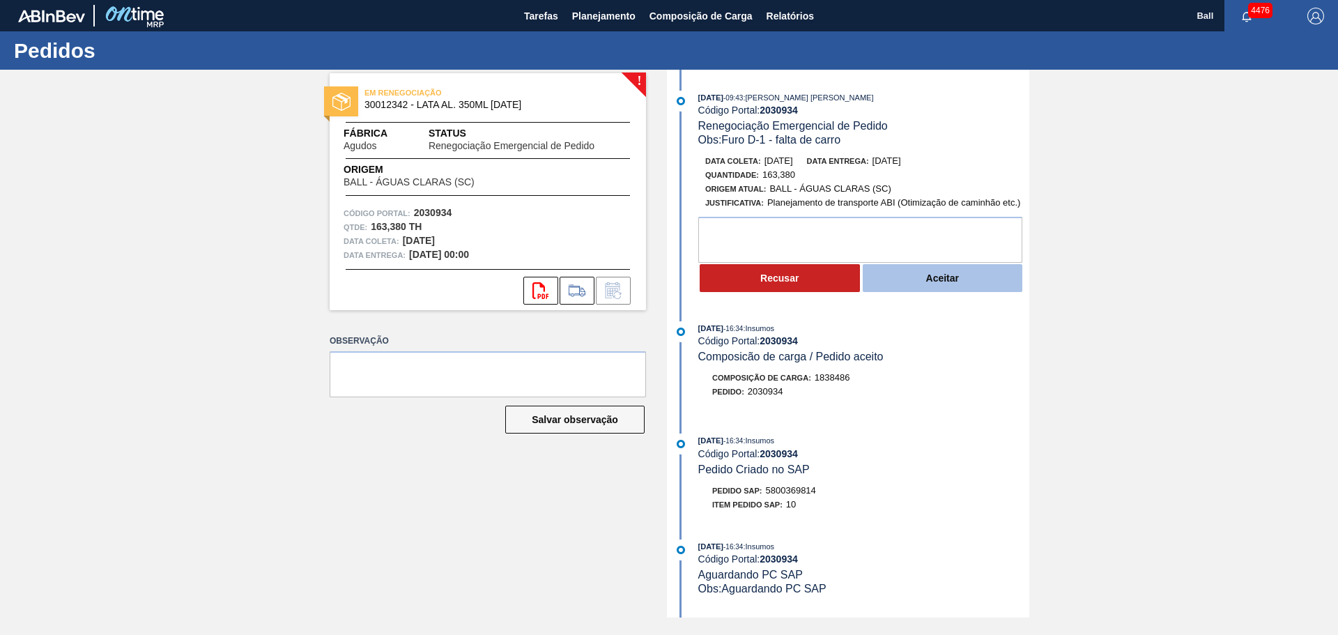
click at [973, 279] on button "Aceitar" at bounding box center [943, 278] width 160 height 28
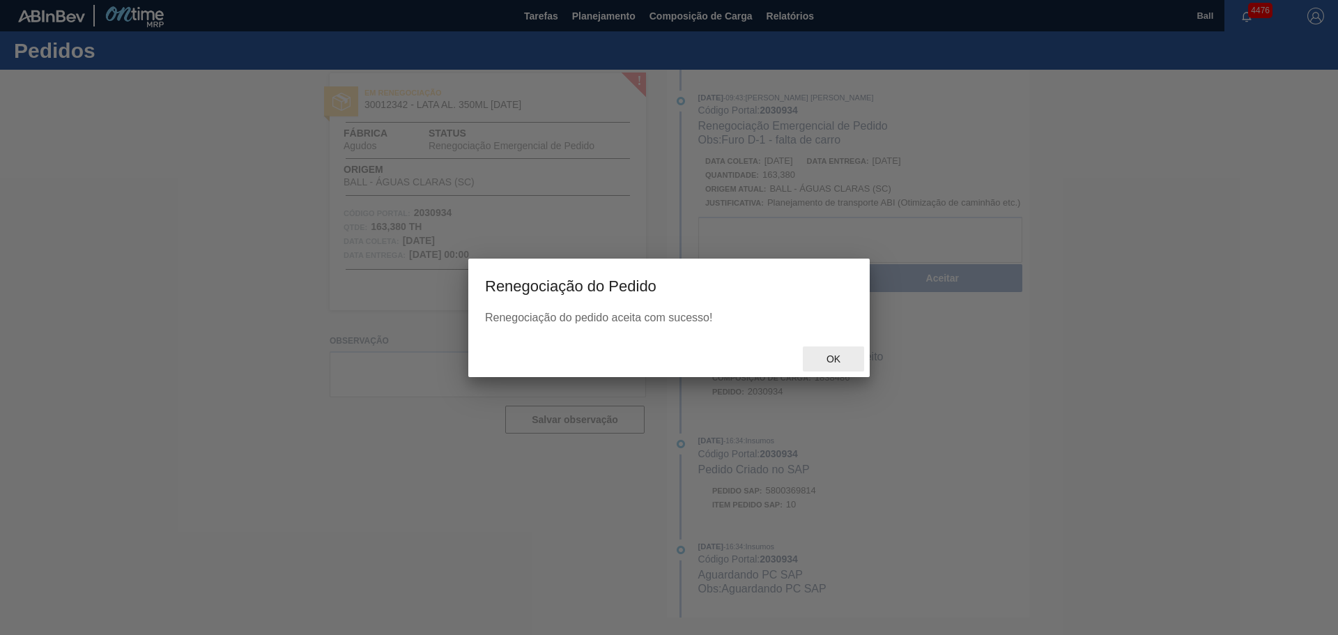
click at [834, 362] on span "Ok" at bounding box center [833, 358] width 36 height 11
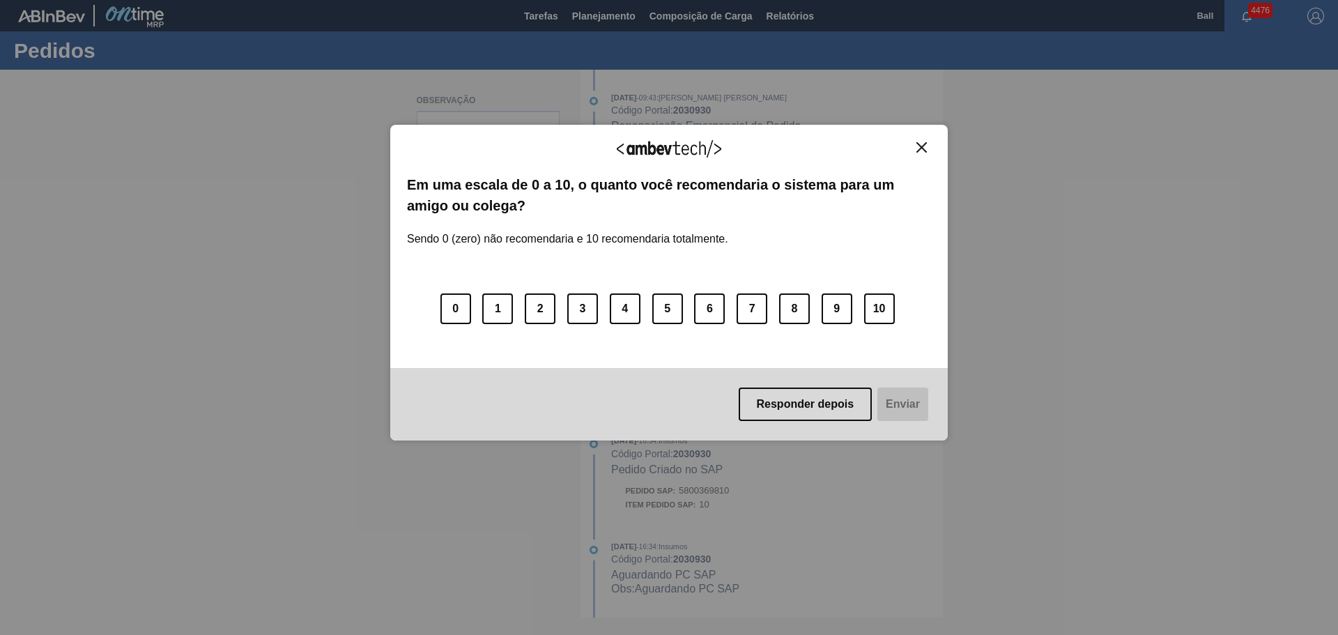
click at [921, 149] on img "Close" at bounding box center [922, 147] width 10 height 10
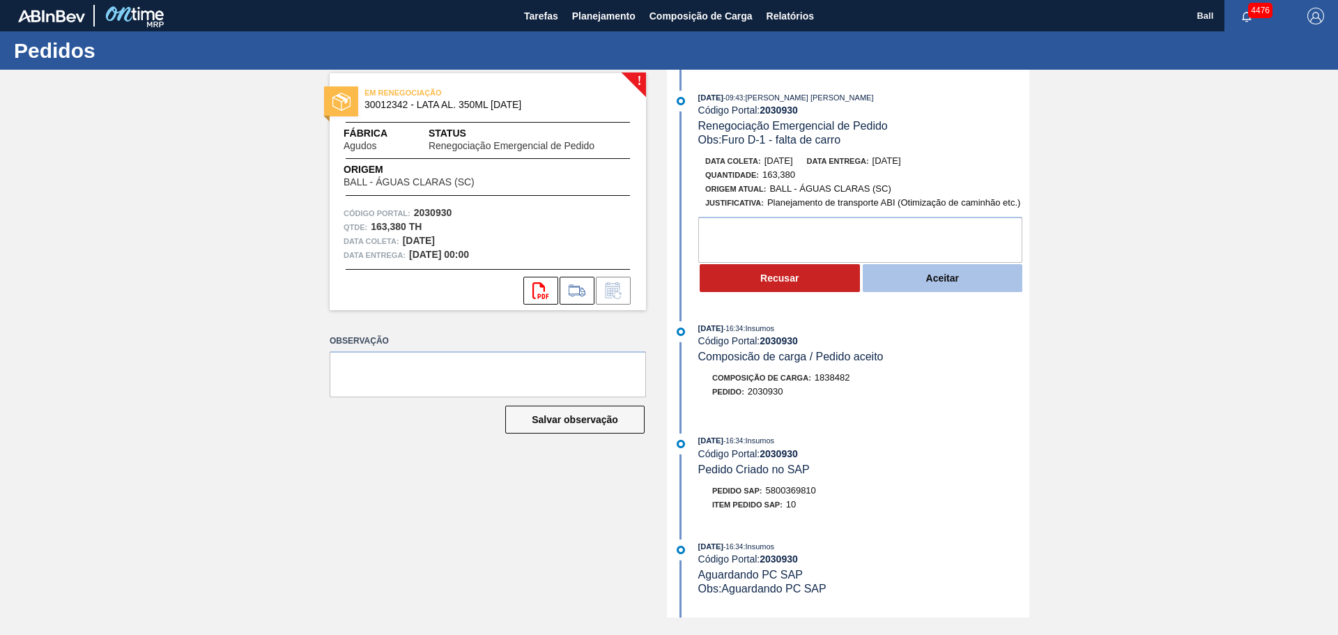
click at [949, 273] on button "Aceitar" at bounding box center [943, 278] width 160 height 28
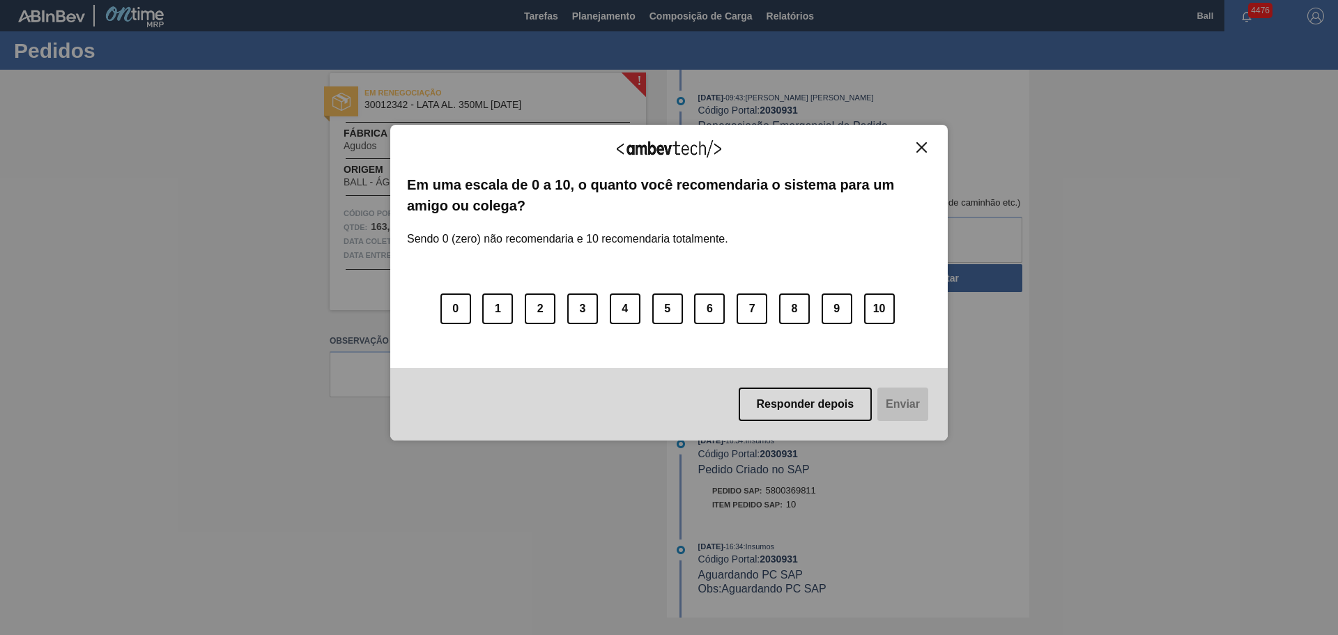
click at [920, 155] on div "Agradecemos seu feedback!" at bounding box center [669, 157] width 524 height 33
click at [921, 145] on img "Close" at bounding box center [922, 147] width 10 height 10
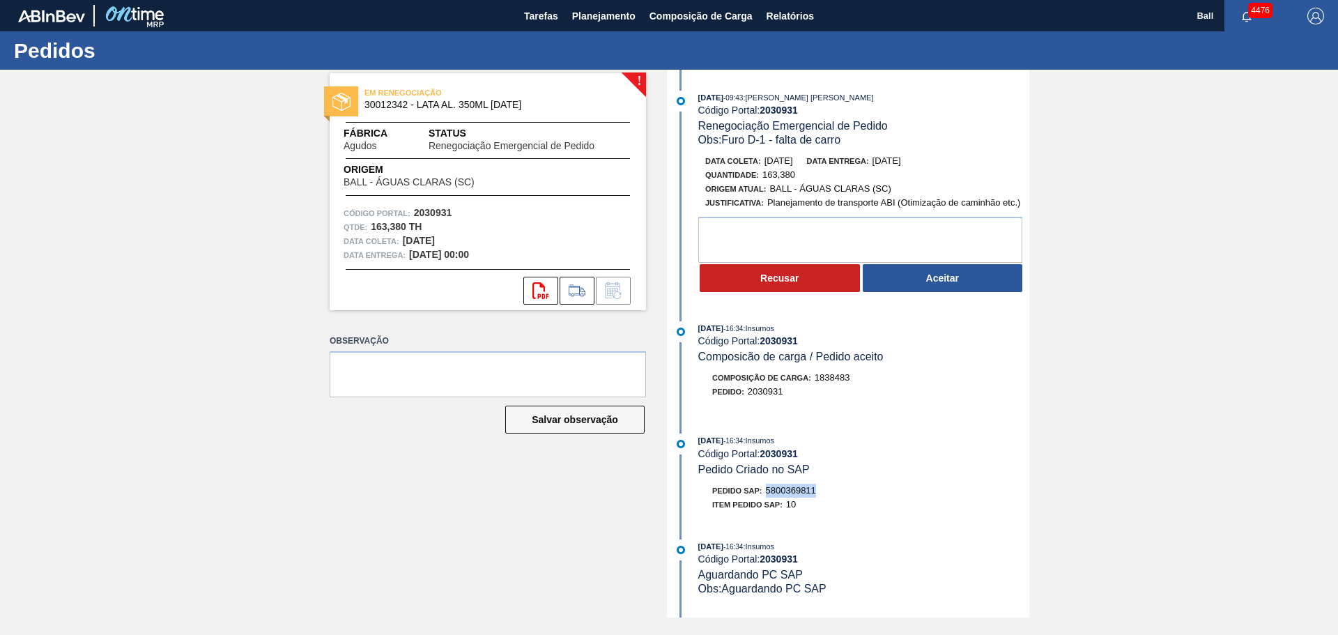
drag, startPoint x: 766, startPoint y: 490, endPoint x: 824, endPoint y: 493, distance: 58.0
click at [824, 493] on div "Pedido SAP: 5800369811" at bounding box center [863, 491] width 331 height 14
copy span "5800369811"
click at [962, 281] on button "Aceitar" at bounding box center [943, 278] width 160 height 28
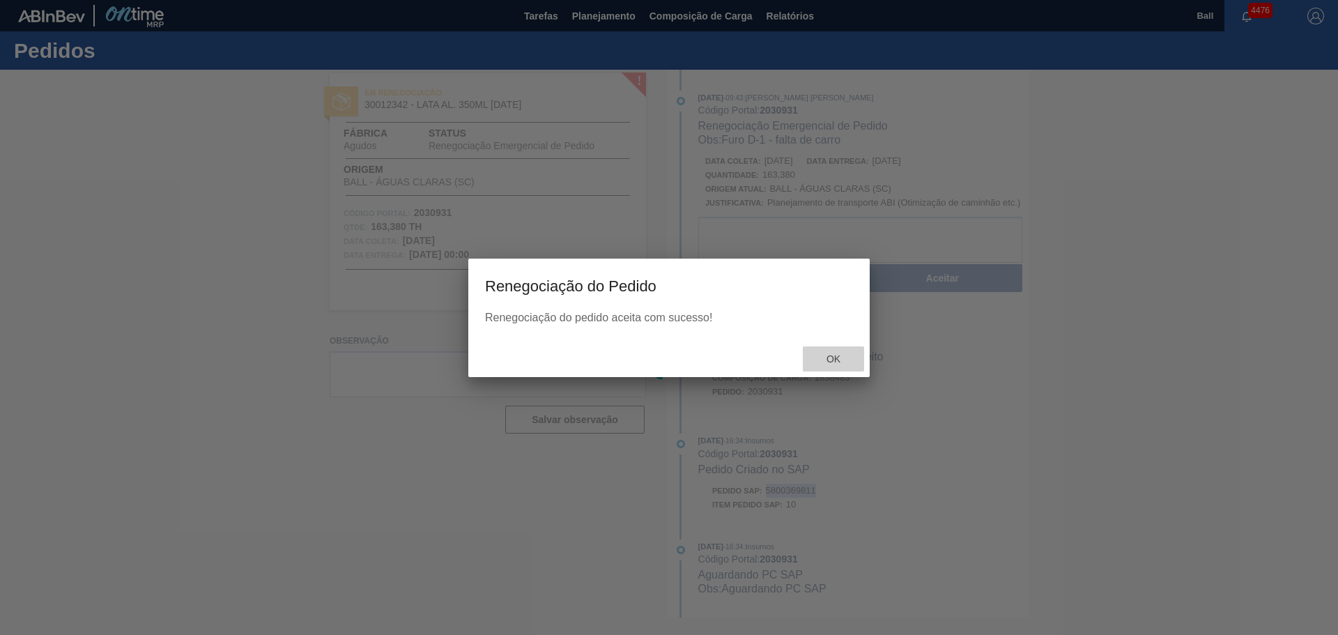
click at [841, 358] on span "Ok" at bounding box center [833, 358] width 36 height 11
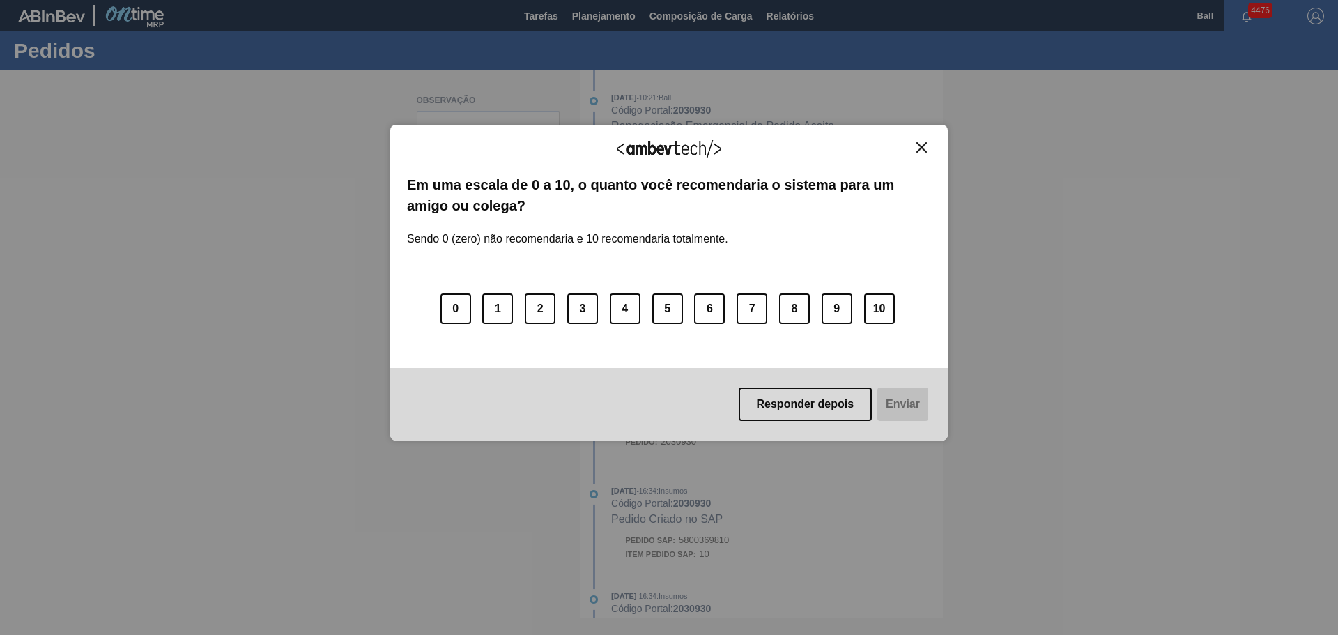
click at [928, 143] on button "Close" at bounding box center [921, 147] width 19 height 12
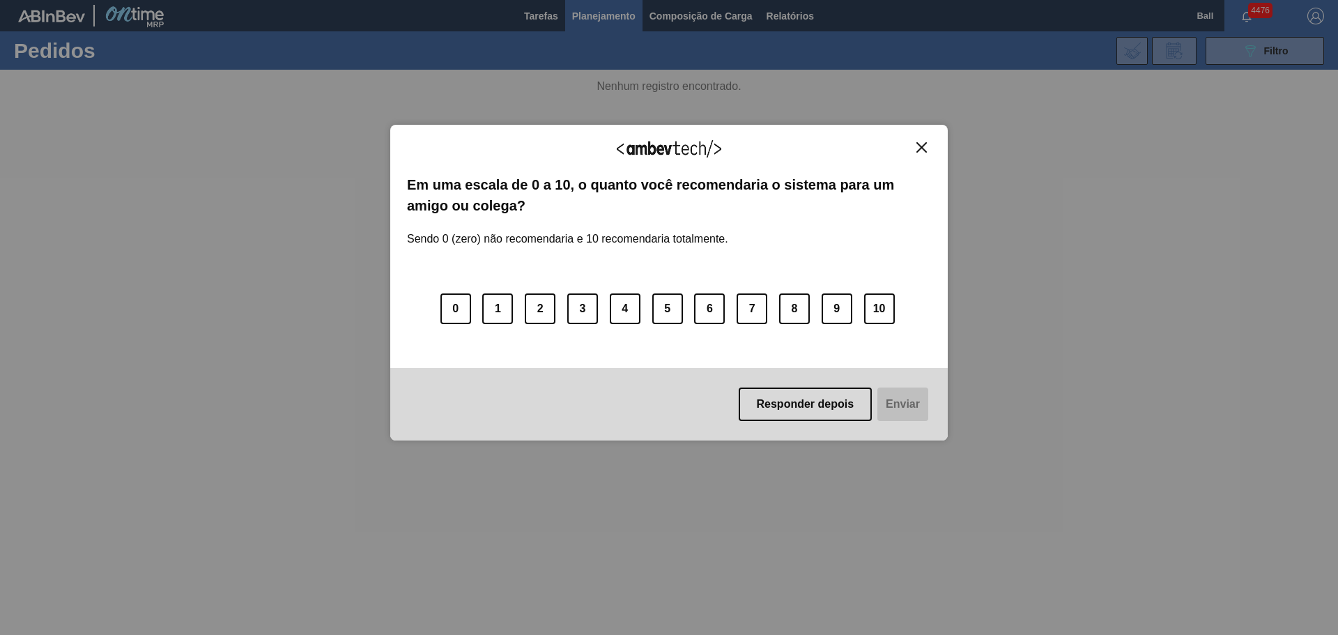
drag, startPoint x: 1322, startPoint y: 53, endPoint x: 1308, endPoint y: 52, distance: 14.7
click at [1308, 52] on div "Agradecemos seu feedback! Em uma escala de 0 a 10, o quanto você recomendaria o…" at bounding box center [669, 317] width 1338 height 635
click at [924, 151] on img "Close" at bounding box center [922, 147] width 10 height 10
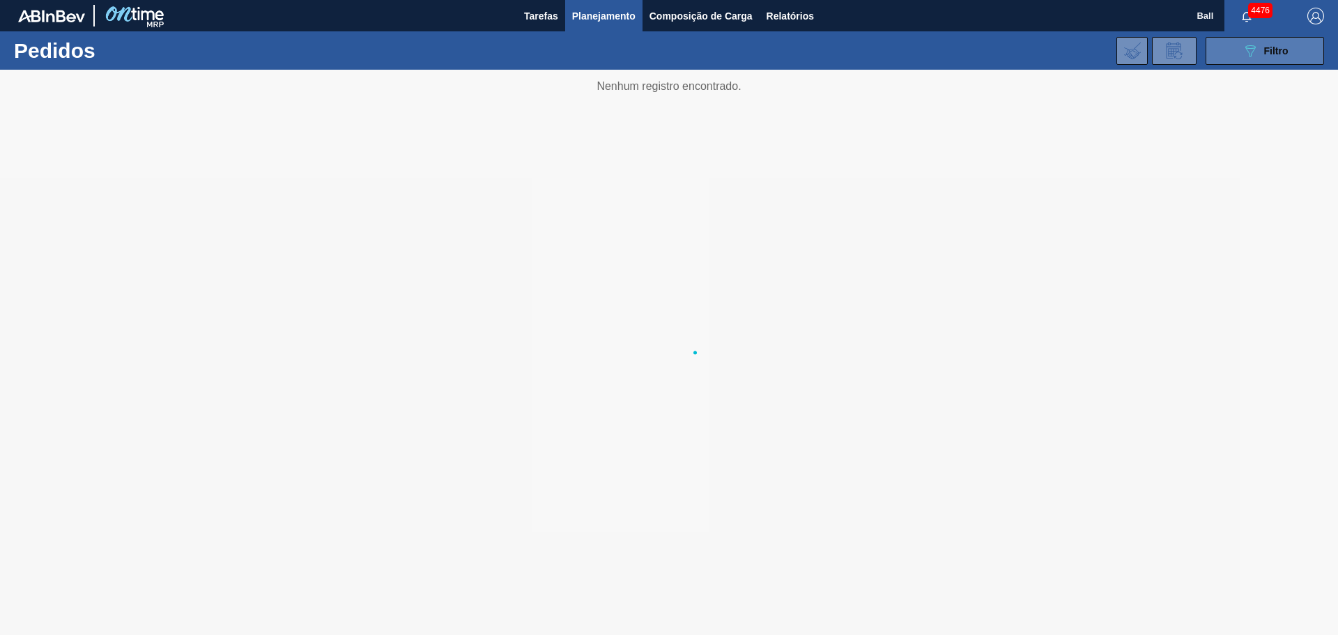
click at [1243, 52] on icon "089F7B8B-B2A5-4AFE-B5C0-19BA573D28AC" at bounding box center [1250, 51] width 17 height 17
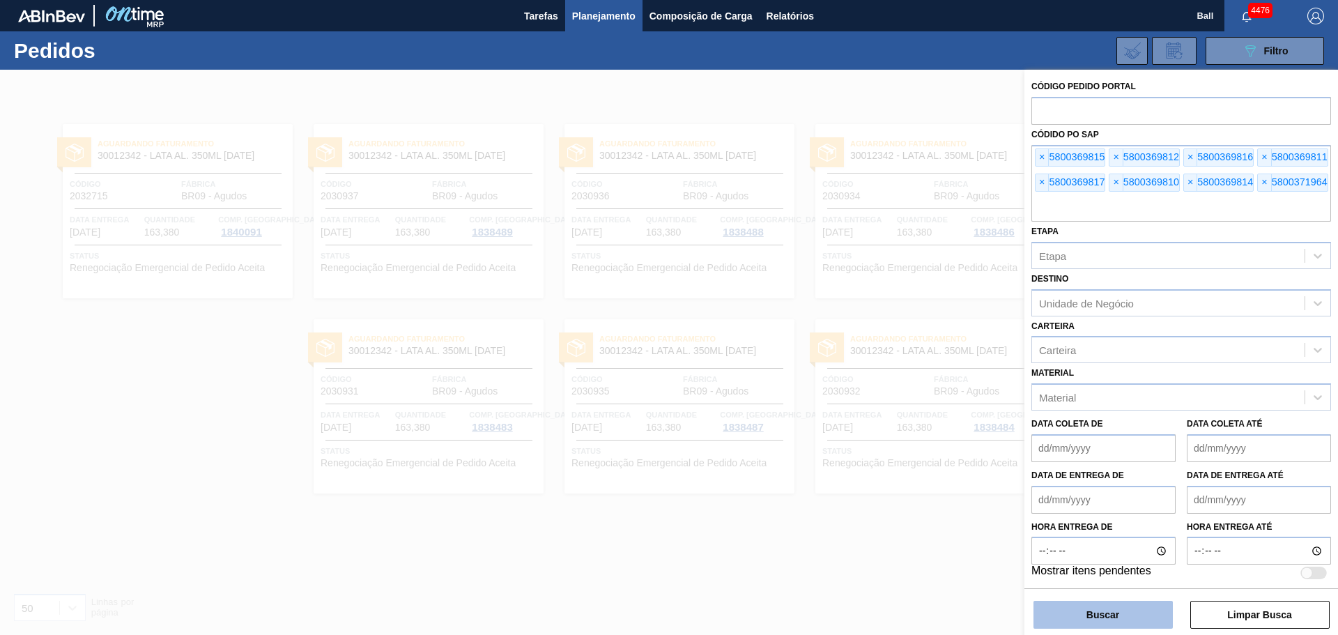
click at [1143, 618] on button "Buscar" at bounding box center [1103, 615] width 139 height 28
